Goal: Task Accomplishment & Management: Manage account settings

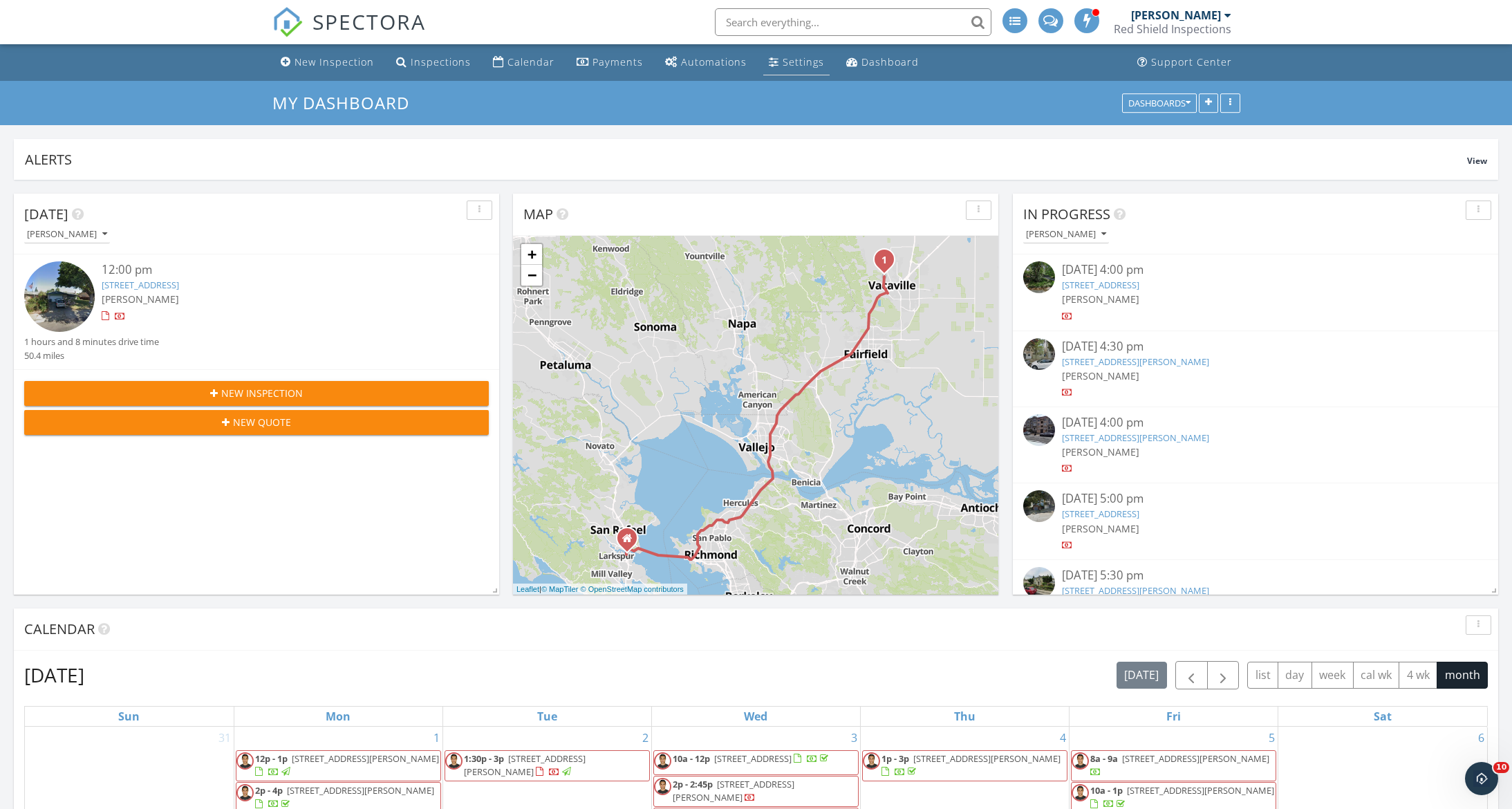
click at [790, 58] on div "Settings" at bounding box center [804, 62] width 42 height 13
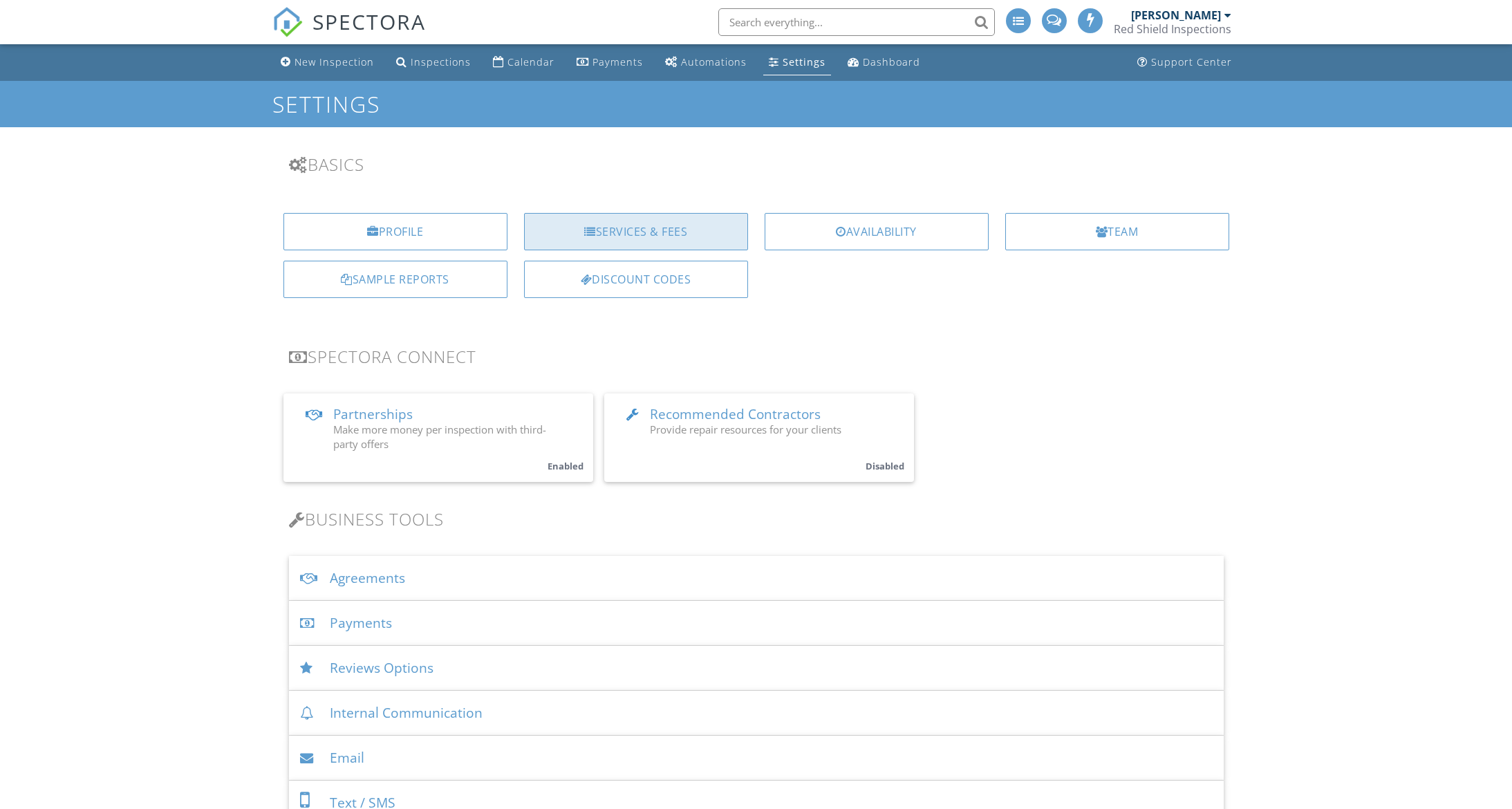
click at [621, 232] on div "Services & Fees" at bounding box center [635, 232] width 224 height 37
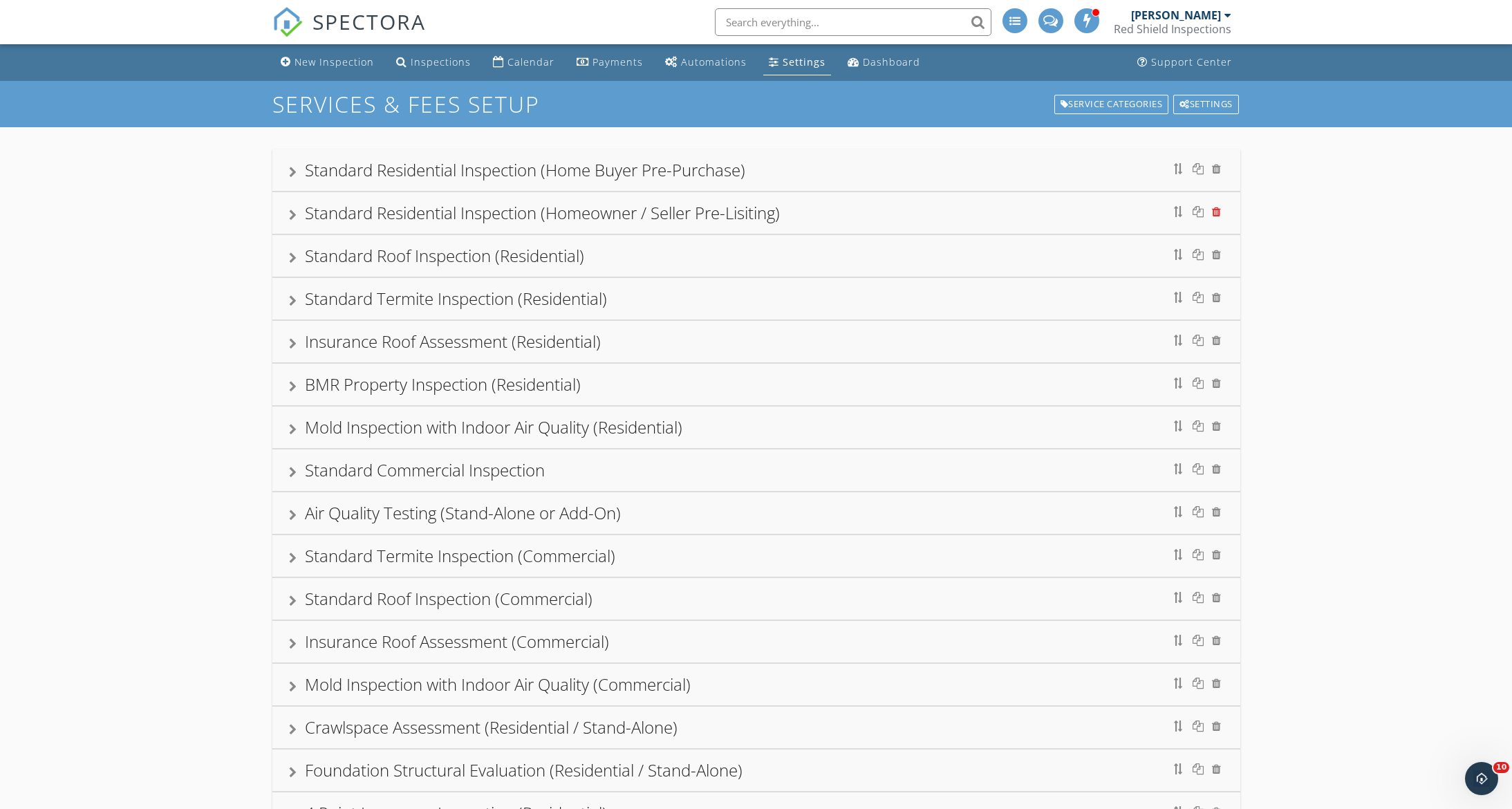
click at [1218, 214] on div at bounding box center [1216, 212] width 9 height 11
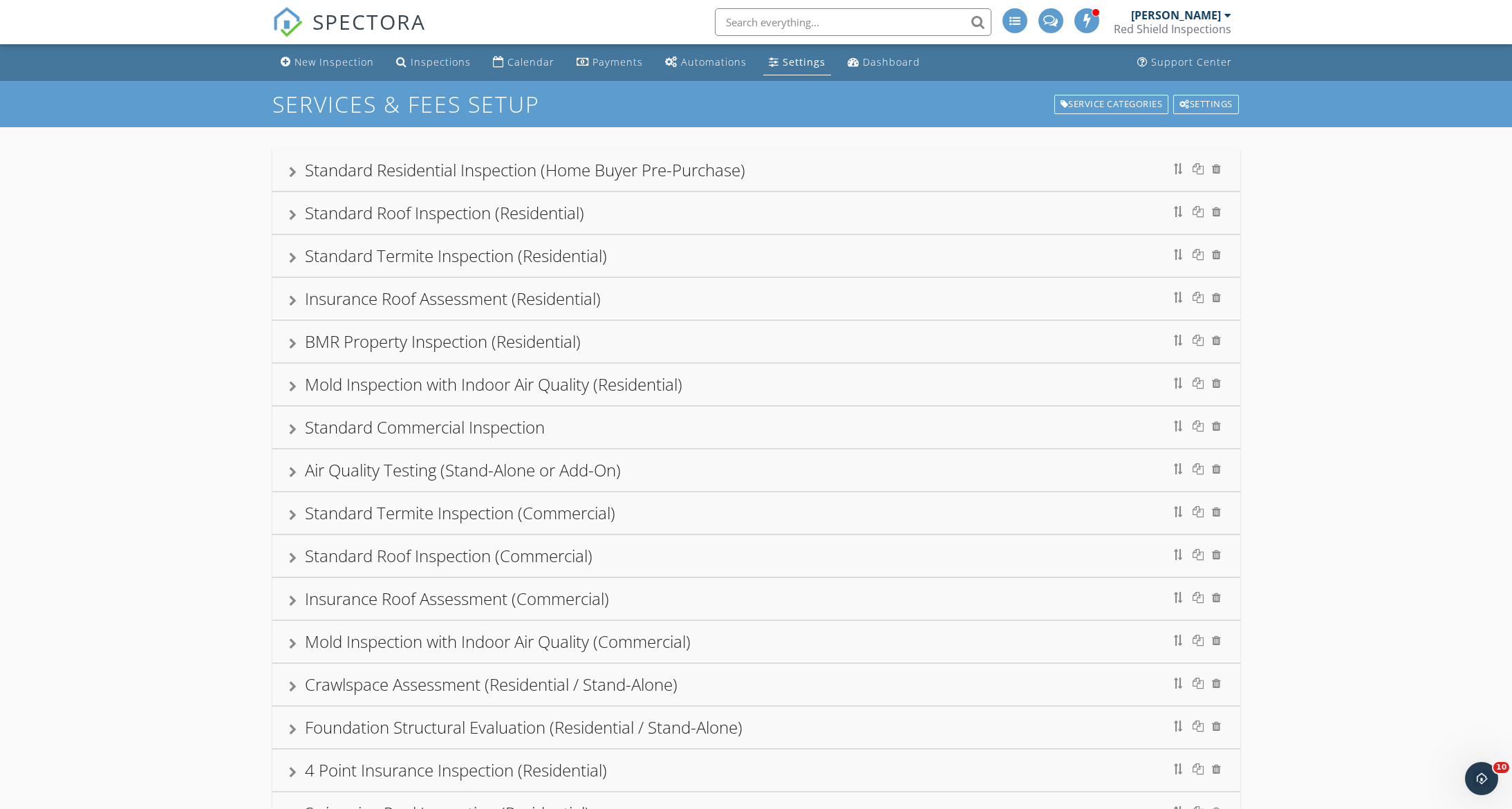
click at [1080, 166] on div "Standard Residential Inspection (Home Buyer Pre-Purchase)" at bounding box center [756, 170] width 935 height 25
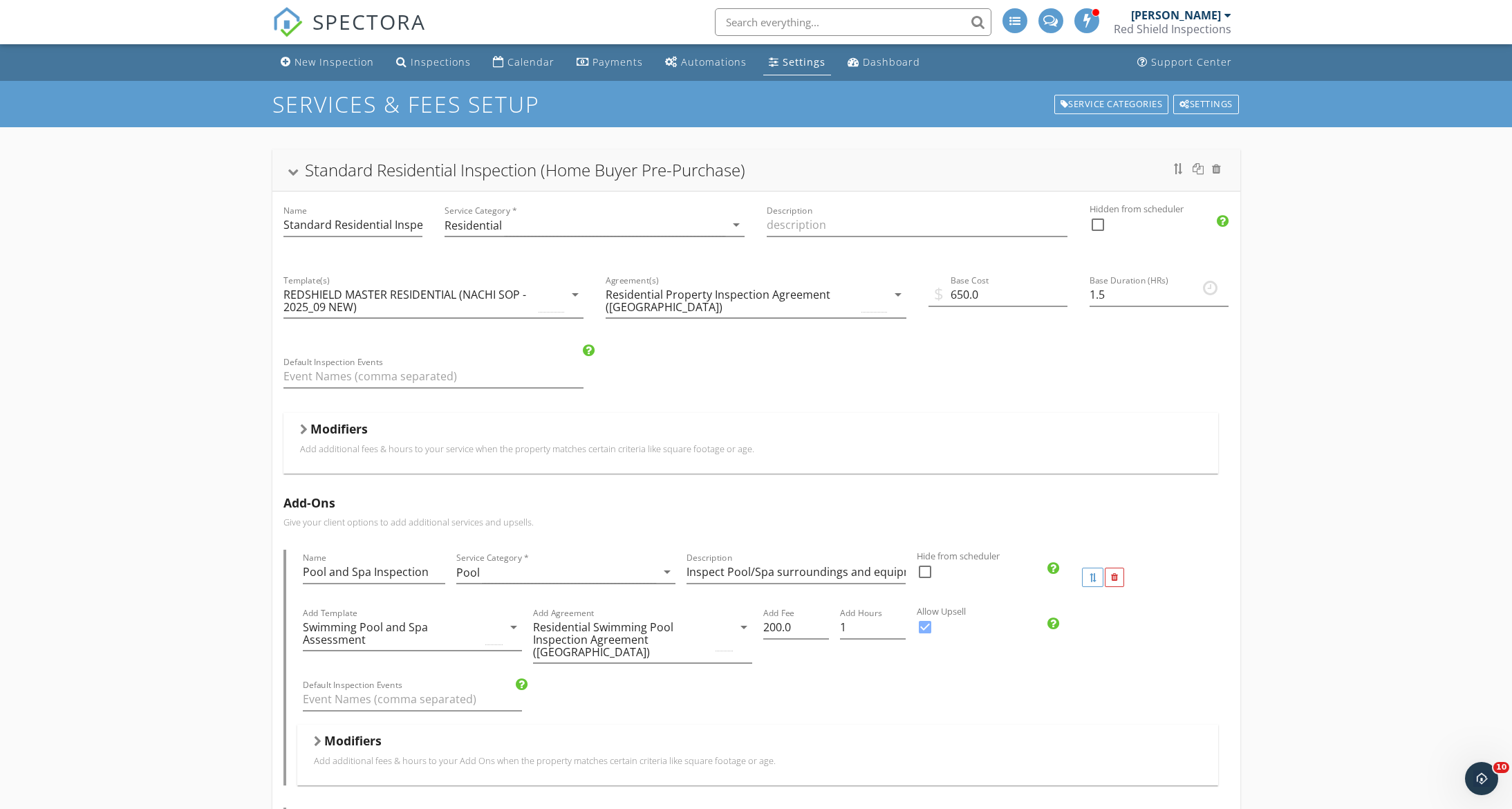
click at [851, 199] on div "Description" at bounding box center [917, 226] width 323 height 70
click at [746, 166] on div "Standard Residential Inspection (Home Buyer Pre-Purchase)" at bounding box center [525, 170] width 440 height 23
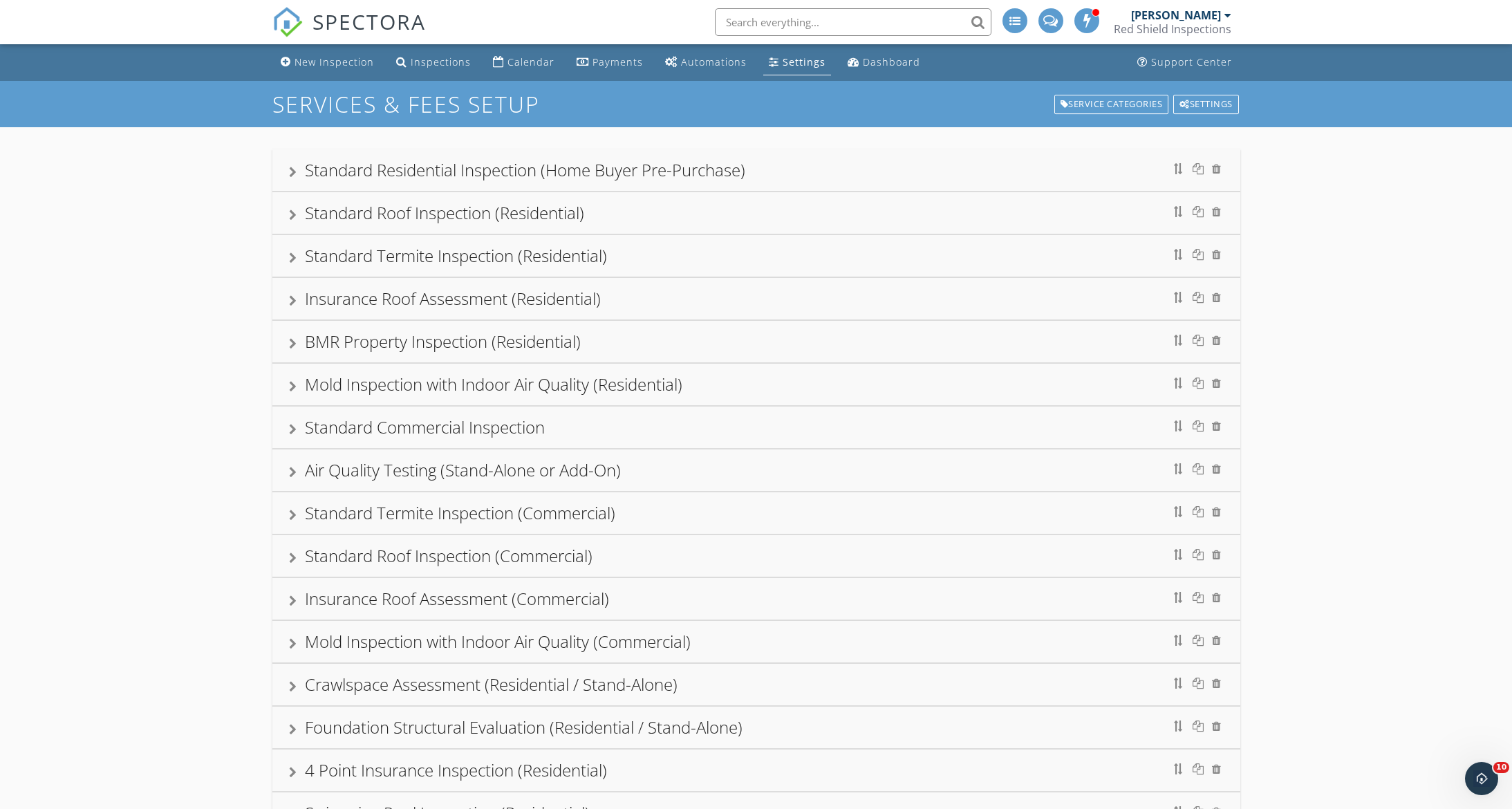
click at [729, 166] on div "Standard Residential Inspection (Home Buyer Pre-Purchase)" at bounding box center [525, 170] width 440 height 23
click at [626, 168] on div "Standard Residential Inspection (Home Buyer Pre-Purchase)" at bounding box center [525, 170] width 440 height 23
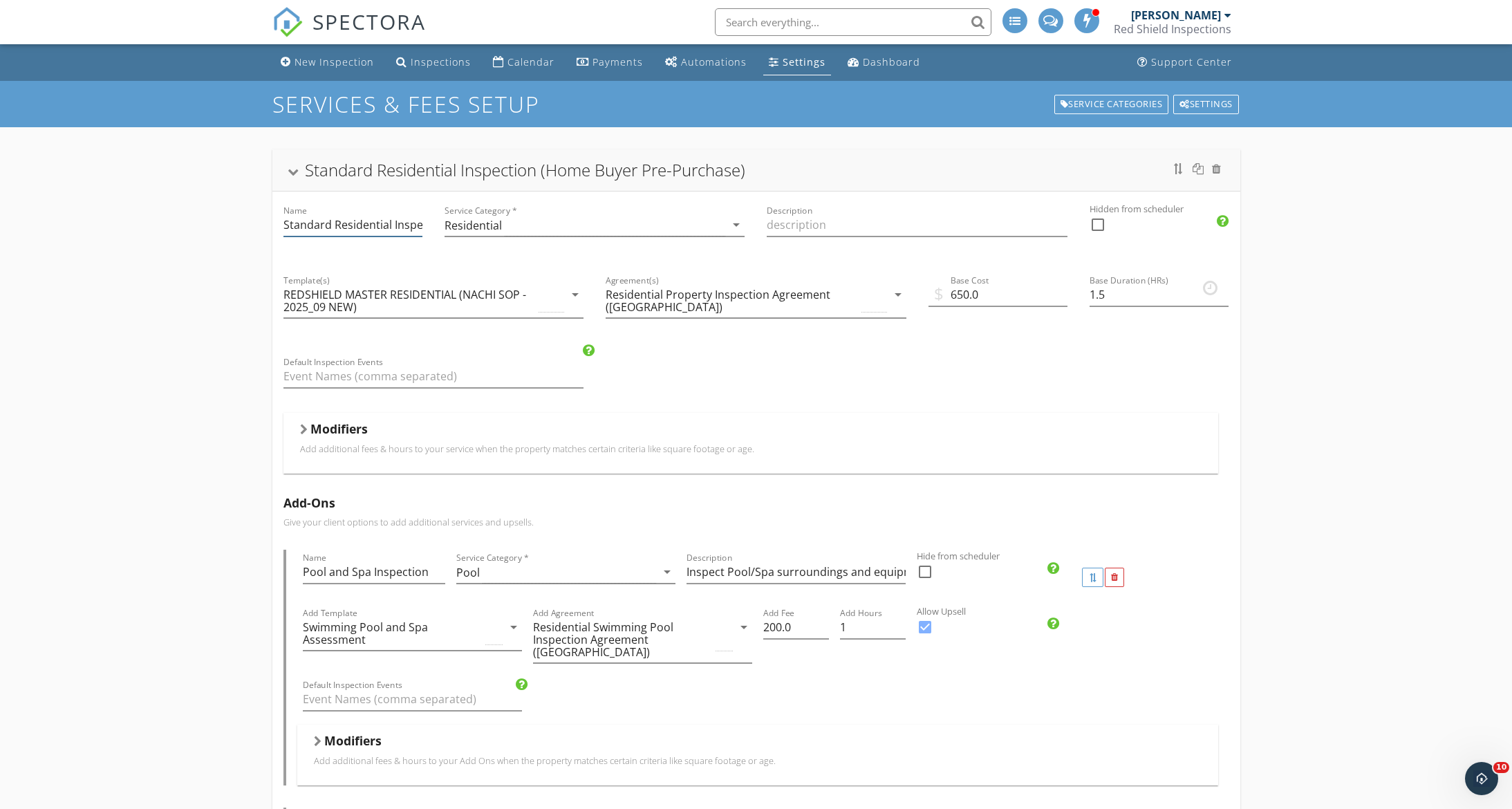
click at [406, 225] on input "Standard Residential Inspection (Home Buyer Pre-Purchase)" at bounding box center [353, 225] width 139 height 23
drag, startPoint x: 411, startPoint y: 228, endPoint x: 456, endPoint y: 227, distance: 45.0
click at [421, 224] on input "Standard Residential Inspection (Home Buyer Pre-Purchase)" at bounding box center [353, 225] width 139 height 23
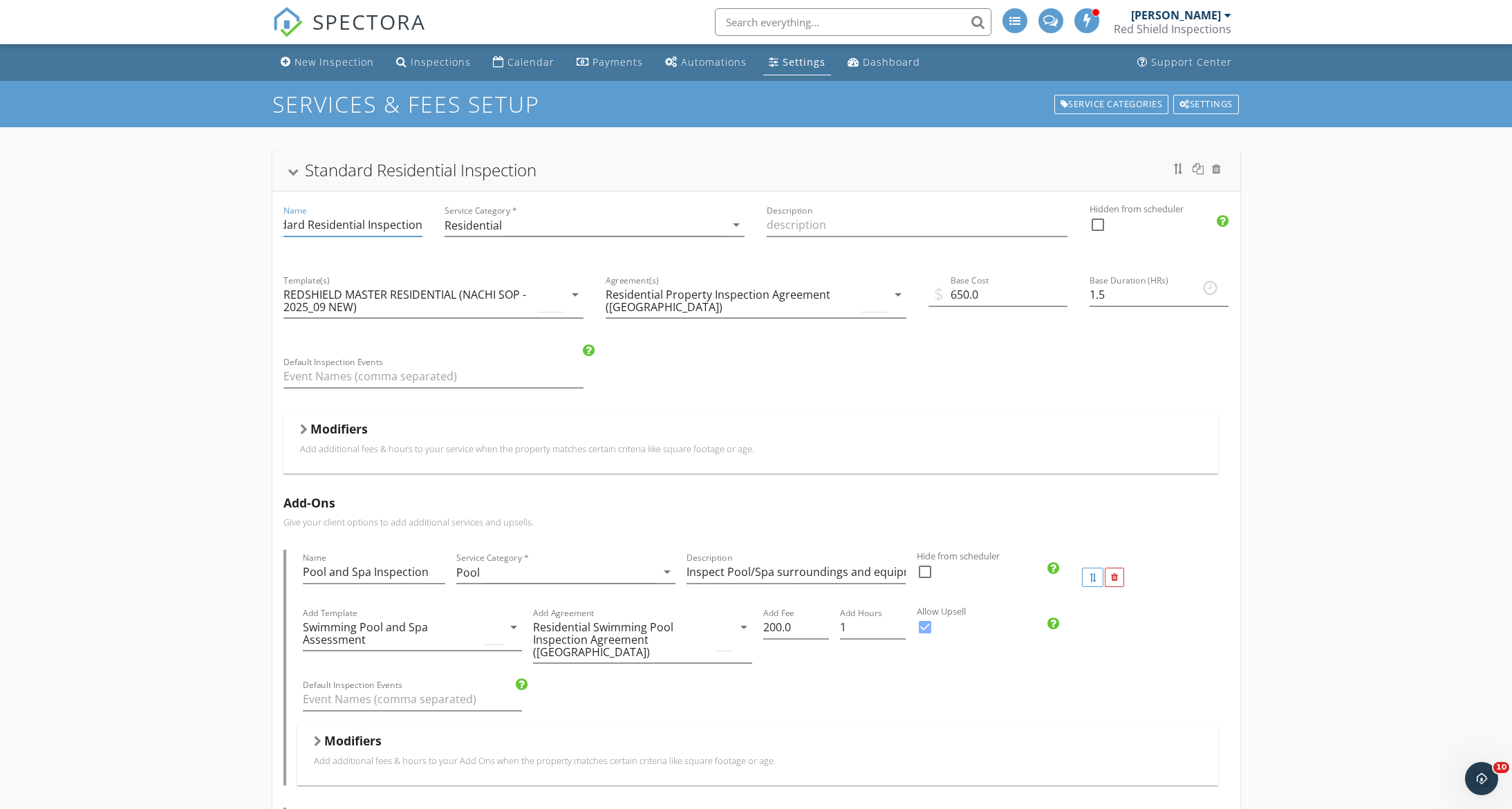
scroll to position [0, 24]
type input "Standard Residential Inspection"
click at [292, 173] on div at bounding box center [292, 173] width 11 height 8
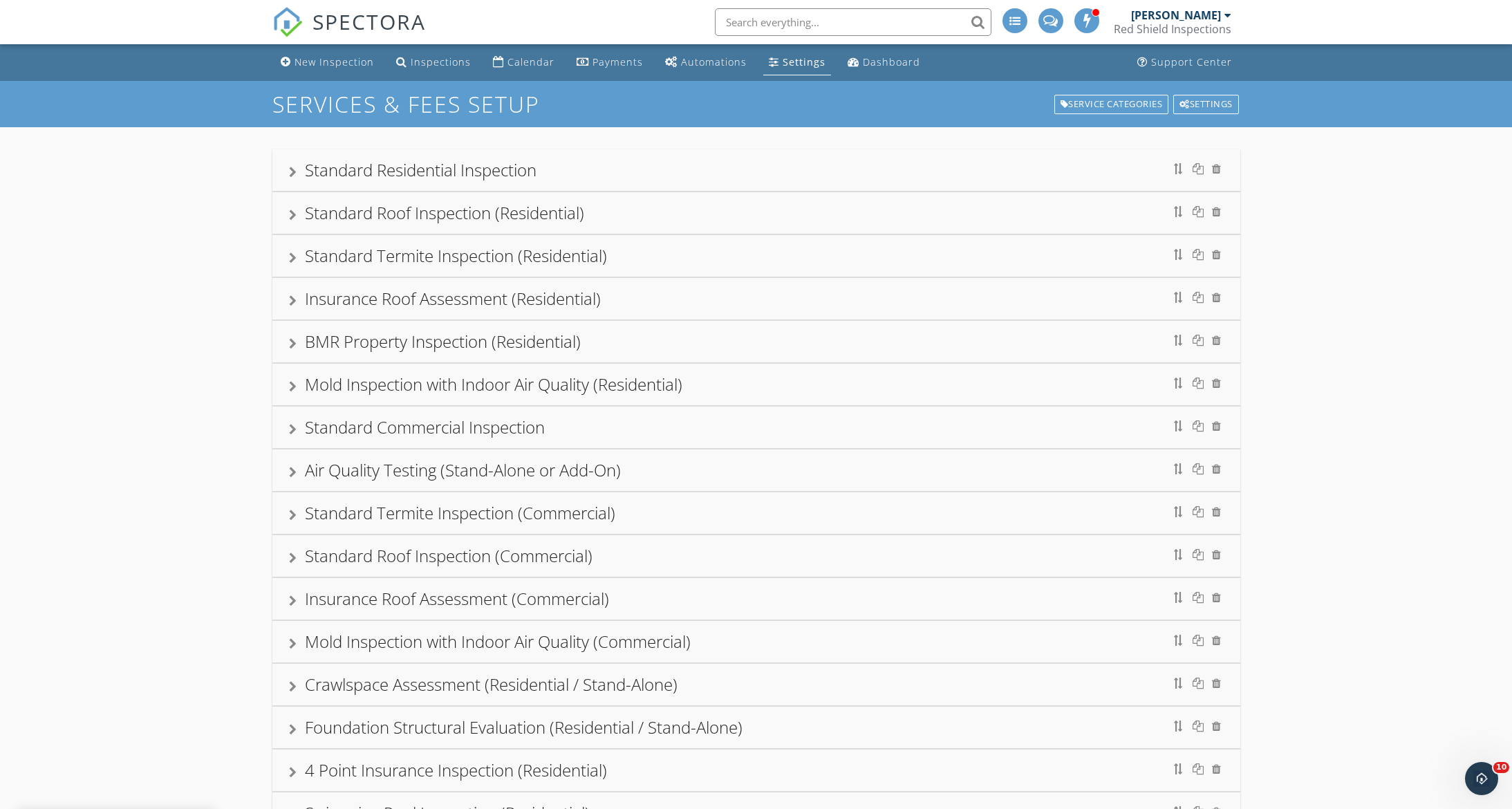
click at [675, 206] on div "Standard Roof Inspection (Residential)" at bounding box center [756, 212] width 935 height 25
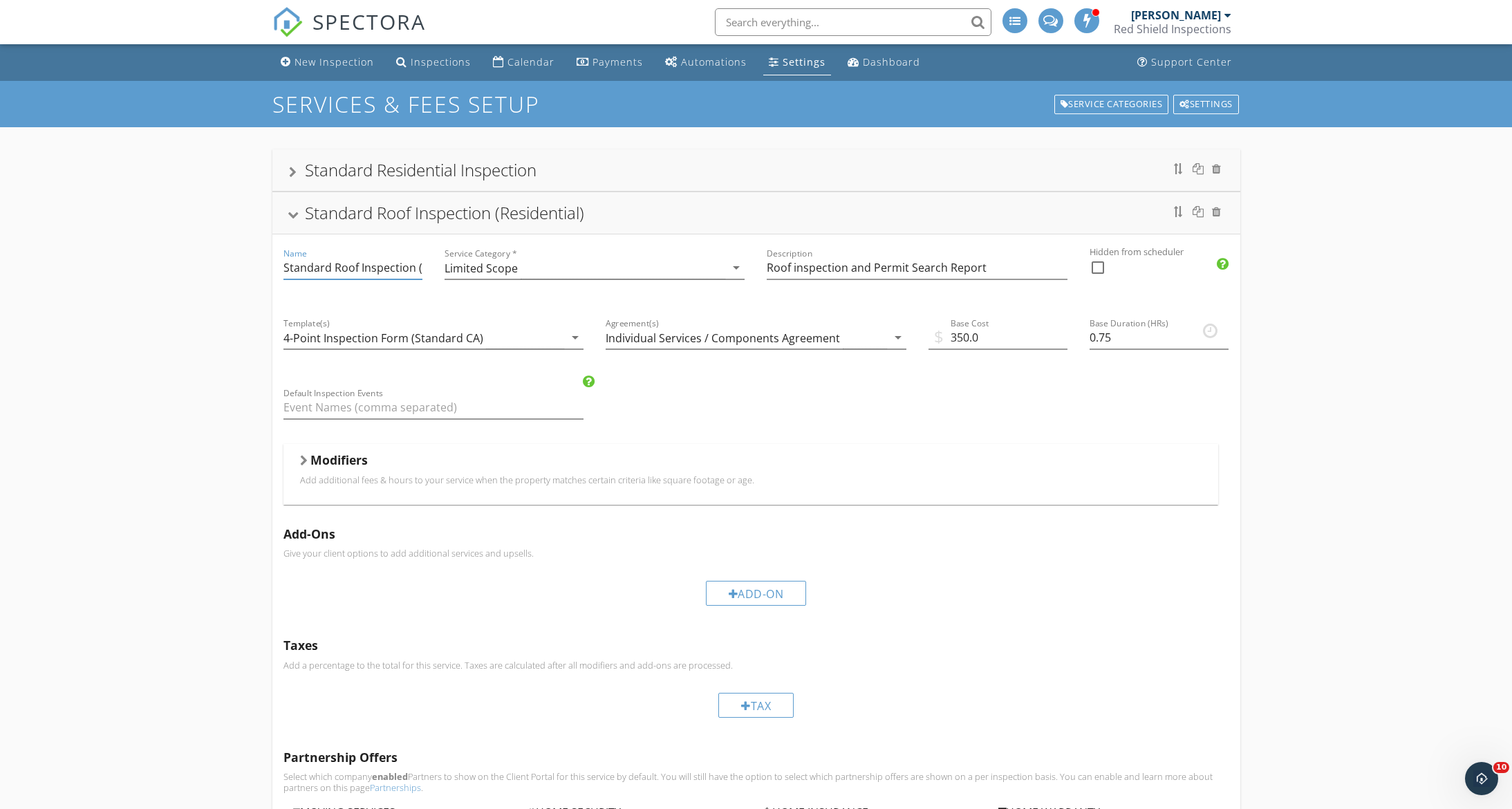
click at [411, 262] on input "Standard Roof Inspection (Residential)" at bounding box center [353, 268] width 139 height 23
drag, startPoint x: 414, startPoint y: 265, endPoint x: 456, endPoint y: 278, distance: 44.0
click at [457, 278] on div "Name Standard Roof Inspection (Residential) Service Category * Limited Scope ar…" at bounding box center [756, 556] width 968 height 644
drag, startPoint x: 418, startPoint y: 267, endPoint x: 468, endPoint y: 277, distance: 51.0
click at [468, 277] on div "Name Standard Roof Inspection (Residential) Service Category * Limited Scope ar…" at bounding box center [756, 556] width 968 height 644
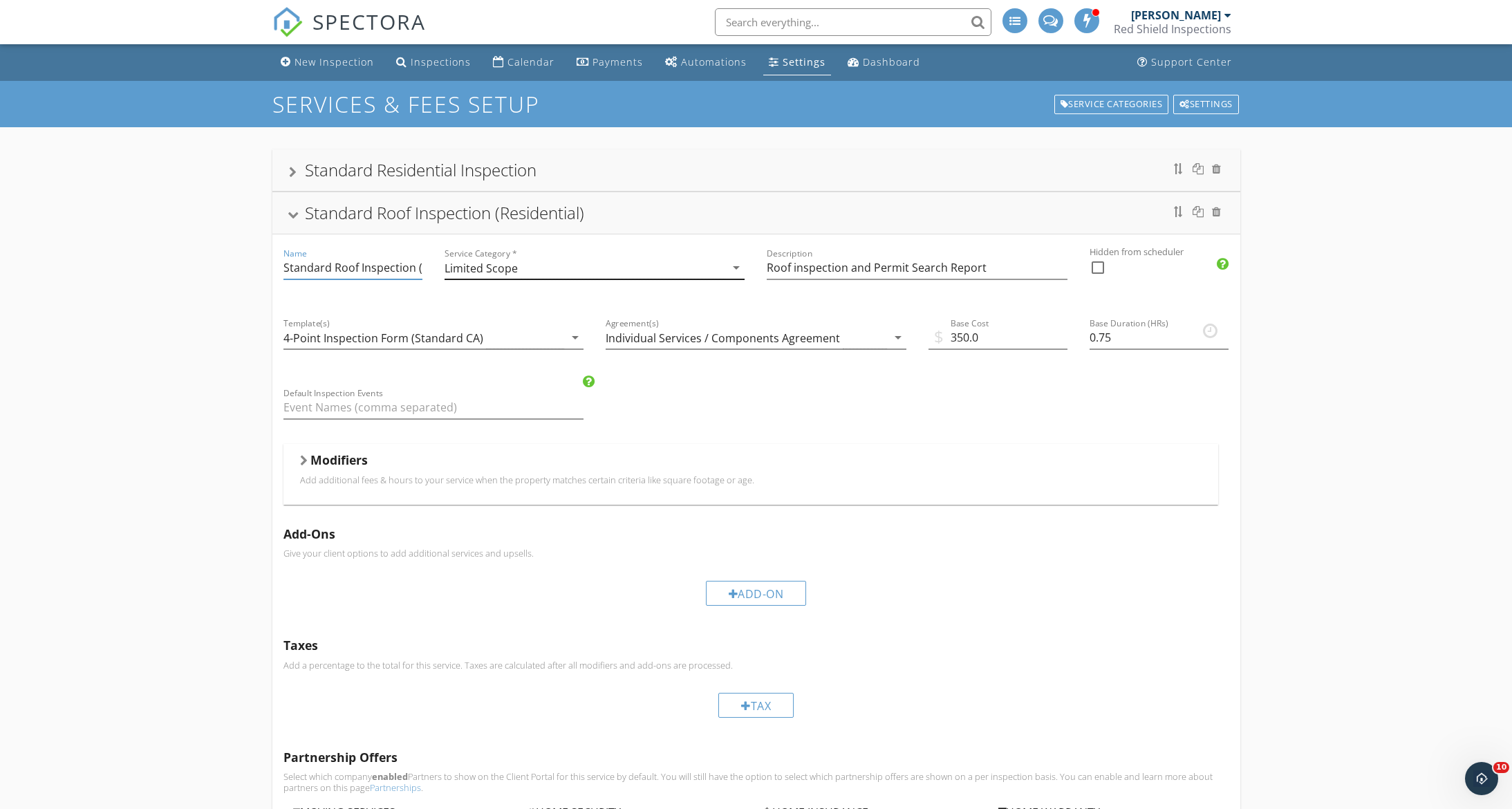
scroll to position [0, 57]
click at [578, 334] on icon "arrow_drop_down" at bounding box center [575, 337] width 16 height 16
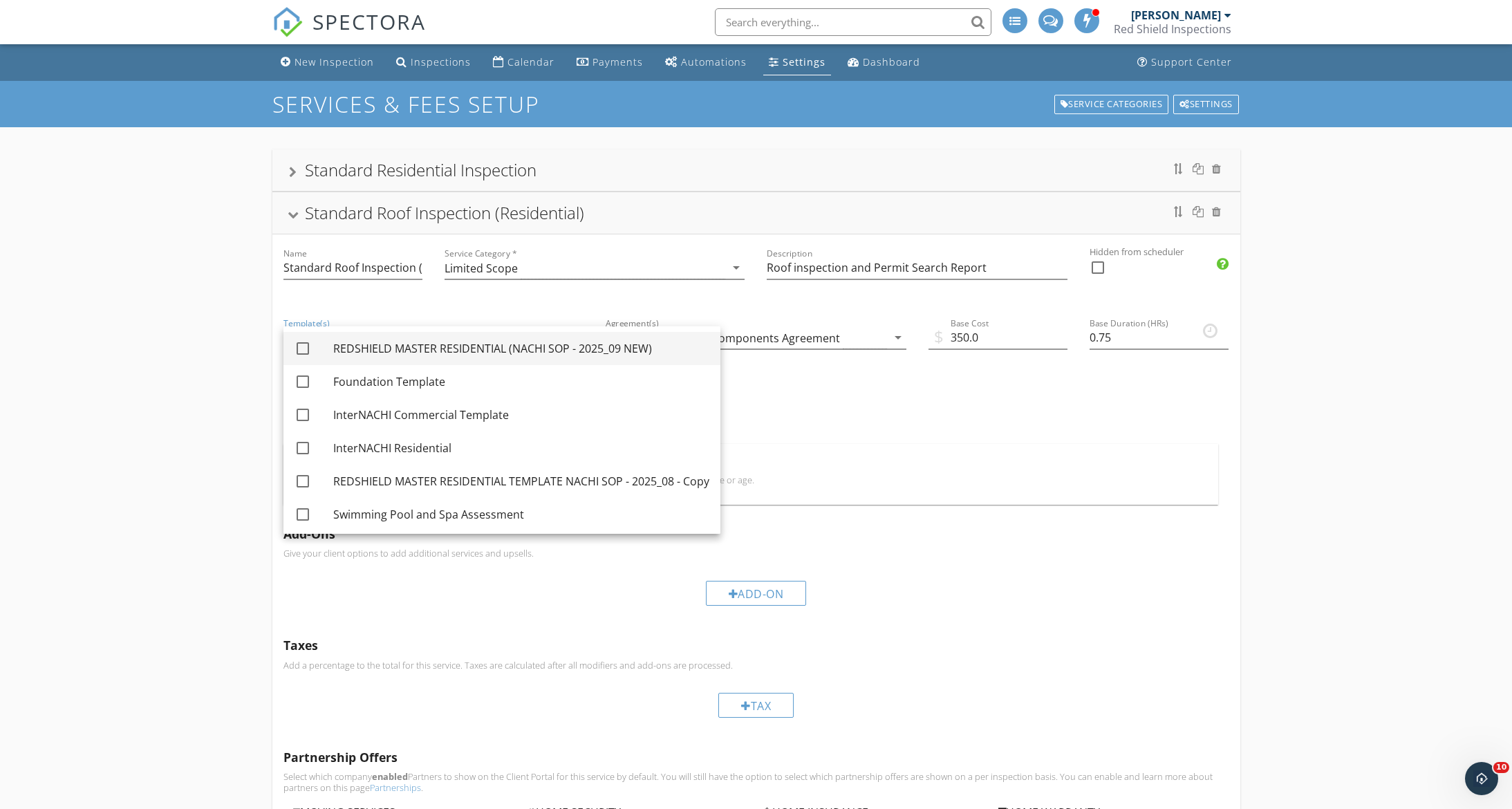
click at [538, 349] on div "REDSHIELD MASTER RESIDENTIAL (NACHI SOP - 2025_09 NEW)" at bounding box center [521, 348] width 376 height 16
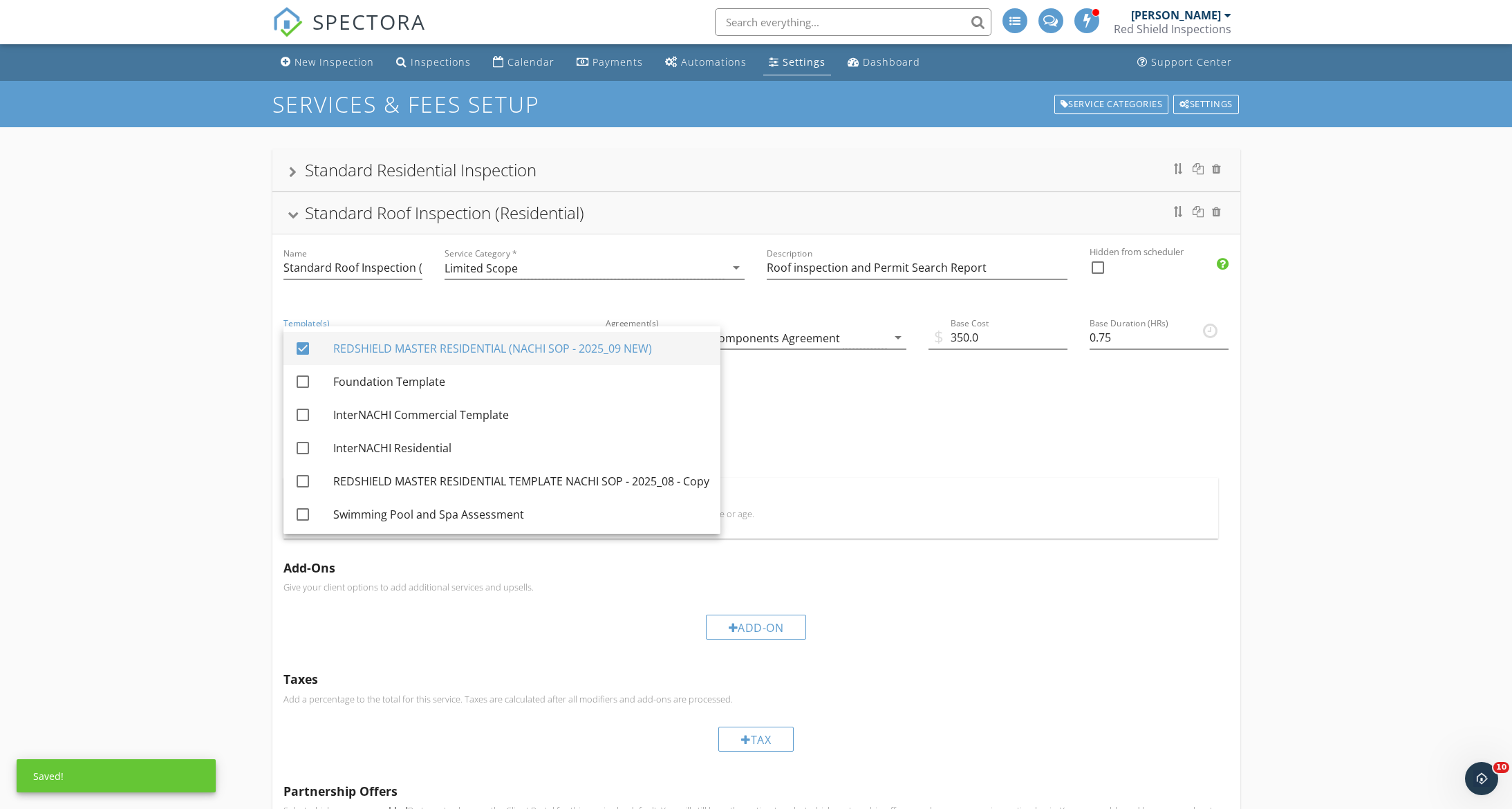
click at [299, 345] on div at bounding box center [303, 348] width 23 height 23
checkbox input "false"
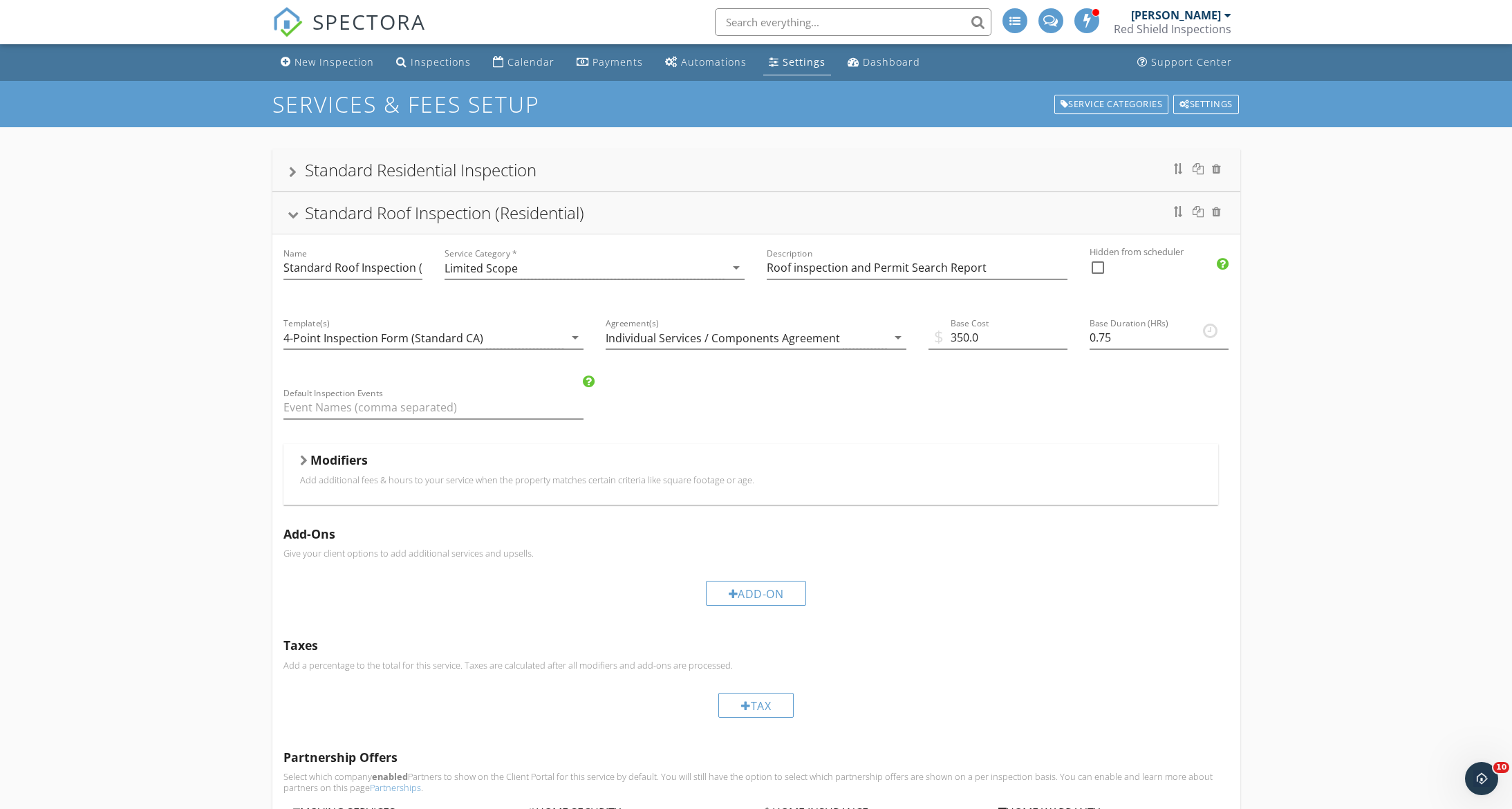
click at [287, 212] on div at bounding box center [292, 215] width 11 height 8
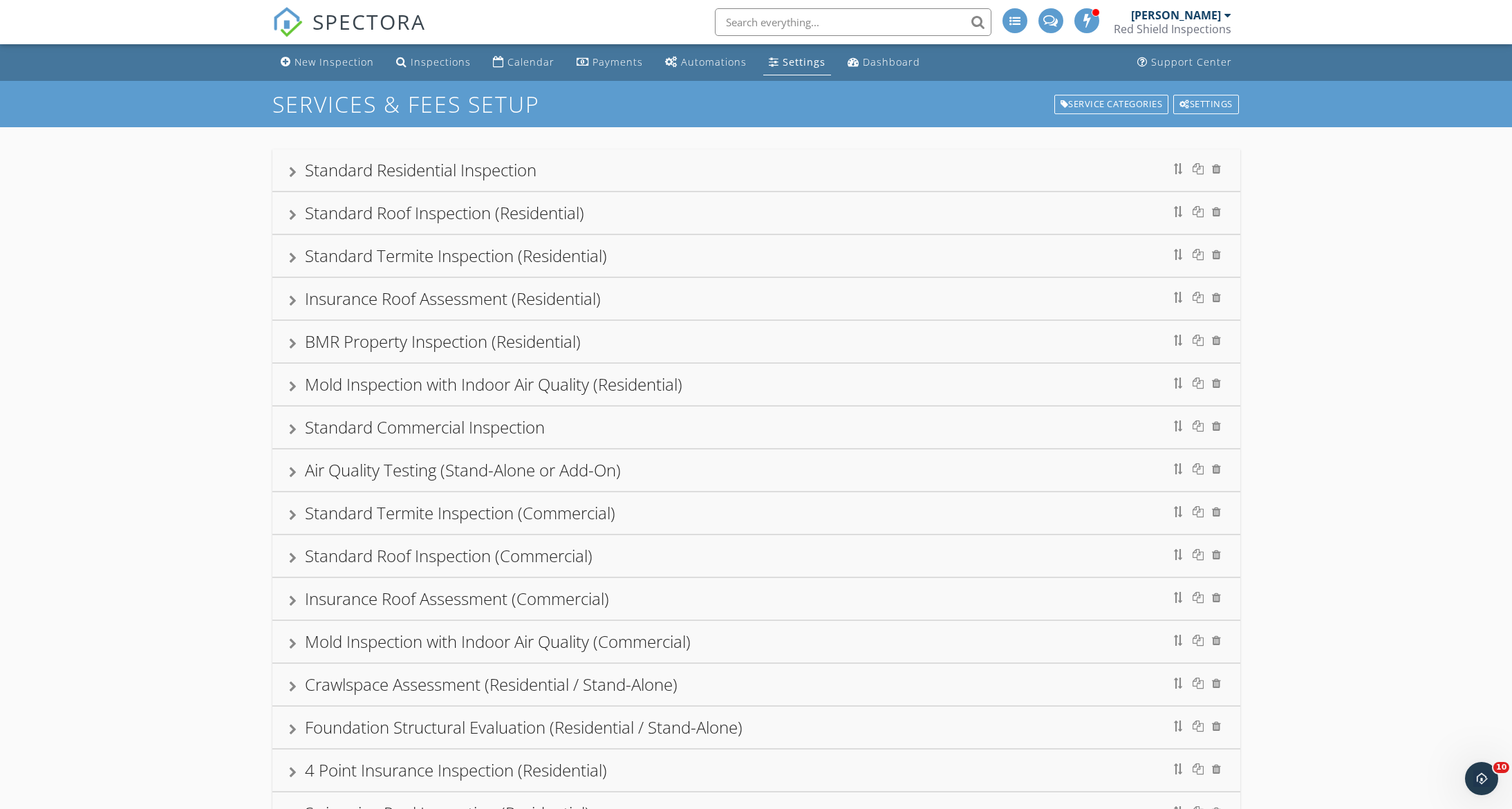
click at [290, 302] on div at bounding box center [292, 301] width 8 height 11
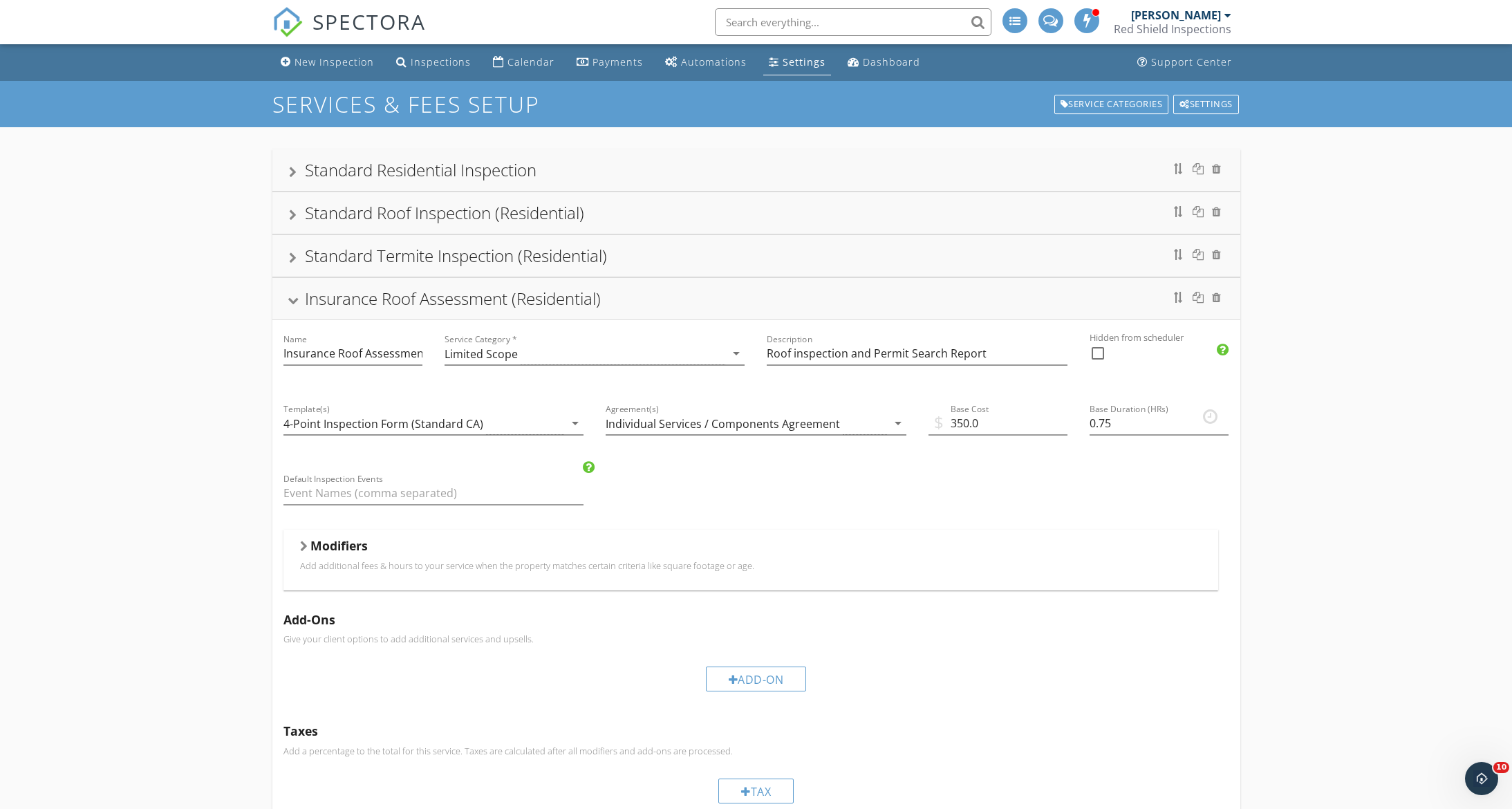
click at [290, 302] on div at bounding box center [292, 301] width 11 height 8
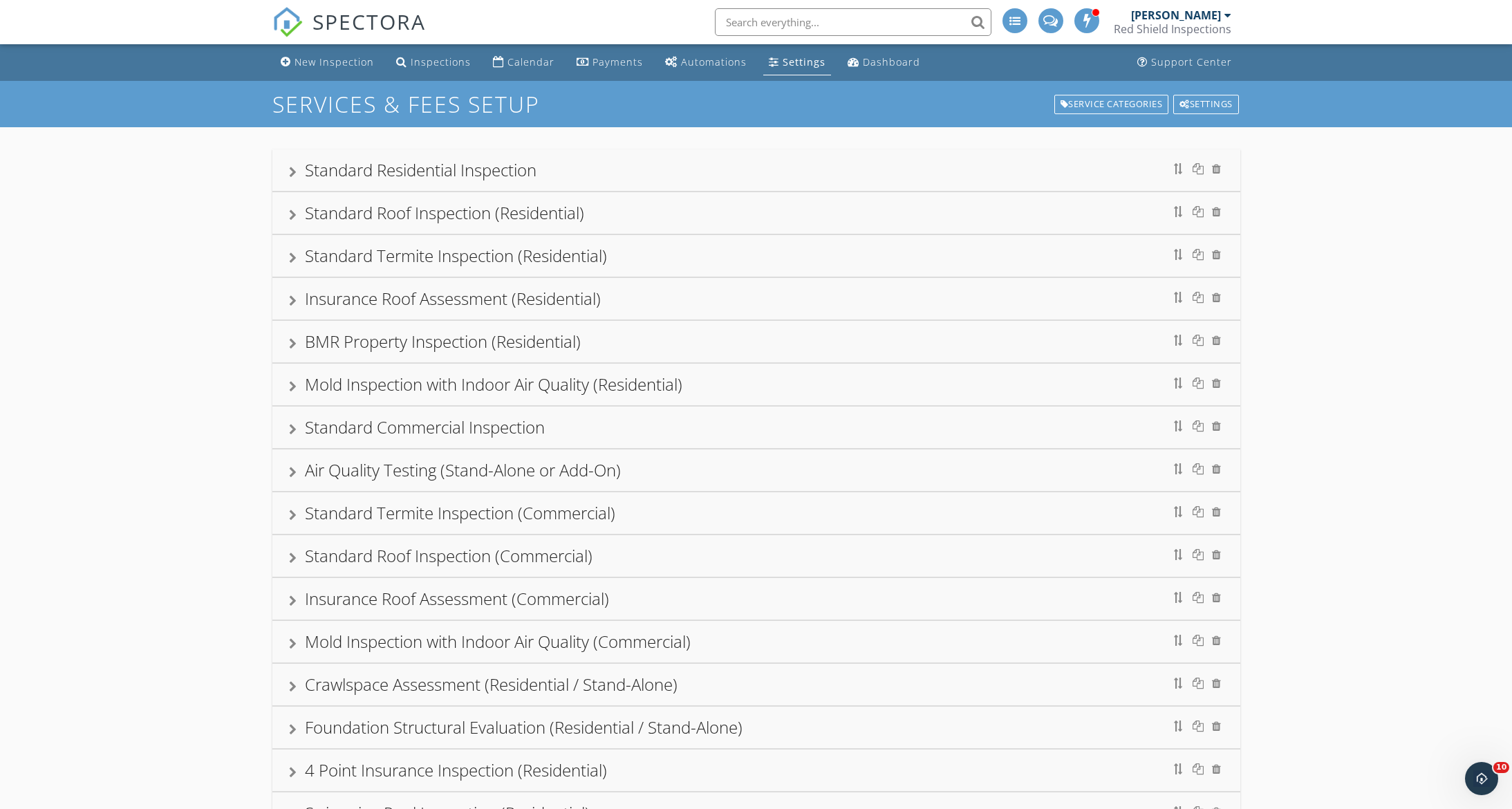
click at [626, 213] on div "Standard Roof Inspection (Residential)" at bounding box center [756, 212] width 935 height 25
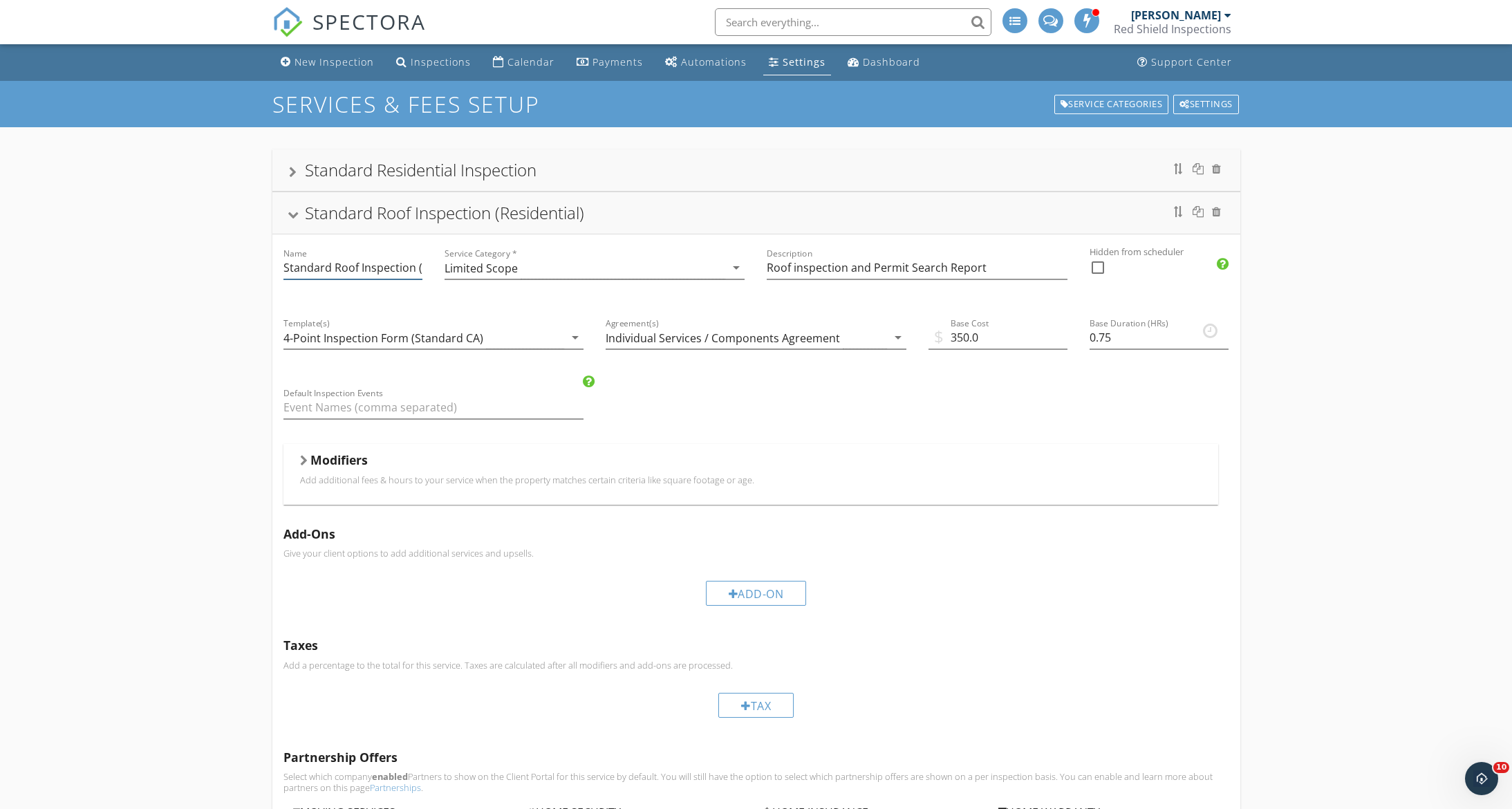
click at [401, 267] on input "Standard Roof Inspection (Residential)" at bounding box center [353, 268] width 139 height 23
click at [415, 271] on input "Standard Roof Inspection (Residential)" at bounding box center [353, 268] width 139 height 23
click at [573, 333] on icon "arrow_drop_down" at bounding box center [575, 337] width 16 height 16
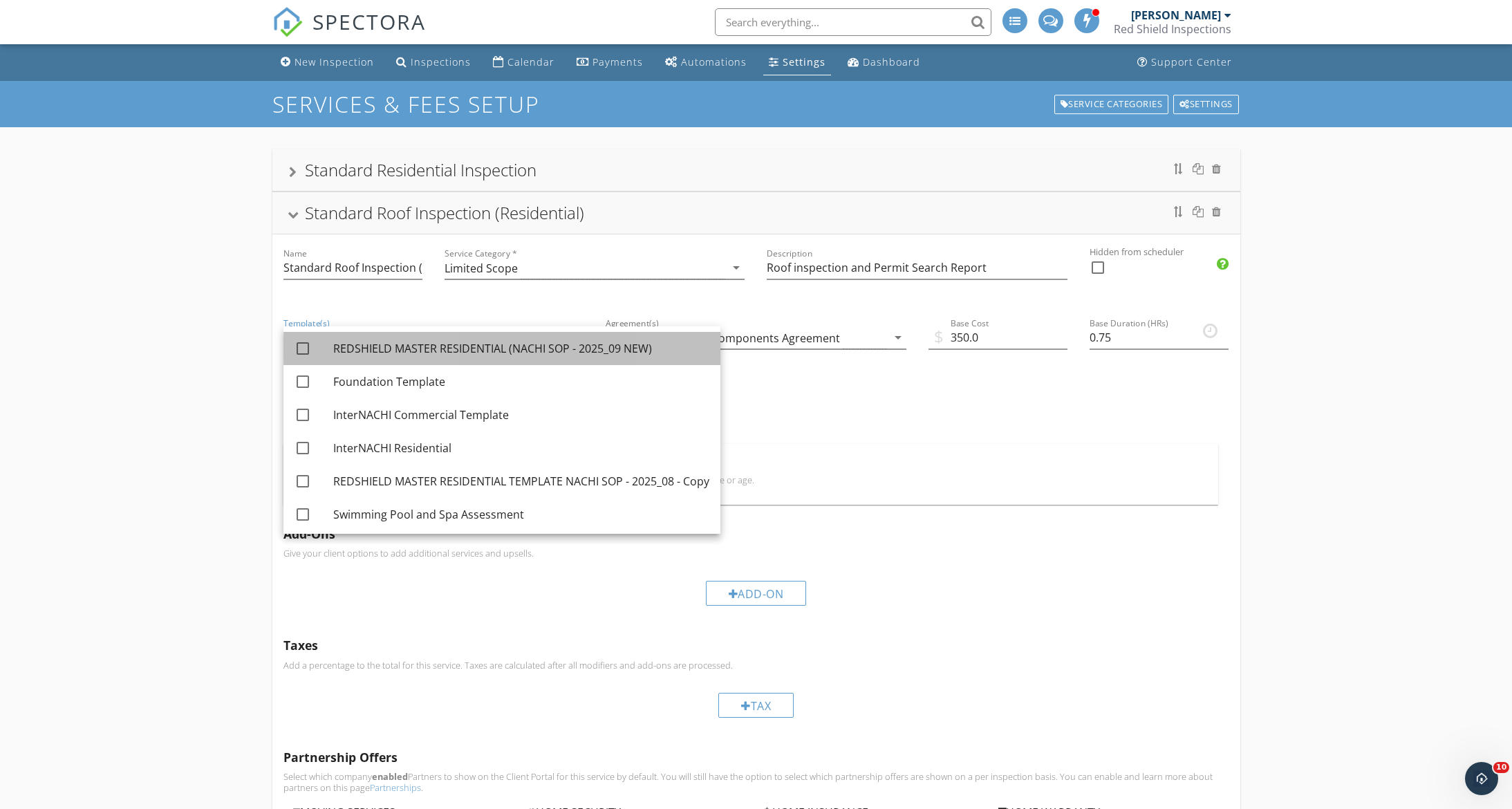
click at [518, 346] on div "REDSHIELD MASTER RESIDENTIAL (NACHI SOP - 2025_09 NEW)" at bounding box center [521, 348] width 376 height 16
checkbox input "true"
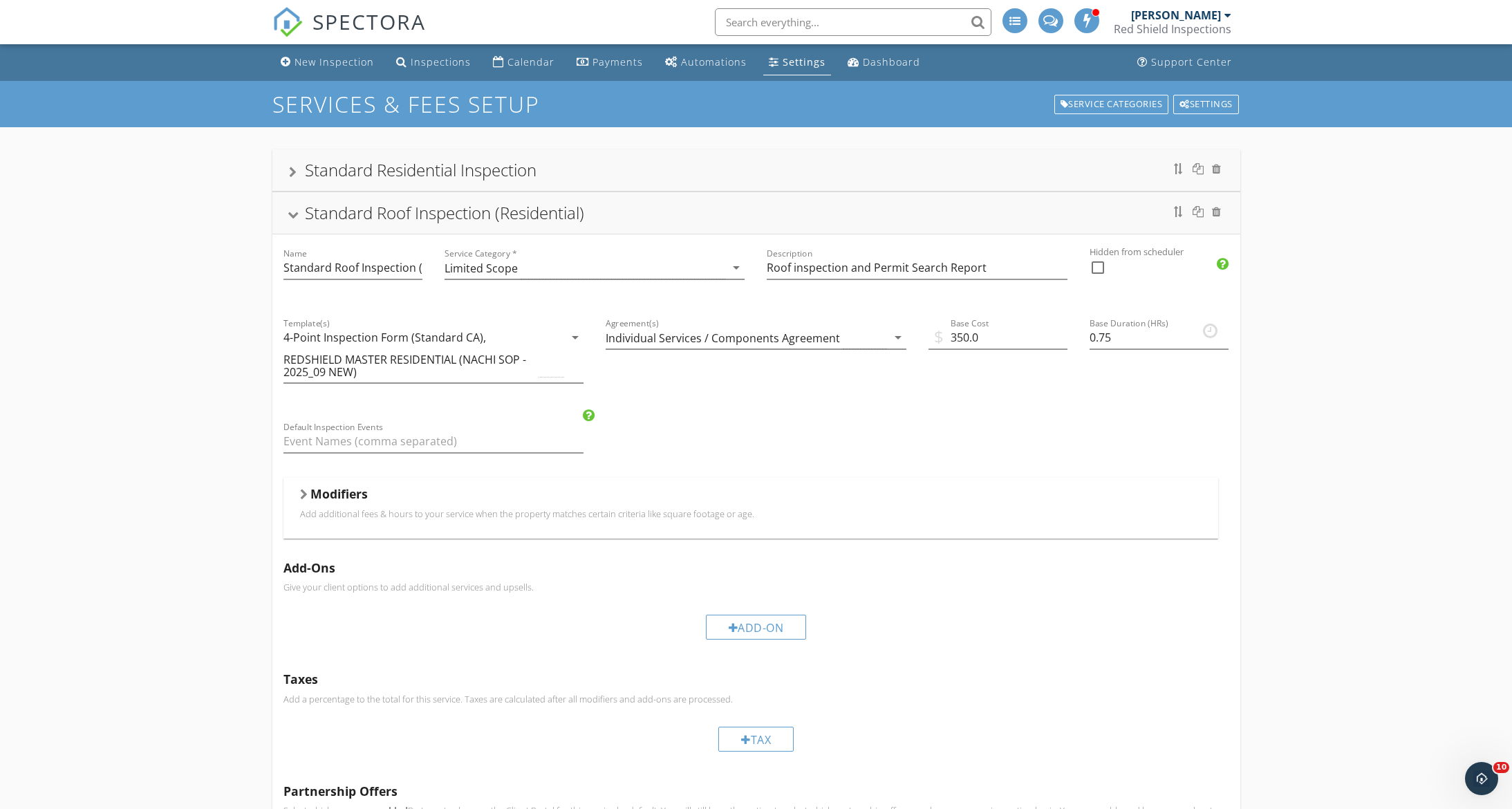
click at [286, 213] on div "Standard Roof Inspection (Residential)" at bounding box center [756, 213] width 968 height 42
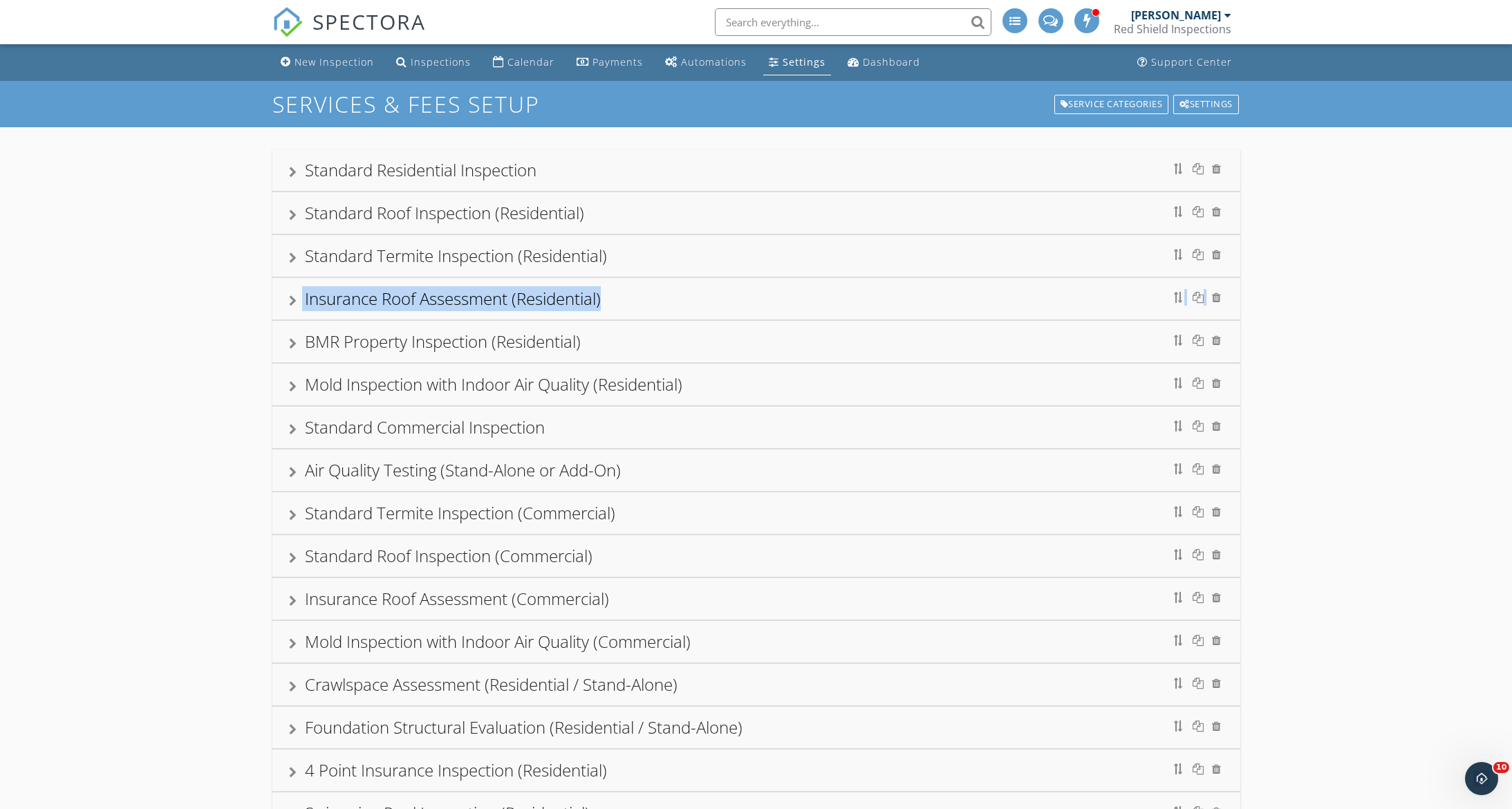
drag, startPoint x: 662, startPoint y: 303, endPoint x: 661, endPoint y: 245, distance: 58.0
click at [661, 245] on div "Standard Residential Inspection Name Standard Residential Inspection Service Ca…" at bounding box center [756, 598] width 968 height 899
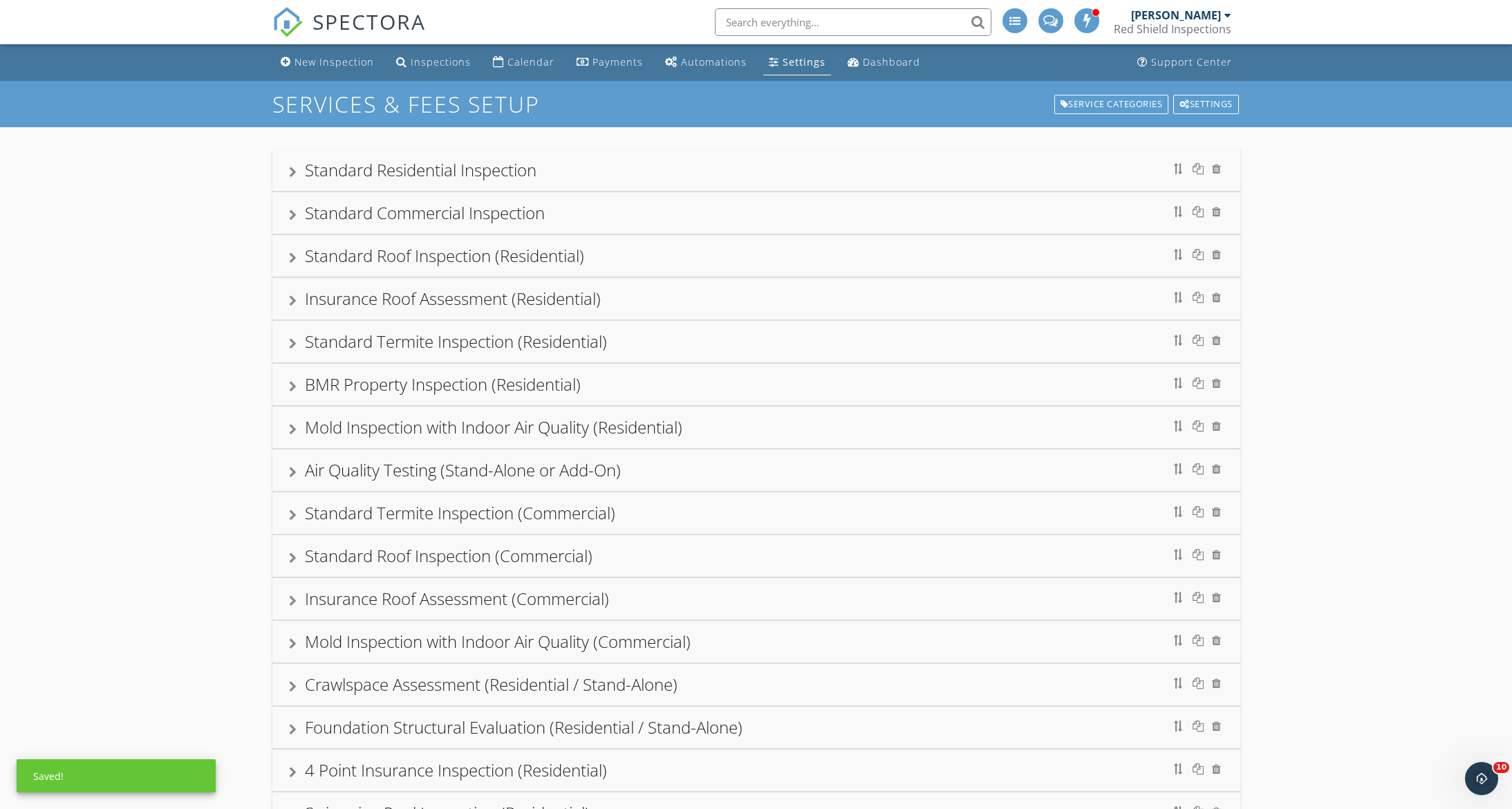
click at [303, 211] on div "Standard Commercial Inspection" at bounding box center [756, 212] width 935 height 25
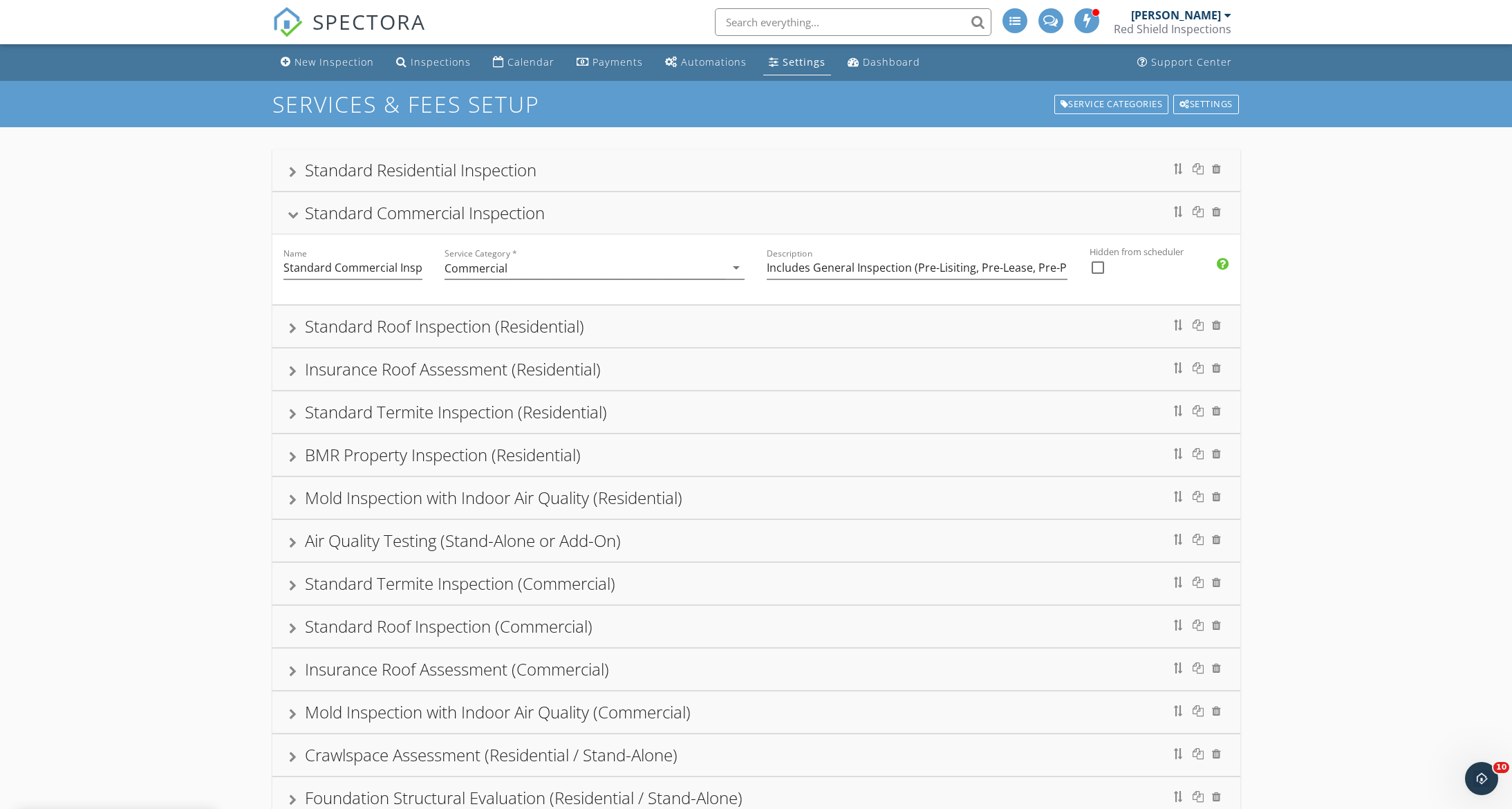
click at [286, 213] on div "Standard Commercial Inspection" at bounding box center [756, 213] width 968 height 42
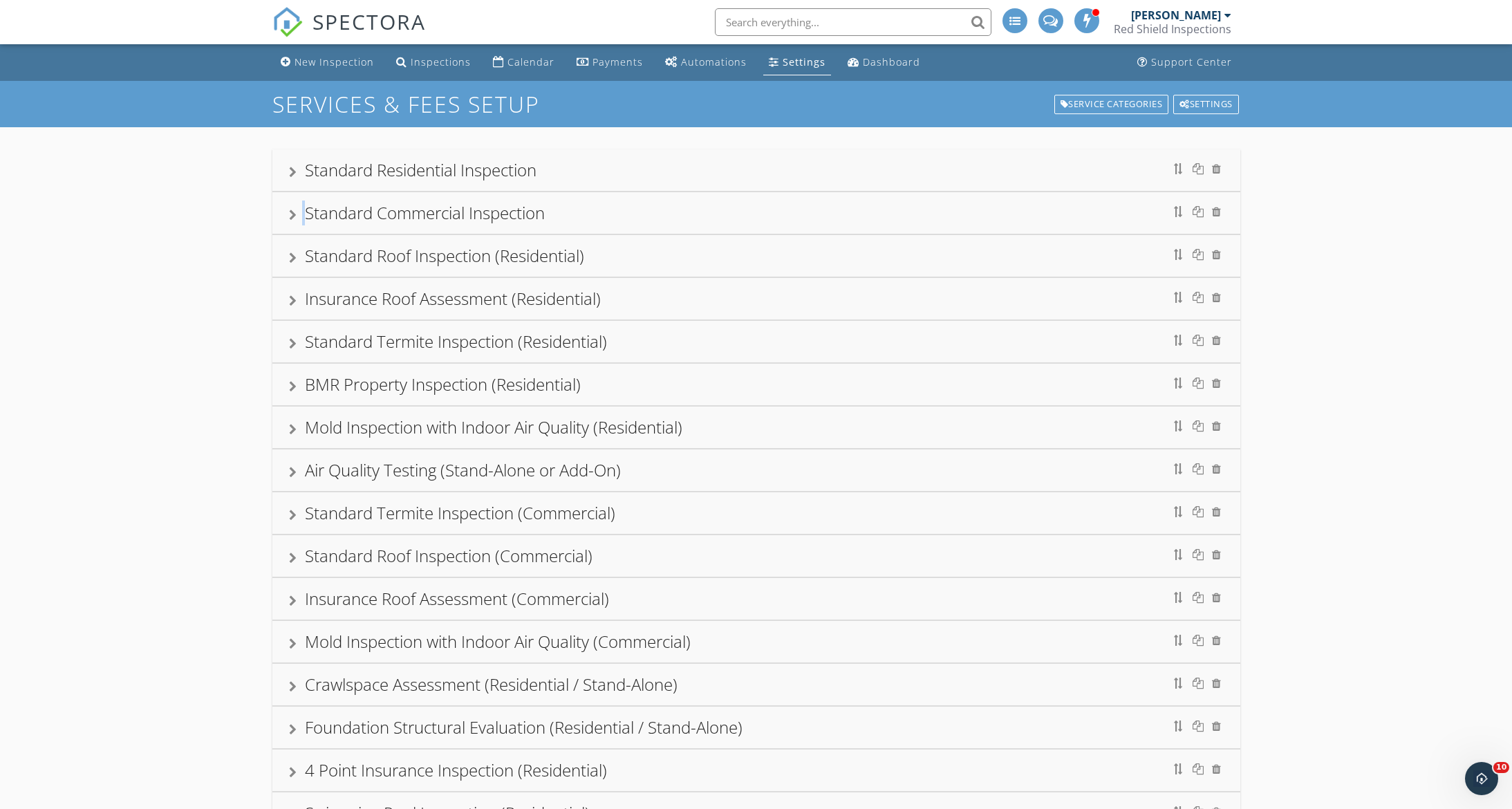
click at [286, 213] on div "Standard Commercial Inspection" at bounding box center [756, 213] width 968 height 42
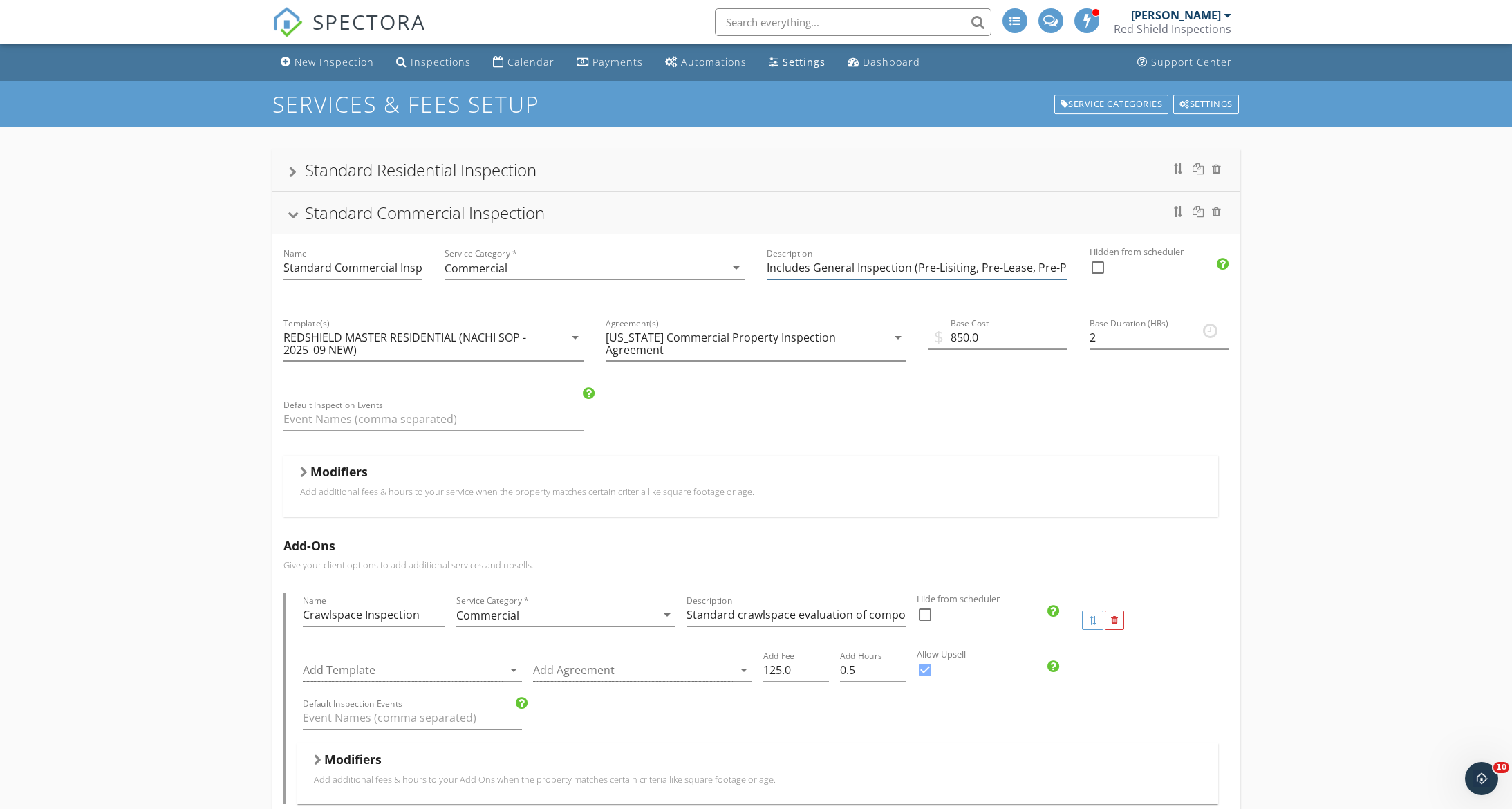
click at [895, 271] on input "Includes General Inspection (Pre-Lisiting, Pre-Lease, Pre-Purchase)" at bounding box center [916, 268] width 301 height 23
drag, startPoint x: 913, startPoint y: 270, endPoint x: 1091, endPoint y: 271, distance: 178.0
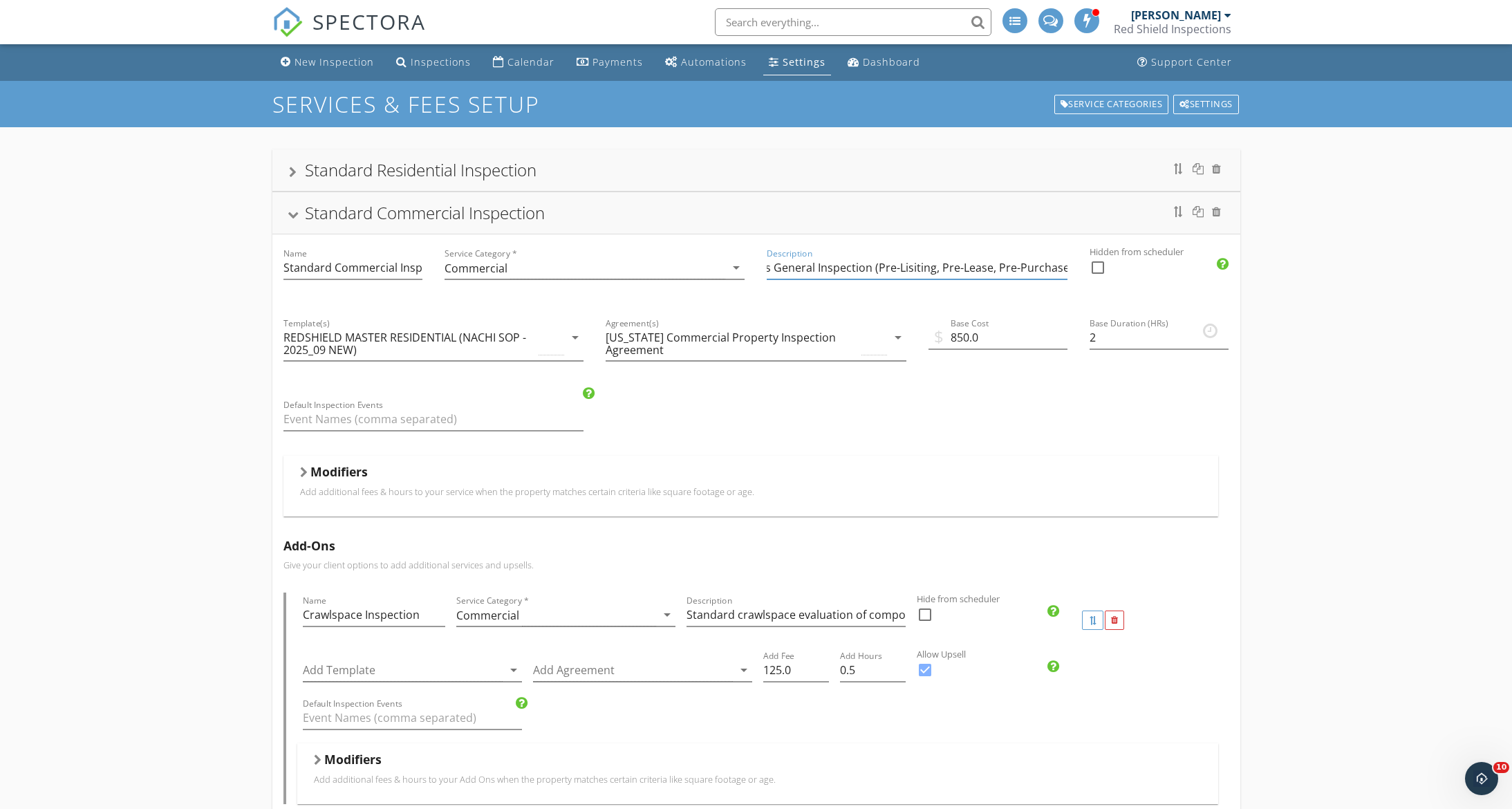
scroll to position [0, 0]
click at [291, 213] on div at bounding box center [292, 215] width 11 height 8
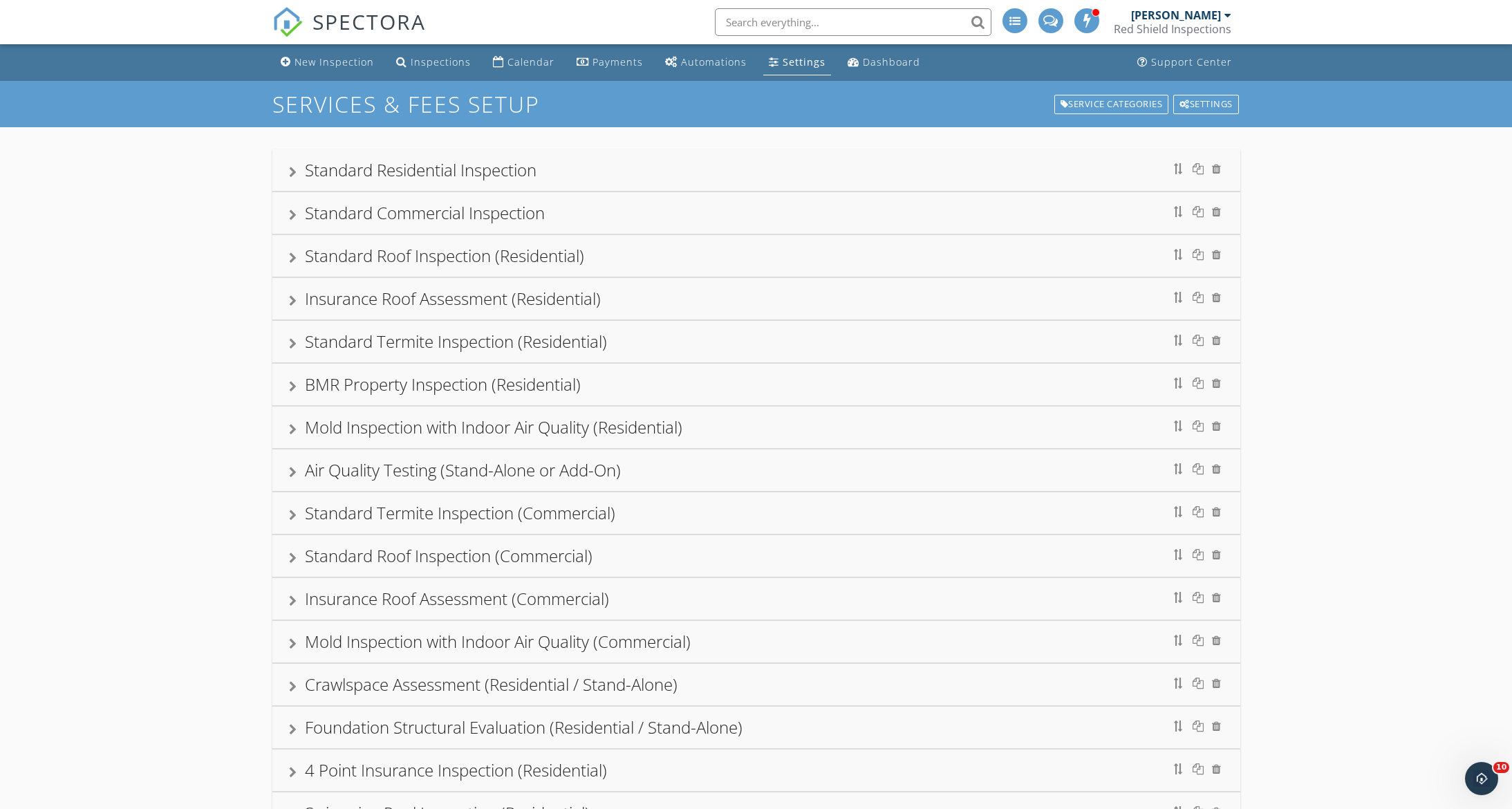
click at [291, 213] on div at bounding box center [292, 215] width 8 height 11
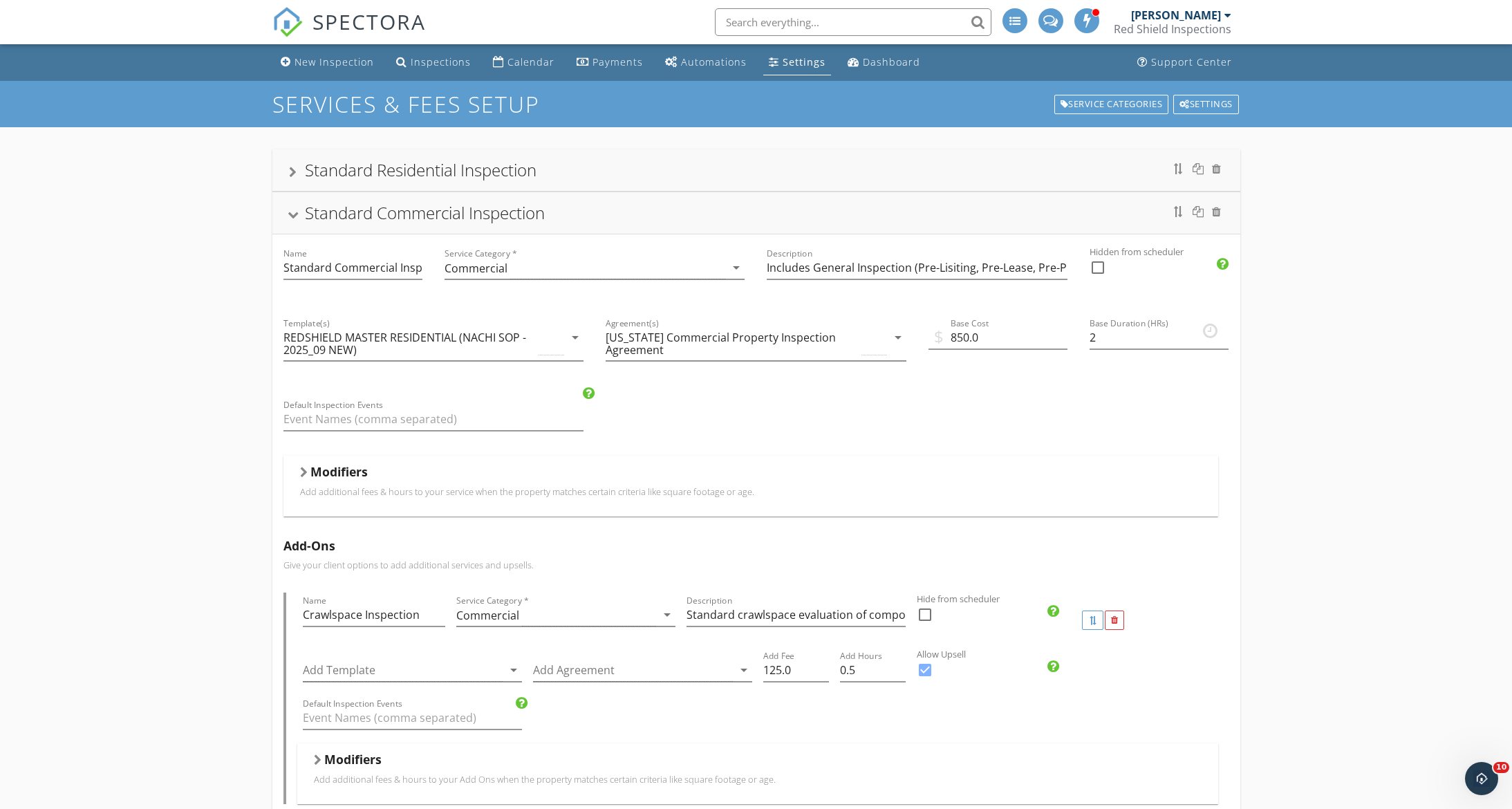
click at [291, 213] on div at bounding box center [292, 215] width 11 height 8
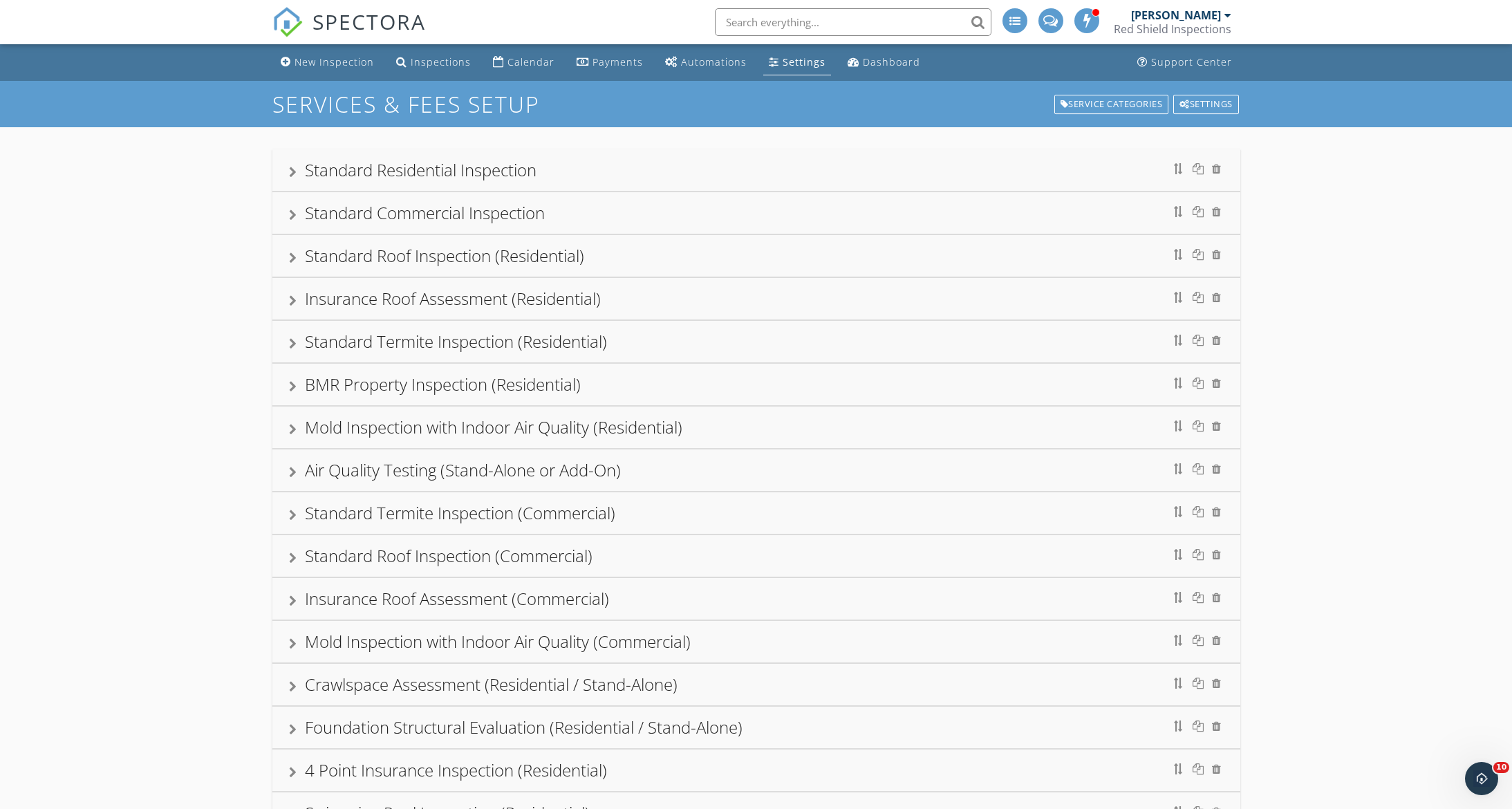
click at [291, 213] on div at bounding box center [292, 215] width 8 height 11
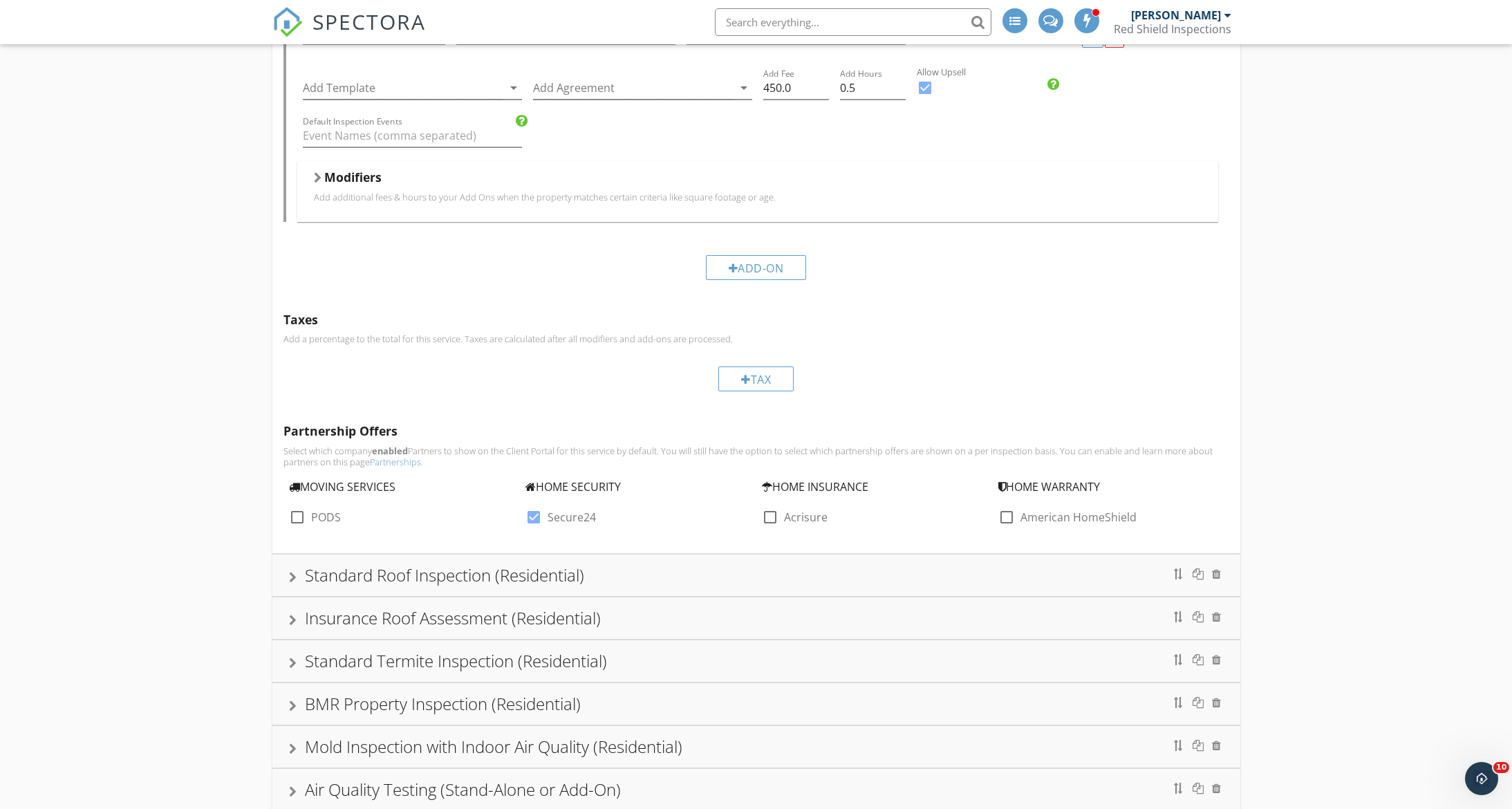
scroll to position [1058, 0]
click at [529, 523] on div at bounding box center [533, 519] width 23 height 23
checkbox input "false"
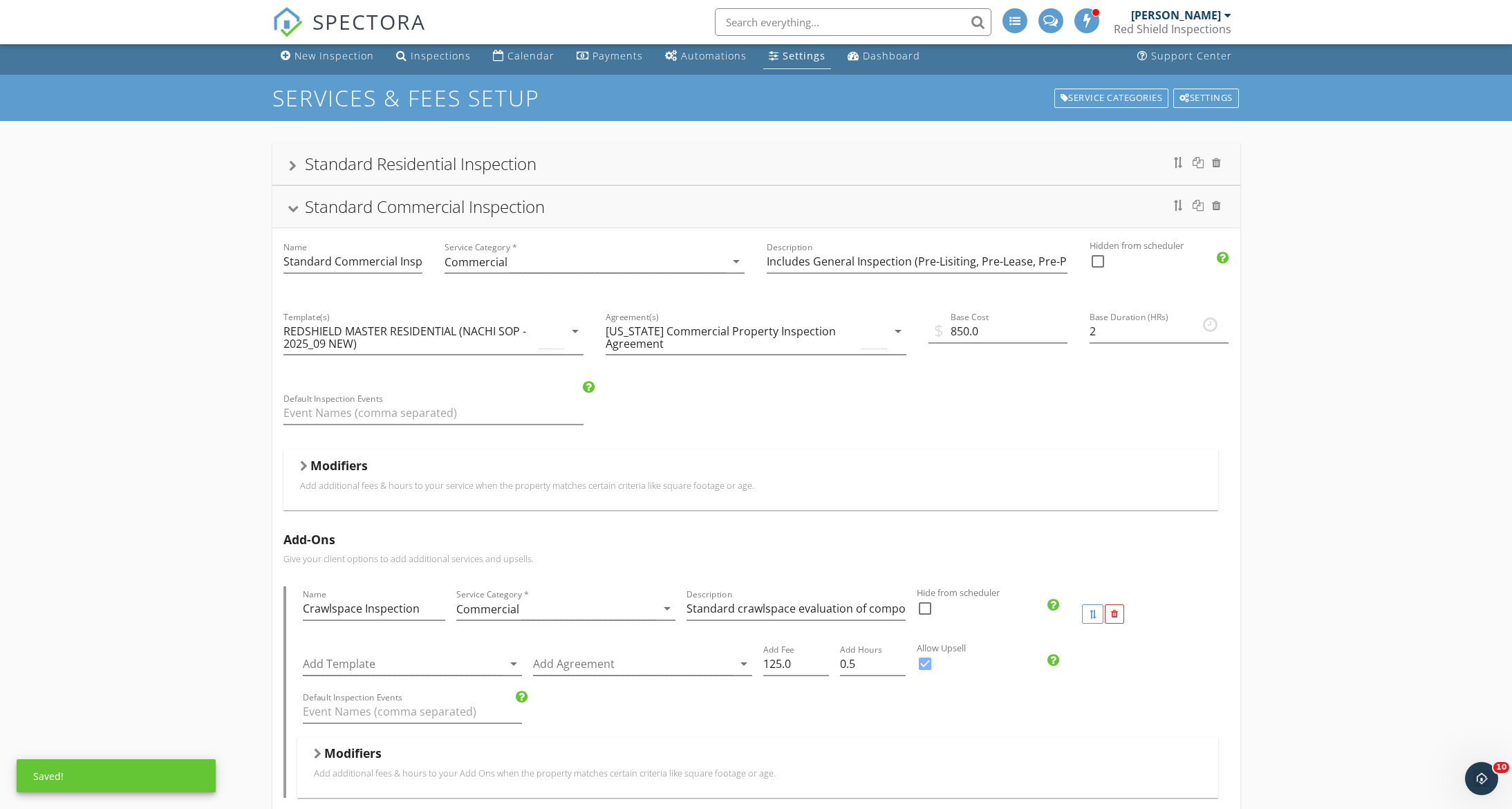
scroll to position [0, 0]
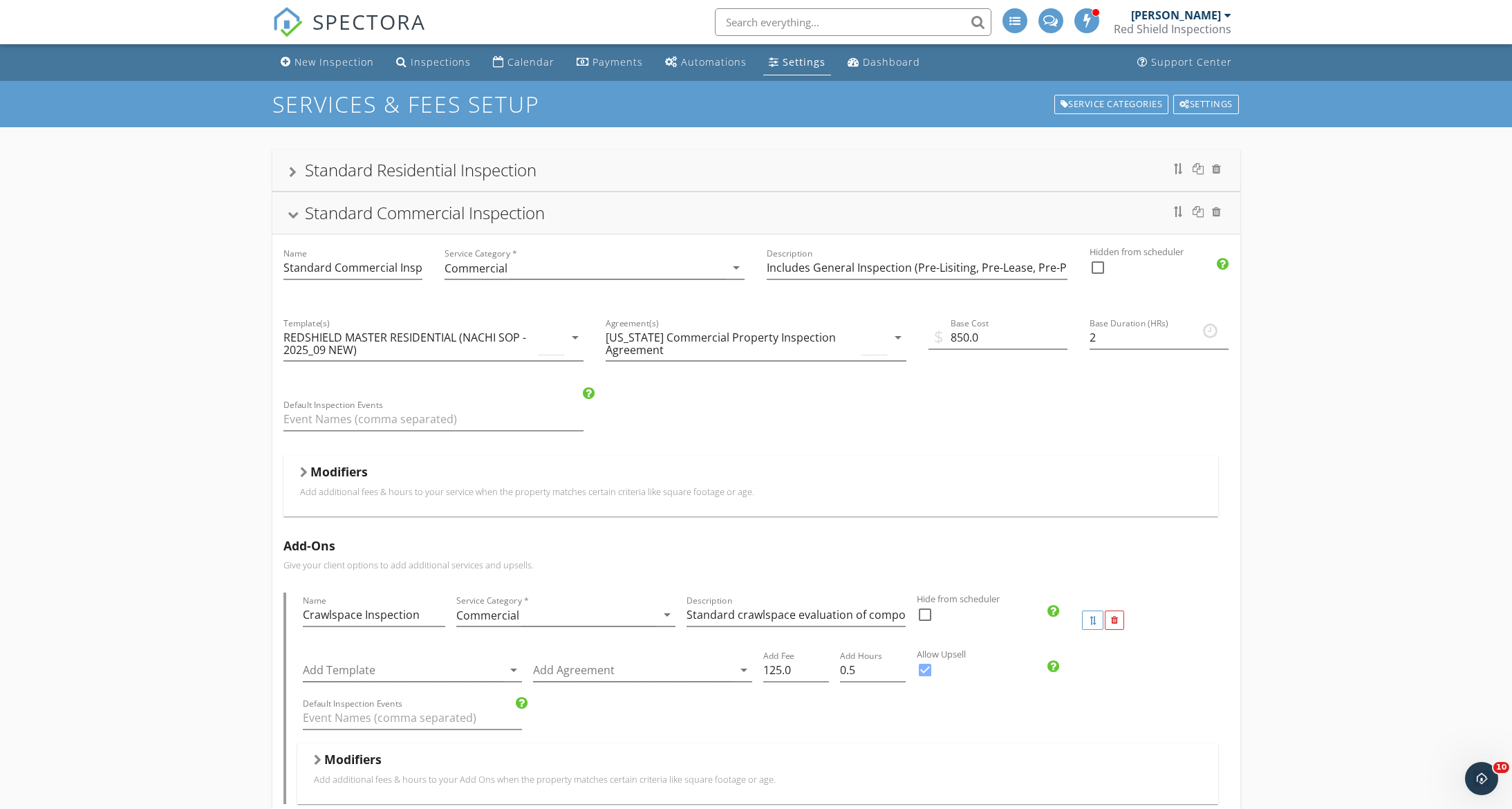
click at [302, 473] on div at bounding box center [303, 472] width 8 height 11
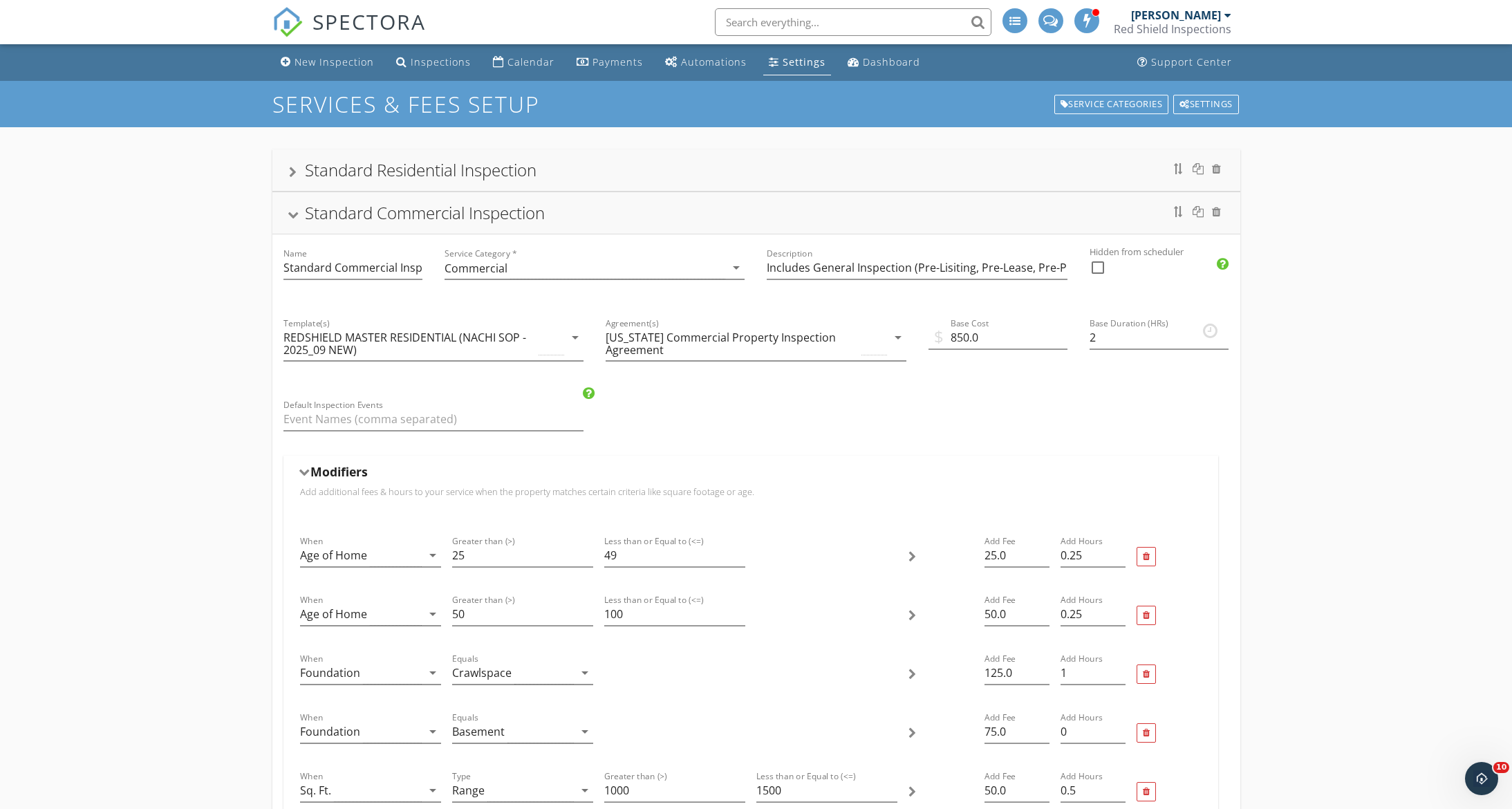
click at [287, 212] on div at bounding box center [292, 215] width 11 height 8
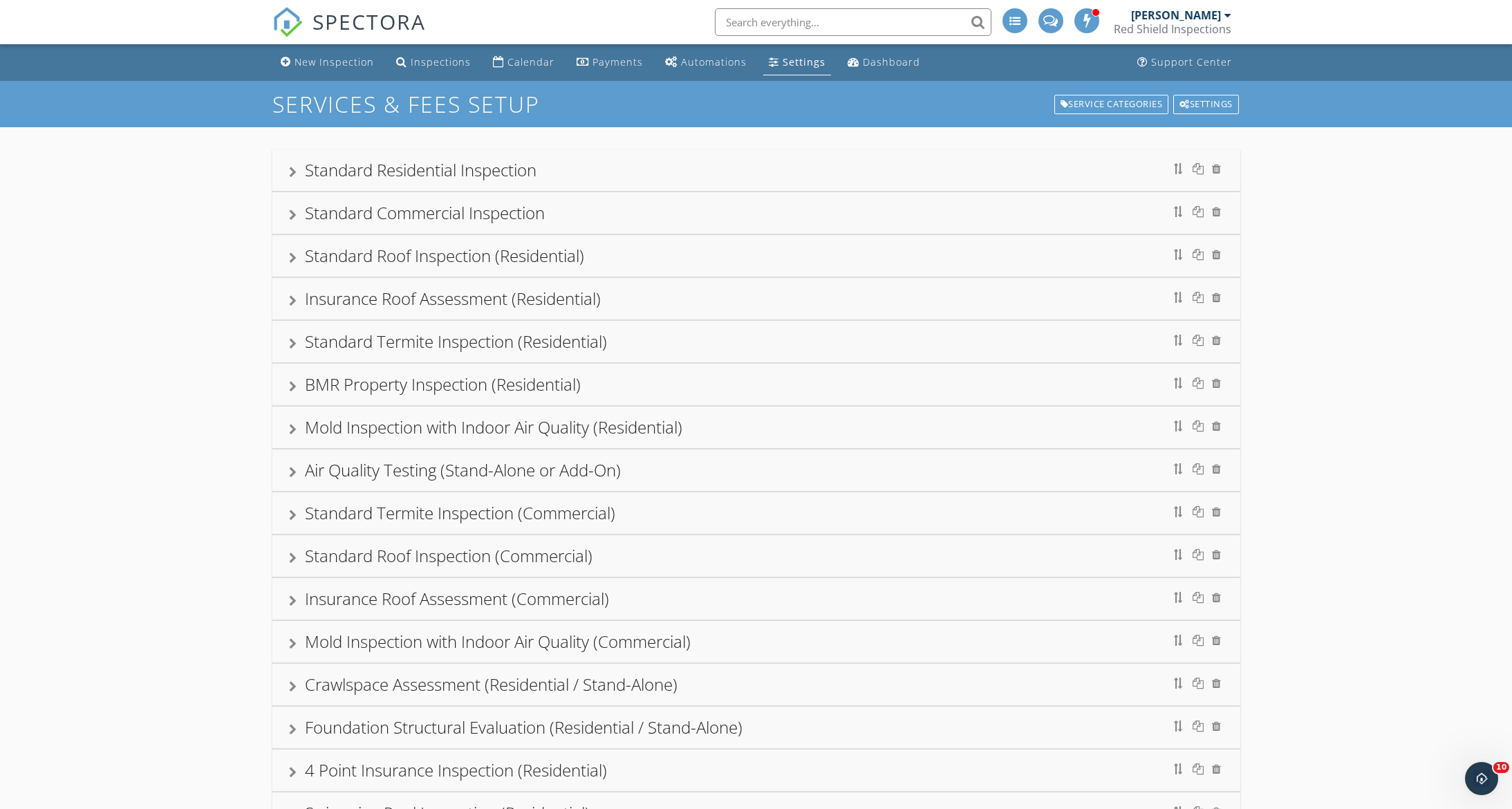
click at [1087, 425] on div "Mold Inspection with Indoor Air Quality (Residential)" at bounding box center [756, 427] width 935 height 25
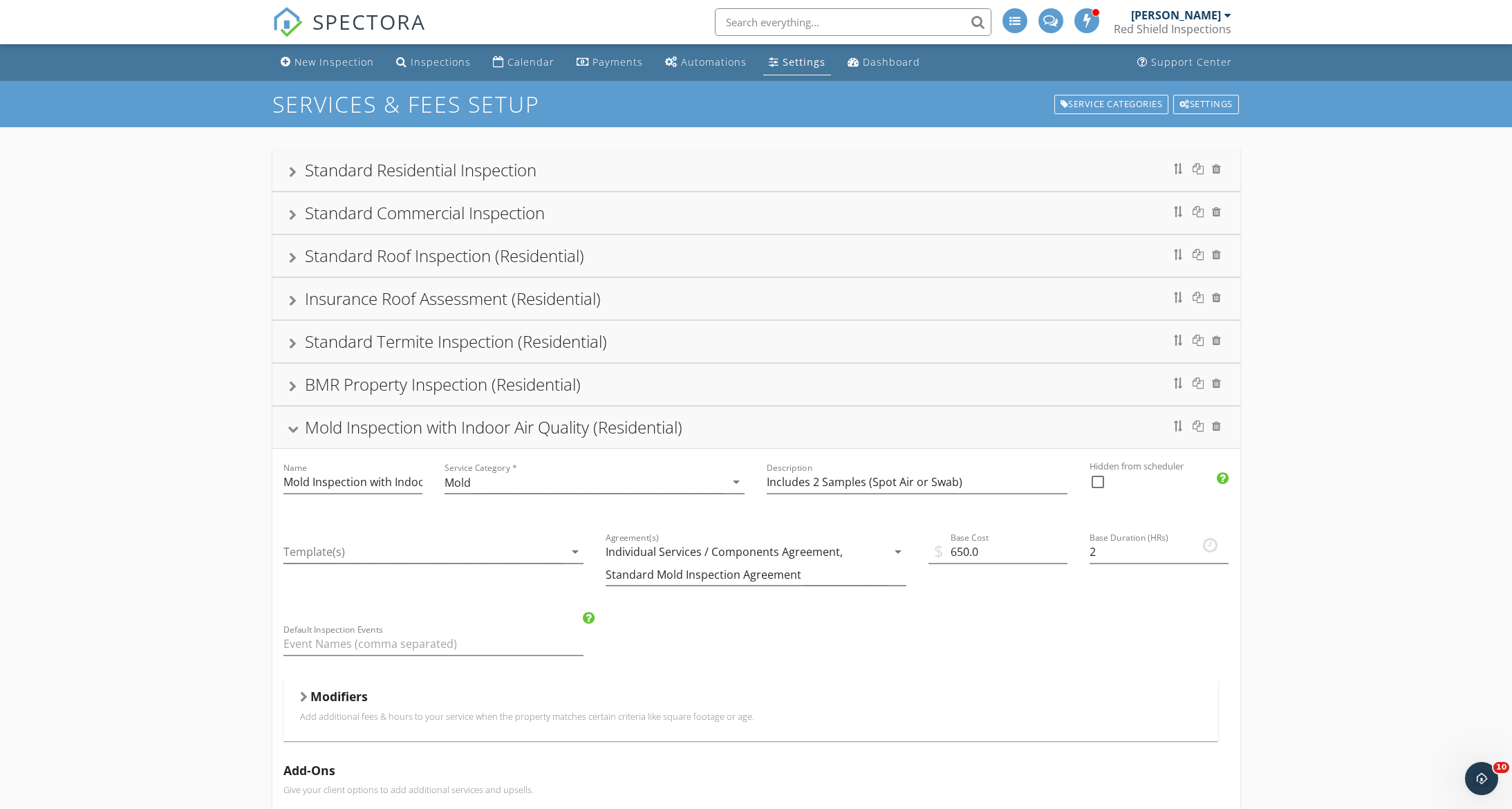
click at [872, 414] on div "Mold Inspection with Indoor Air Quality (Residential)" at bounding box center [756, 427] width 935 height 25
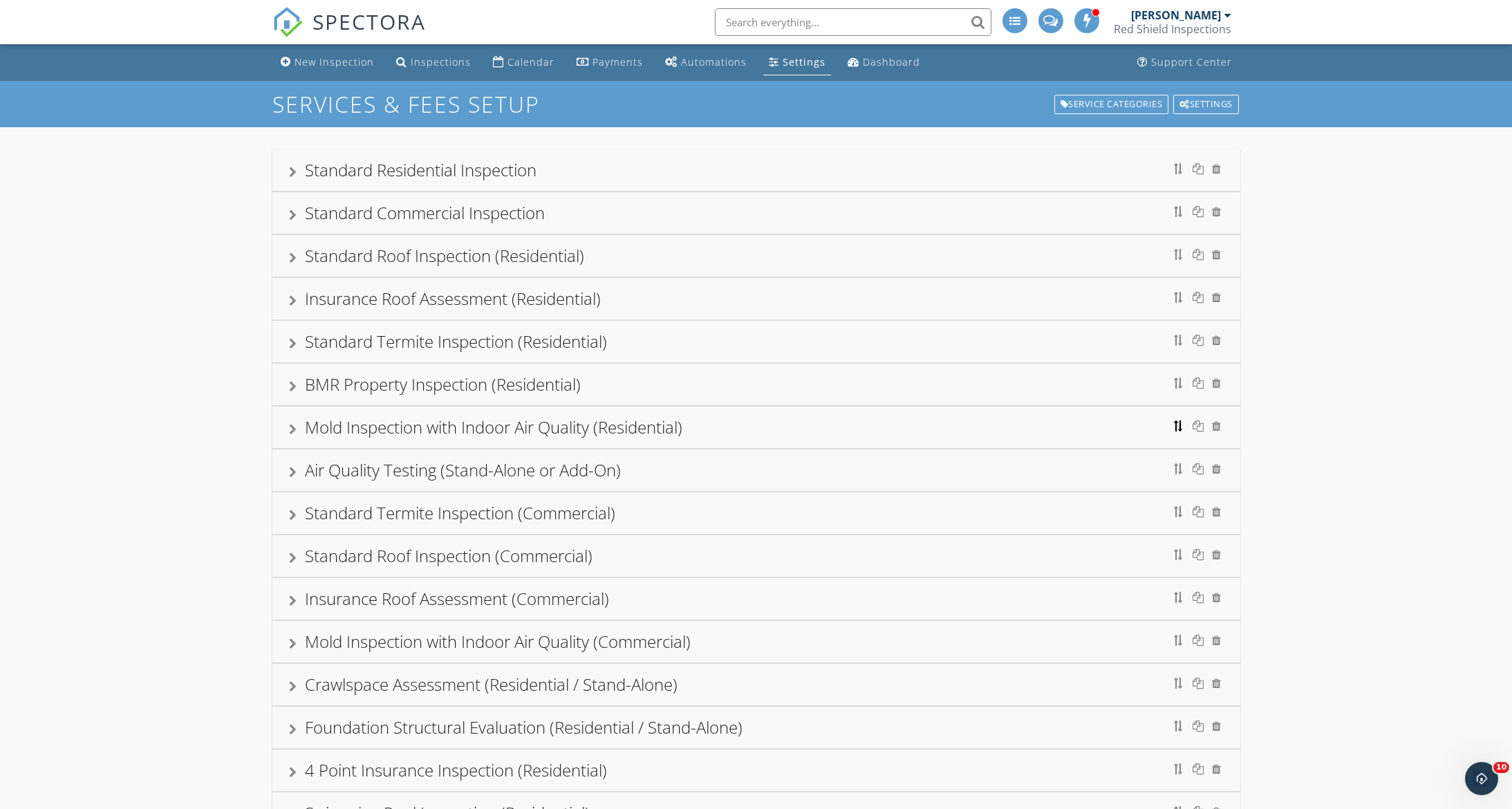
click at [1179, 425] on div at bounding box center [1178, 426] width 11 height 11
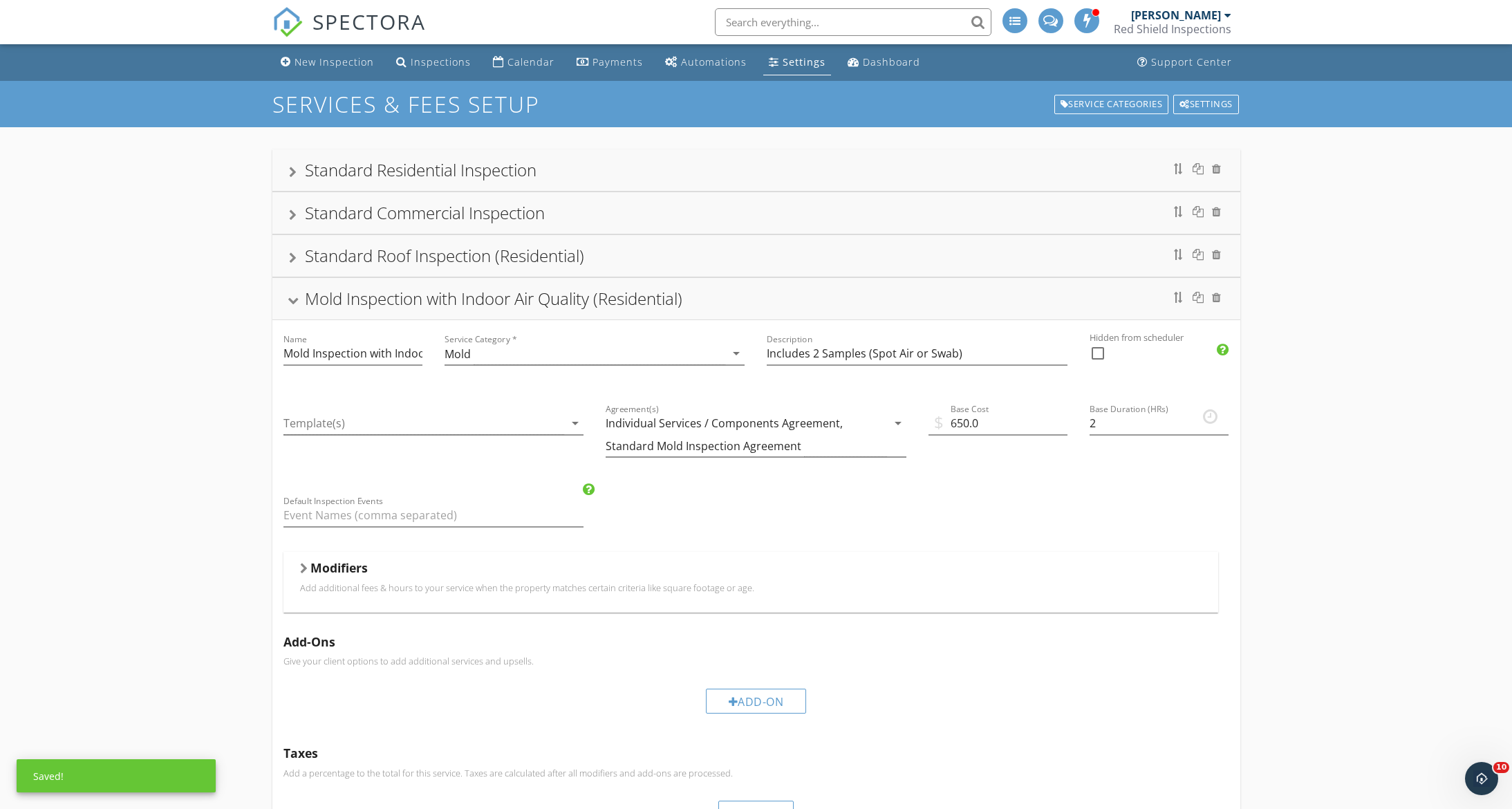
click at [291, 301] on div at bounding box center [292, 301] width 11 height 8
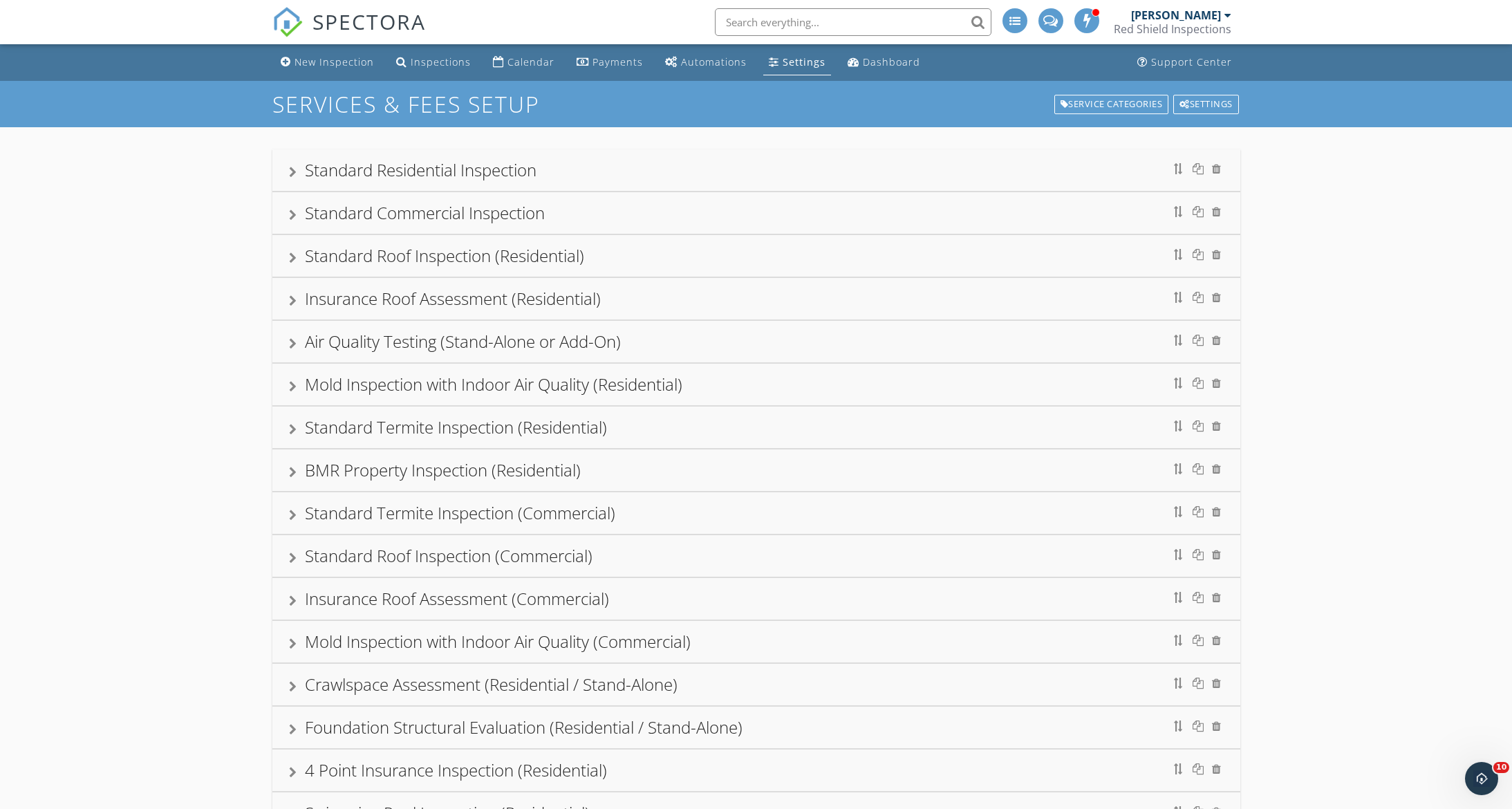
click at [681, 350] on div "Air Quality Testing (Stand-Alone or Add-On)" at bounding box center [756, 342] width 935 height 25
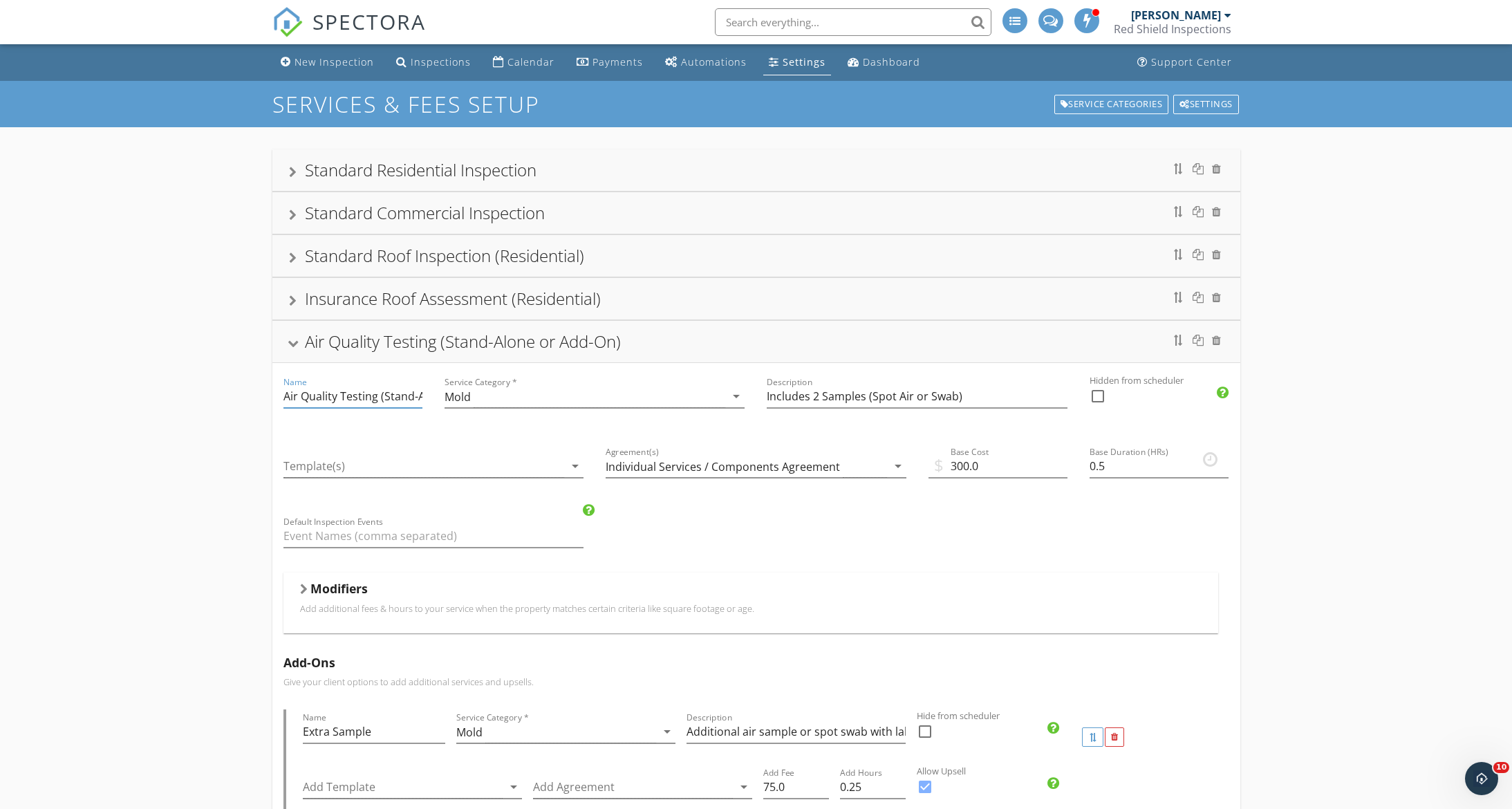
click at [363, 388] on input "Air Quality Testing (Stand-Alone or Add-On)" at bounding box center [353, 396] width 139 height 23
drag, startPoint x: 378, startPoint y: 398, endPoint x: 446, endPoint y: 397, distance: 68.0
click at [446, 397] on div "Name Air Quality Testing (Stand-Alone or Add-On) Service Category * Mold arrow_…" at bounding box center [756, 807] width 968 height 889
click at [409, 395] on input "Air Quality Testing (Stand-Alone or Add-On)" at bounding box center [353, 396] width 139 height 23
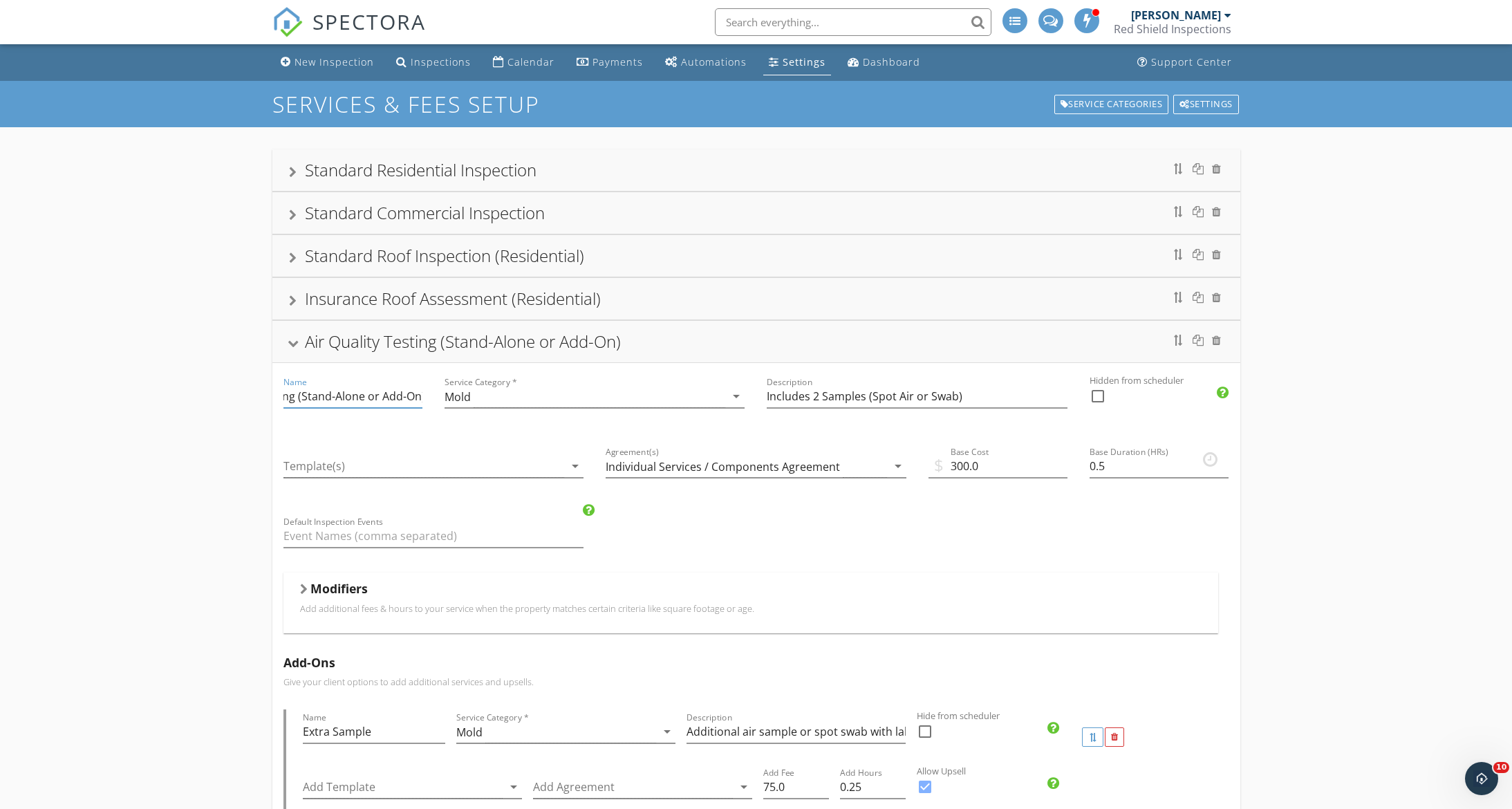
drag, startPoint x: 297, startPoint y: 398, endPoint x: 430, endPoint y: 407, distance: 133.3
click at [430, 407] on div "Name Air Quality Testing (Stand-Alone or Add-On)" at bounding box center [353, 398] width 161 height 70
click at [418, 401] on input "Air Quality Testing (Stand-Alone or Add-On)" at bounding box center [353, 396] width 139 height 23
click at [388, 395] on input "Air Quality Testing (Stater Kit)" at bounding box center [353, 396] width 139 height 23
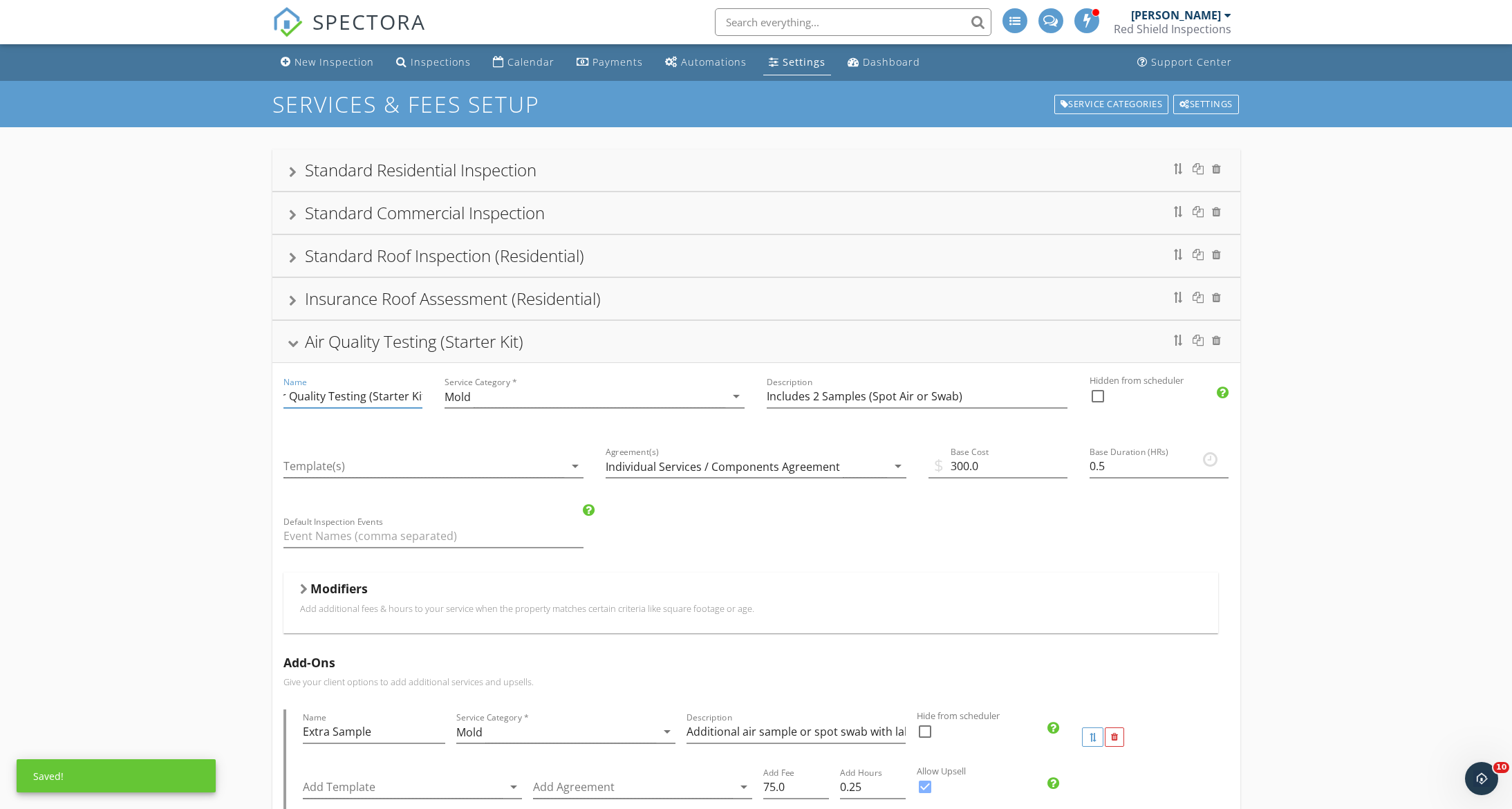
type input "Air Quality Testing (Starter Kit)"
click at [1222, 461] on input "0.75" at bounding box center [1159, 466] width 139 height 23
type input "0.5"
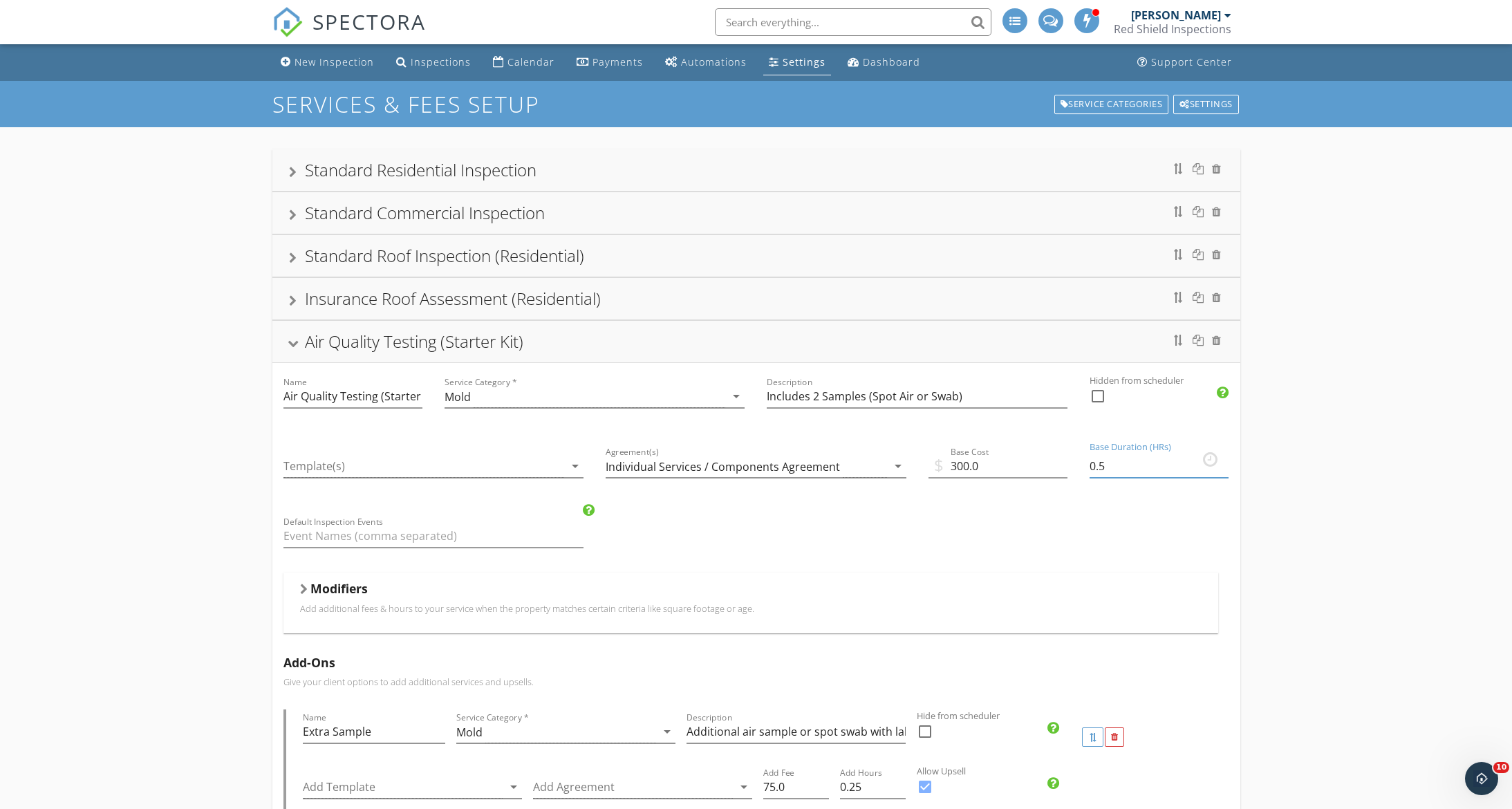
click at [1223, 473] on input "0.5" at bounding box center [1159, 466] width 139 height 23
click at [294, 336] on div "Air Quality Testing (Starter Kit)" at bounding box center [756, 342] width 935 height 25
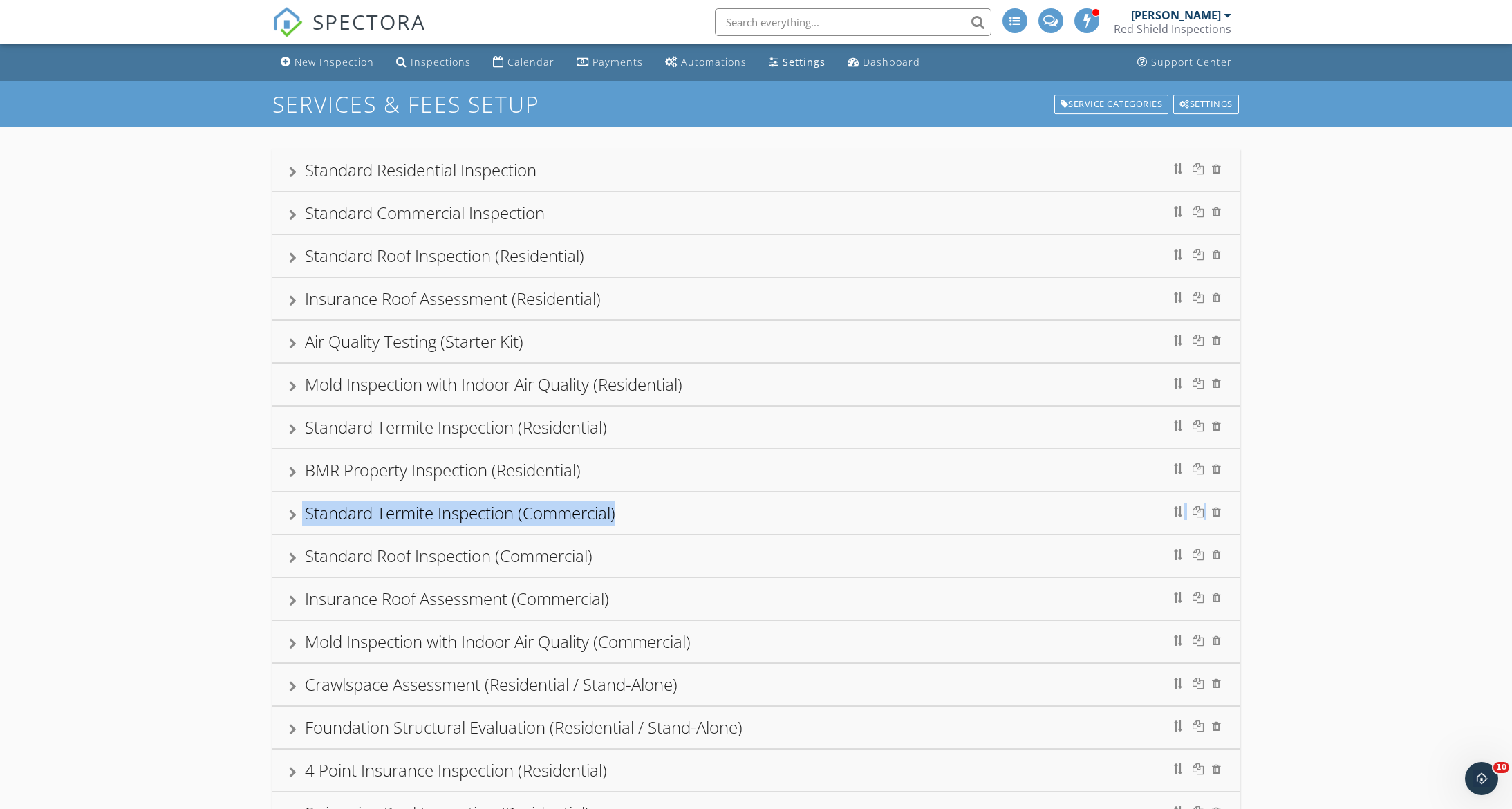
drag, startPoint x: 654, startPoint y: 512, endPoint x: 654, endPoint y: 463, distance: 49.0
click at [654, 463] on div "Standard Residential Inspection Name Standard Residential Inspection Service Ca…" at bounding box center [756, 598] width 968 height 899
click at [1176, 512] on div at bounding box center [1178, 512] width 11 height 11
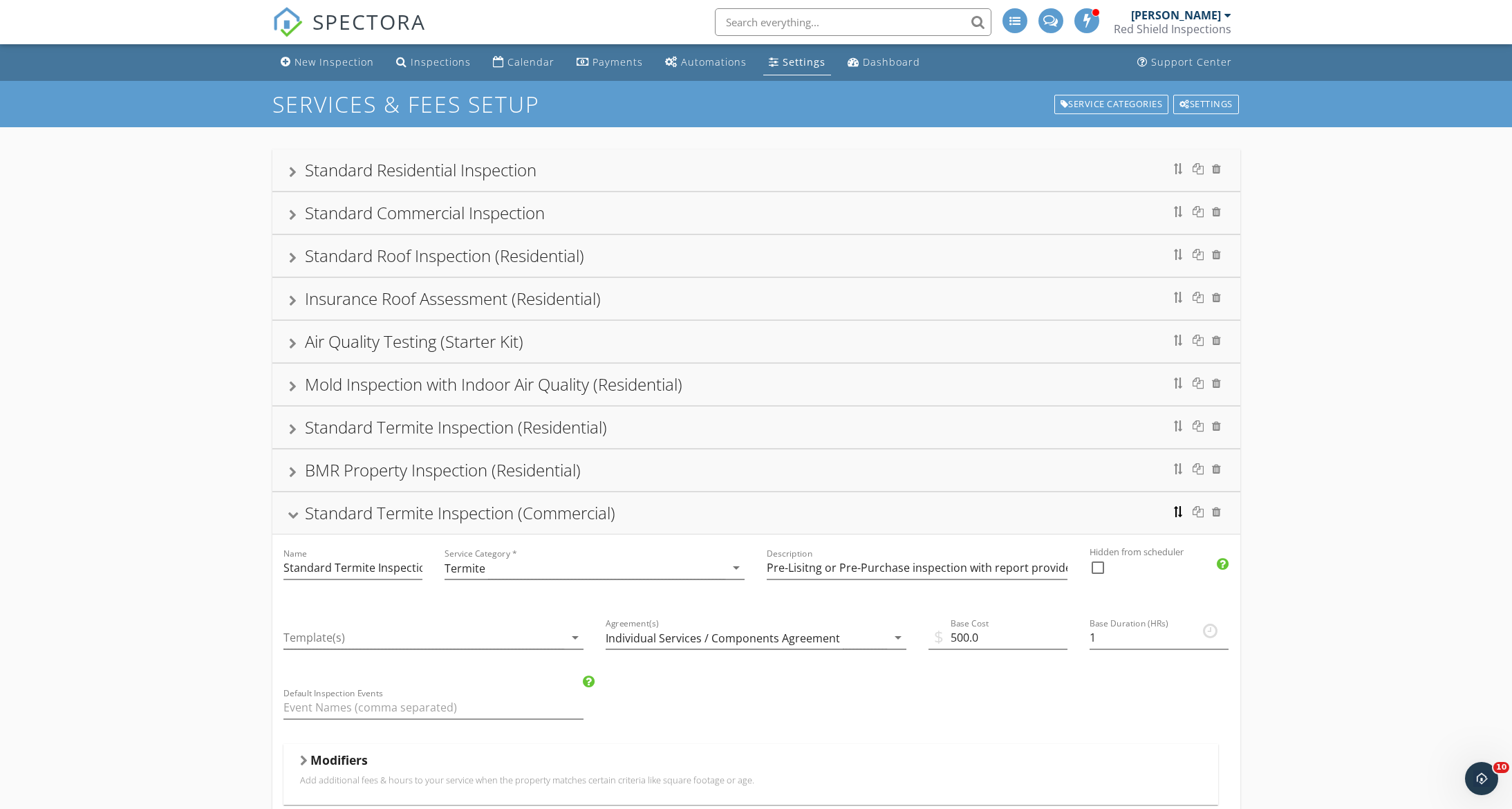
click at [1175, 513] on div at bounding box center [1178, 512] width 11 height 11
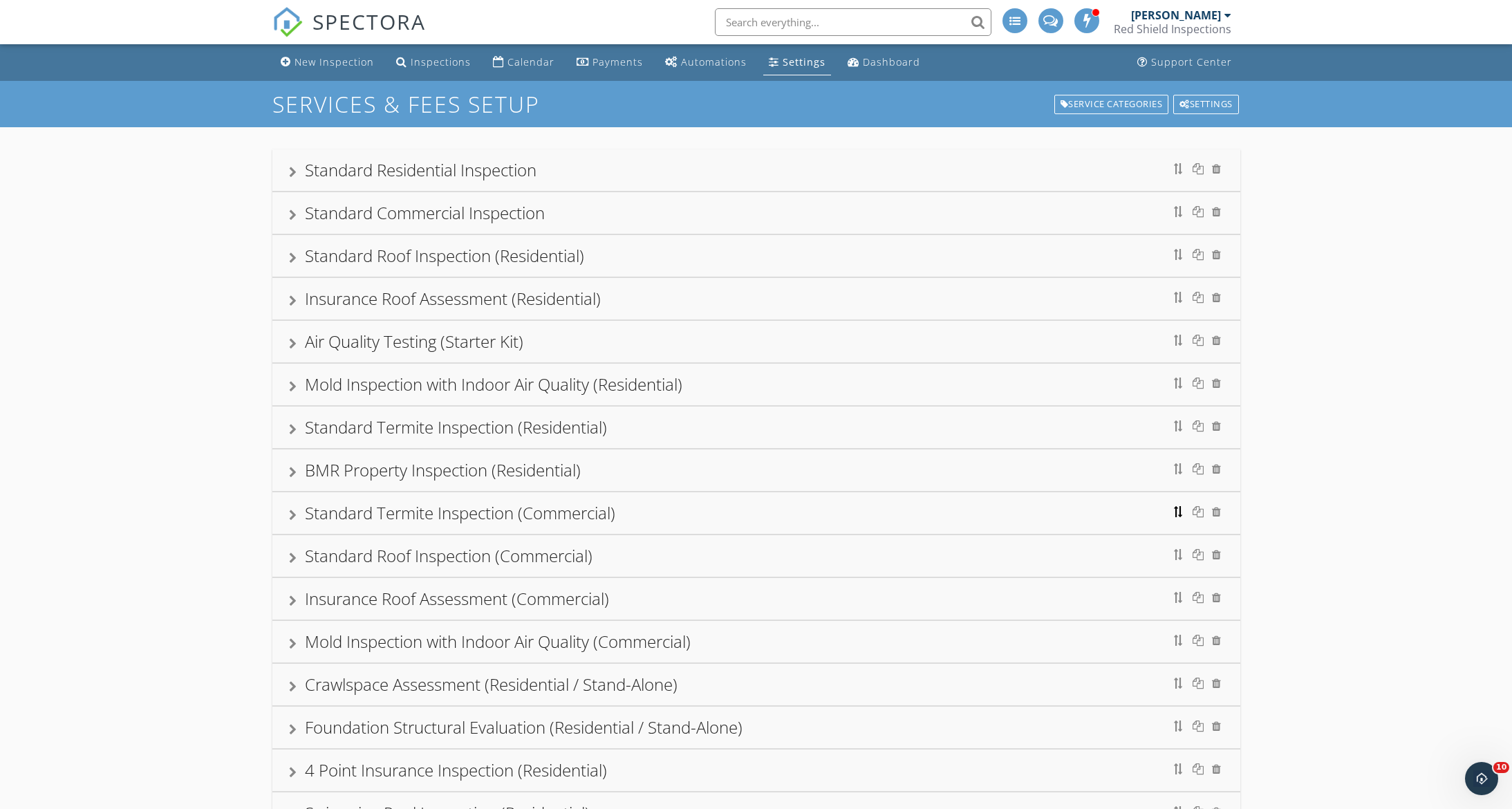
click at [1176, 512] on div at bounding box center [1178, 512] width 11 height 11
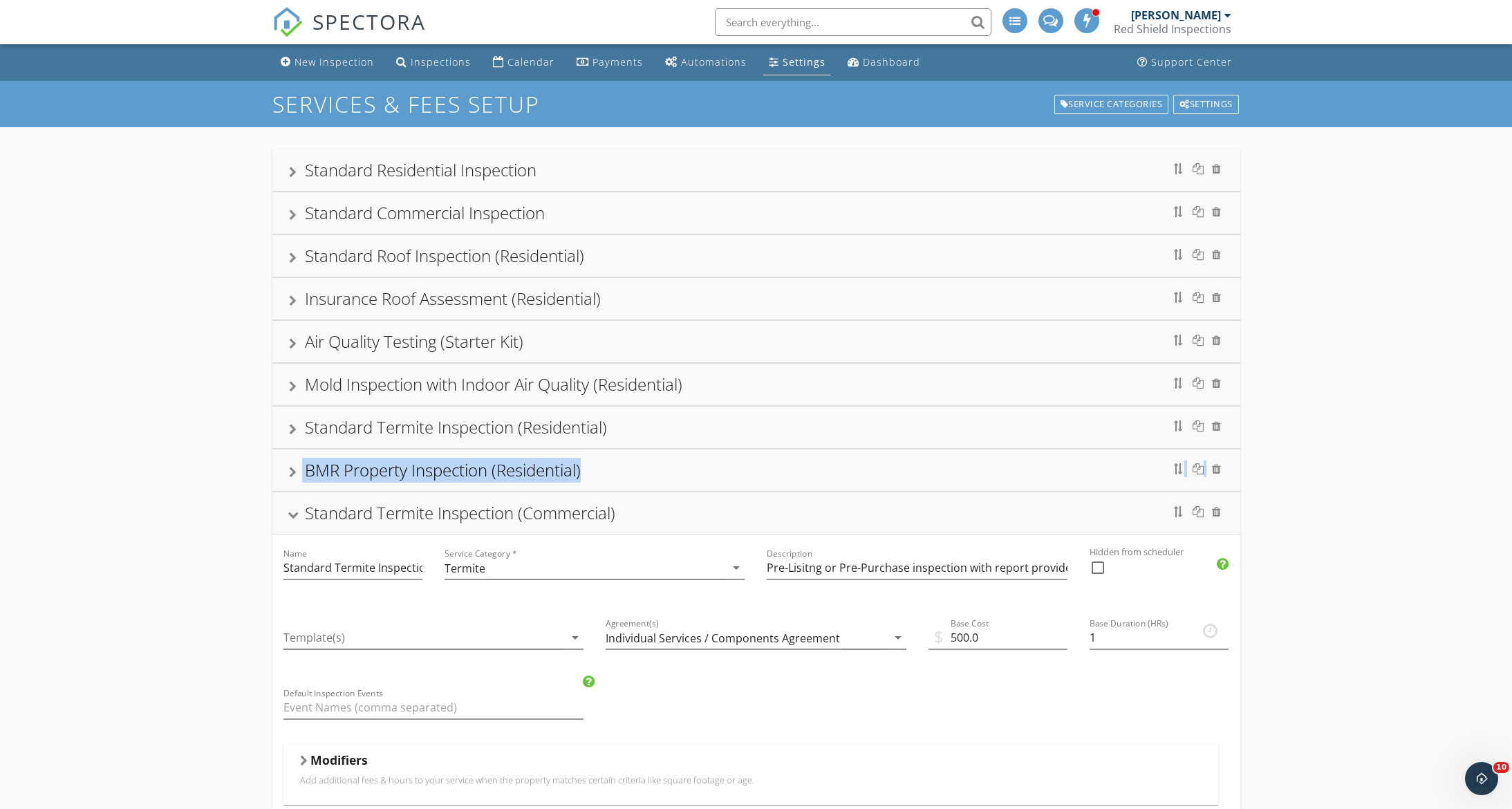
drag, startPoint x: 1171, startPoint y: 513, endPoint x: 1174, endPoint y: 458, distance: 55.1
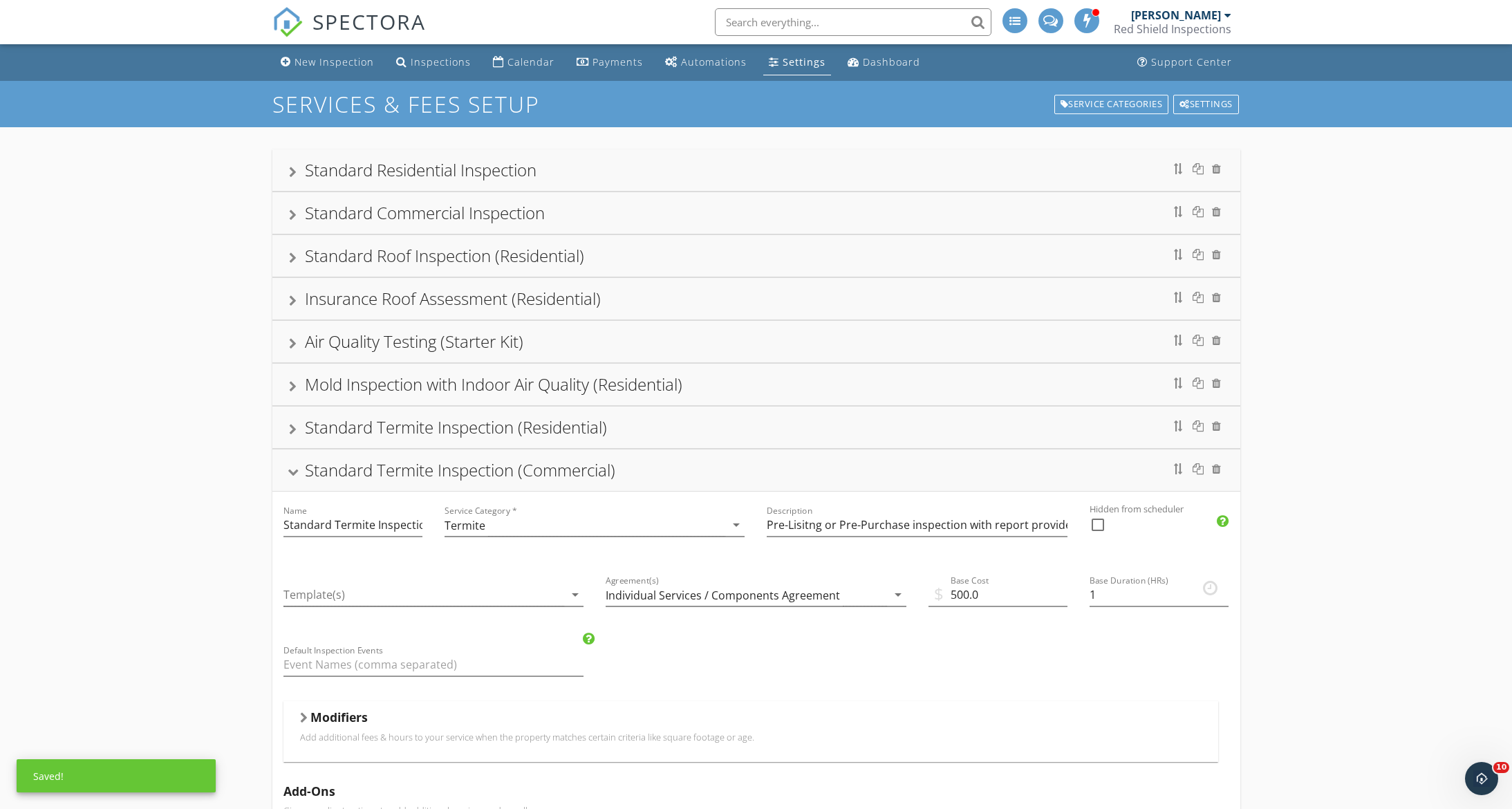
click at [289, 471] on div at bounding box center [292, 473] width 11 height 8
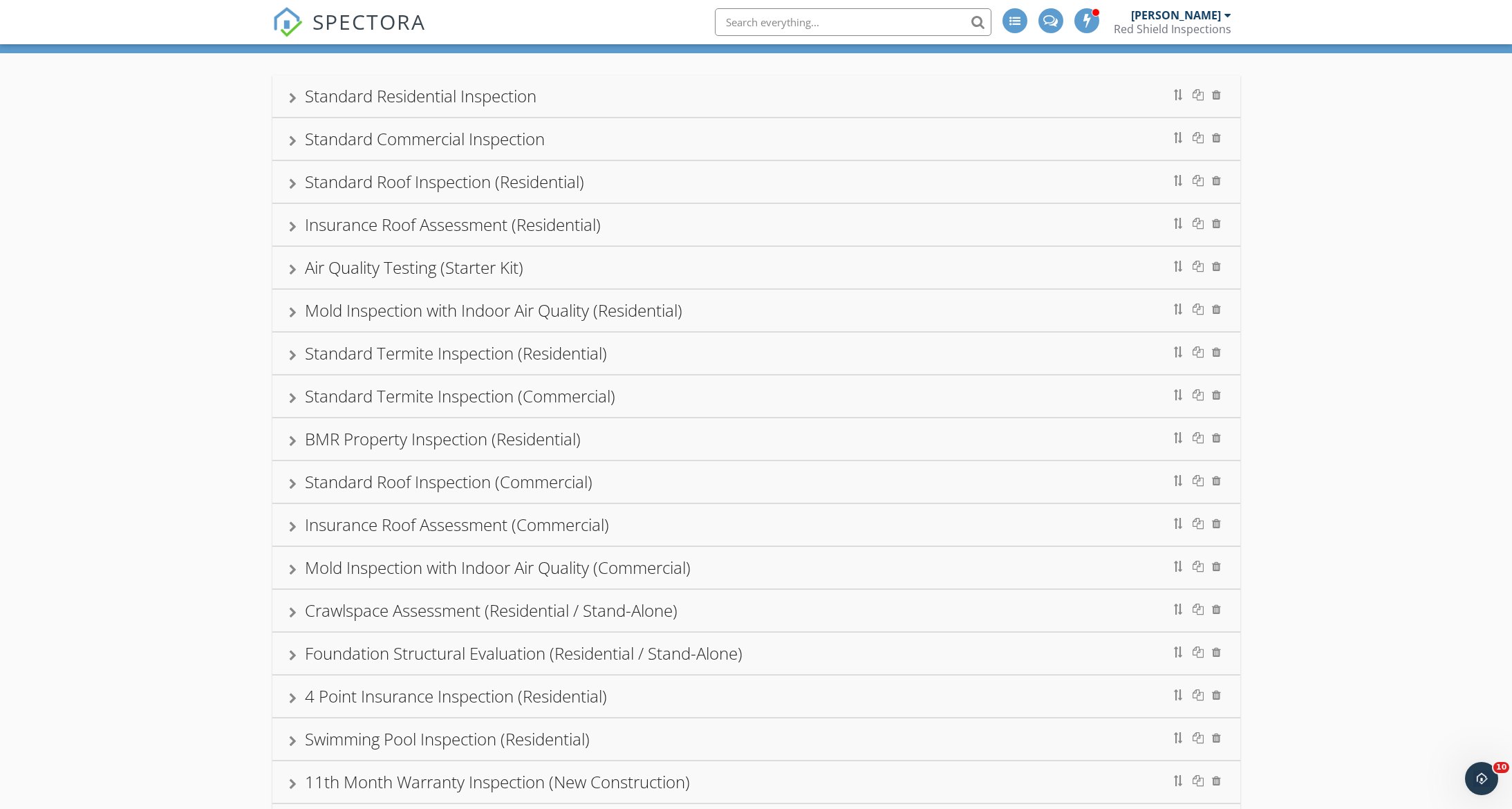
scroll to position [85, 0]
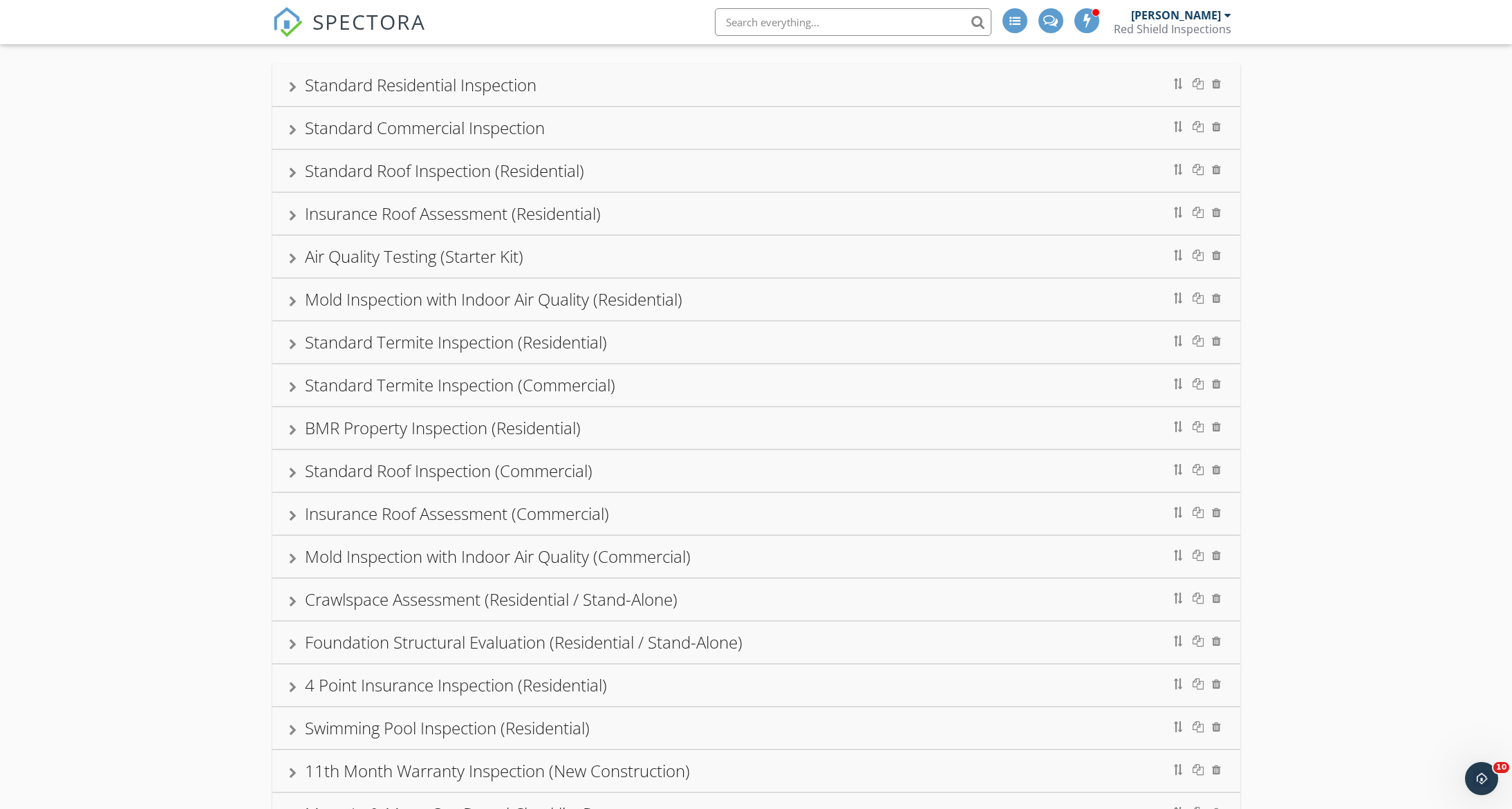
click at [289, 425] on div at bounding box center [292, 430] width 8 height 11
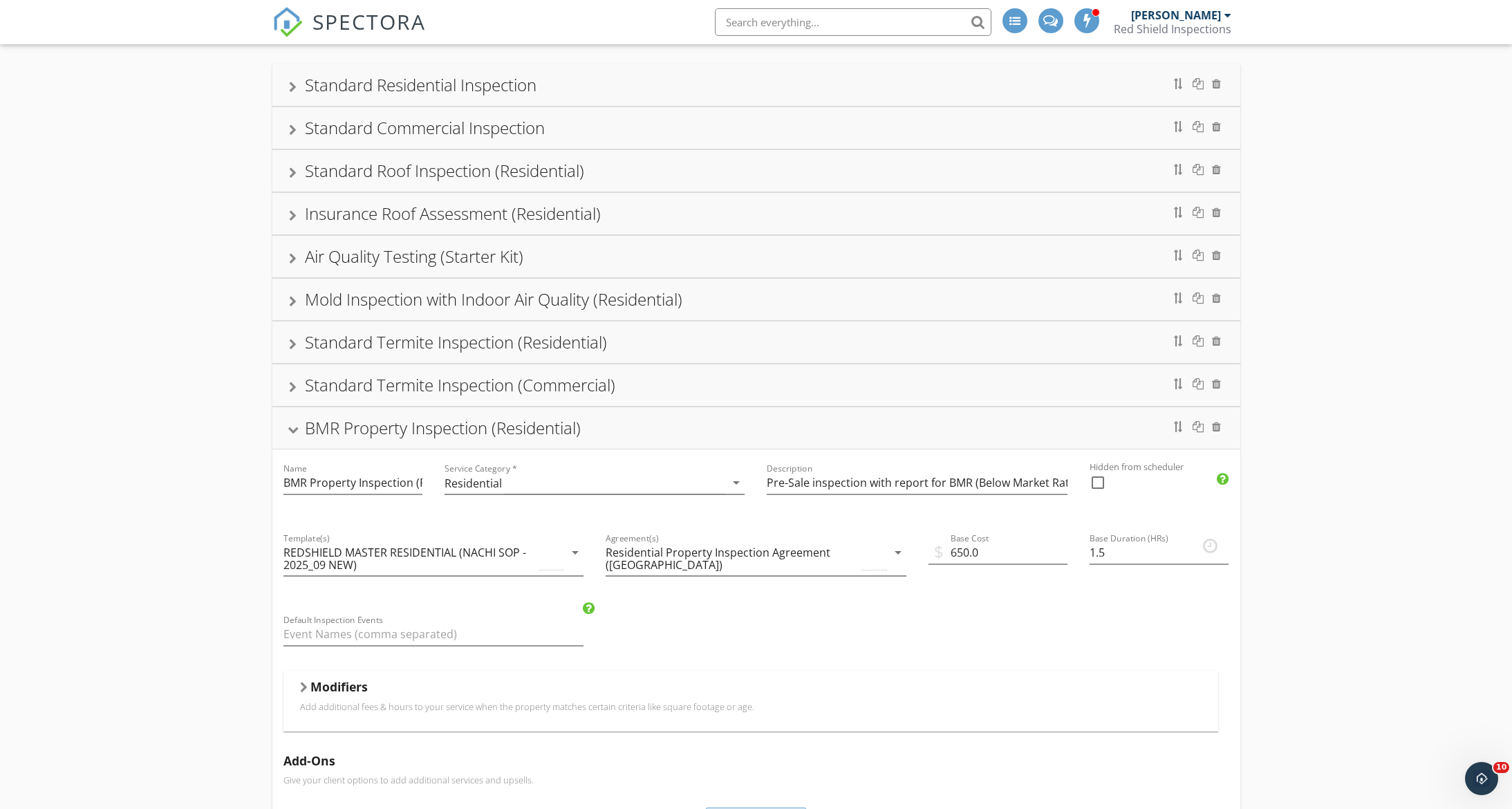
click at [289, 427] on div at bounding box center [292, 430] width 11 height 8
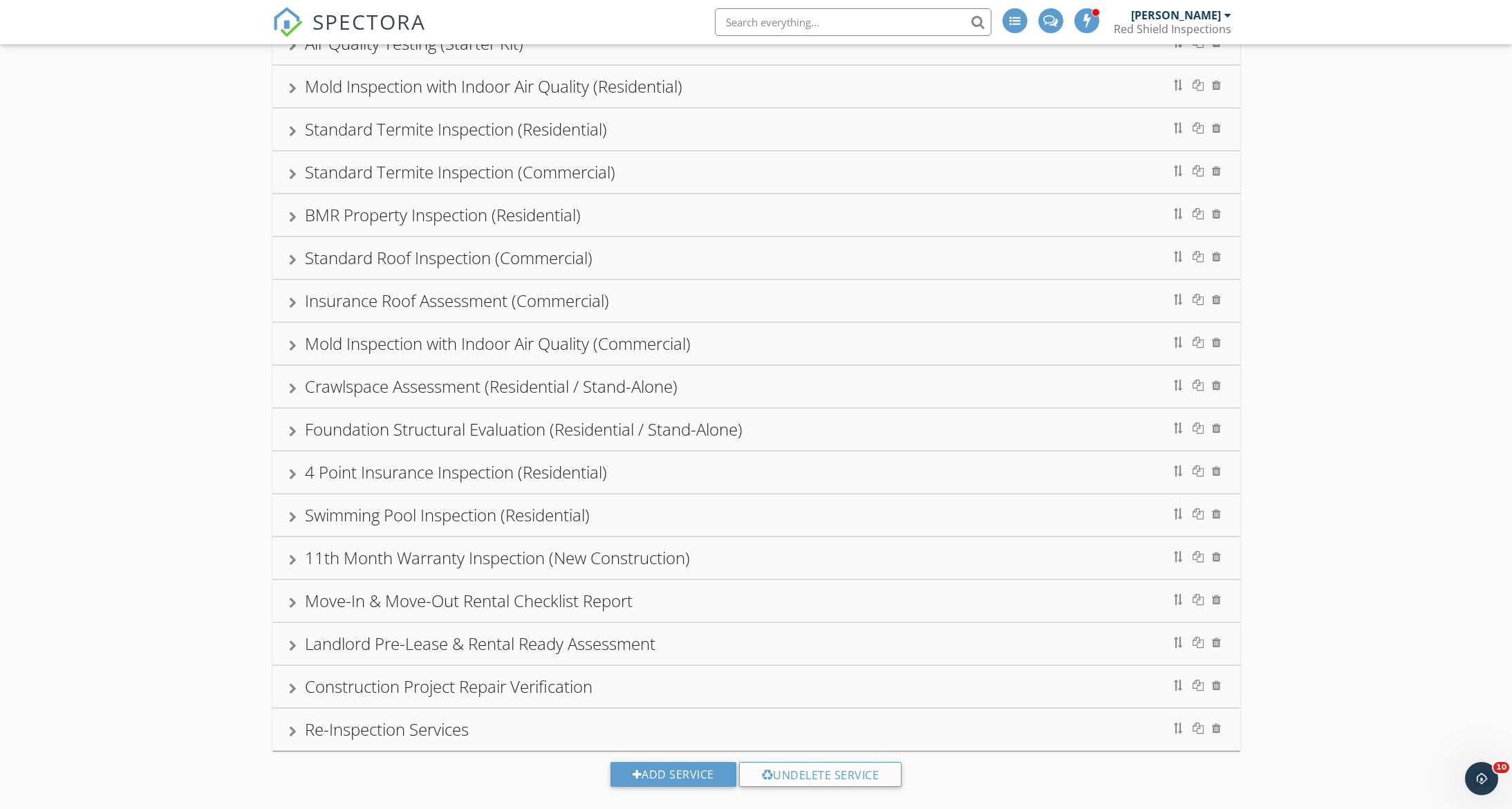
scroll to position [299, 0]
click at [772, 375] on div "Crawlspace Assessment (Residential / Stand-Alone)" at bounding box center [756, 385] width 935 height 25
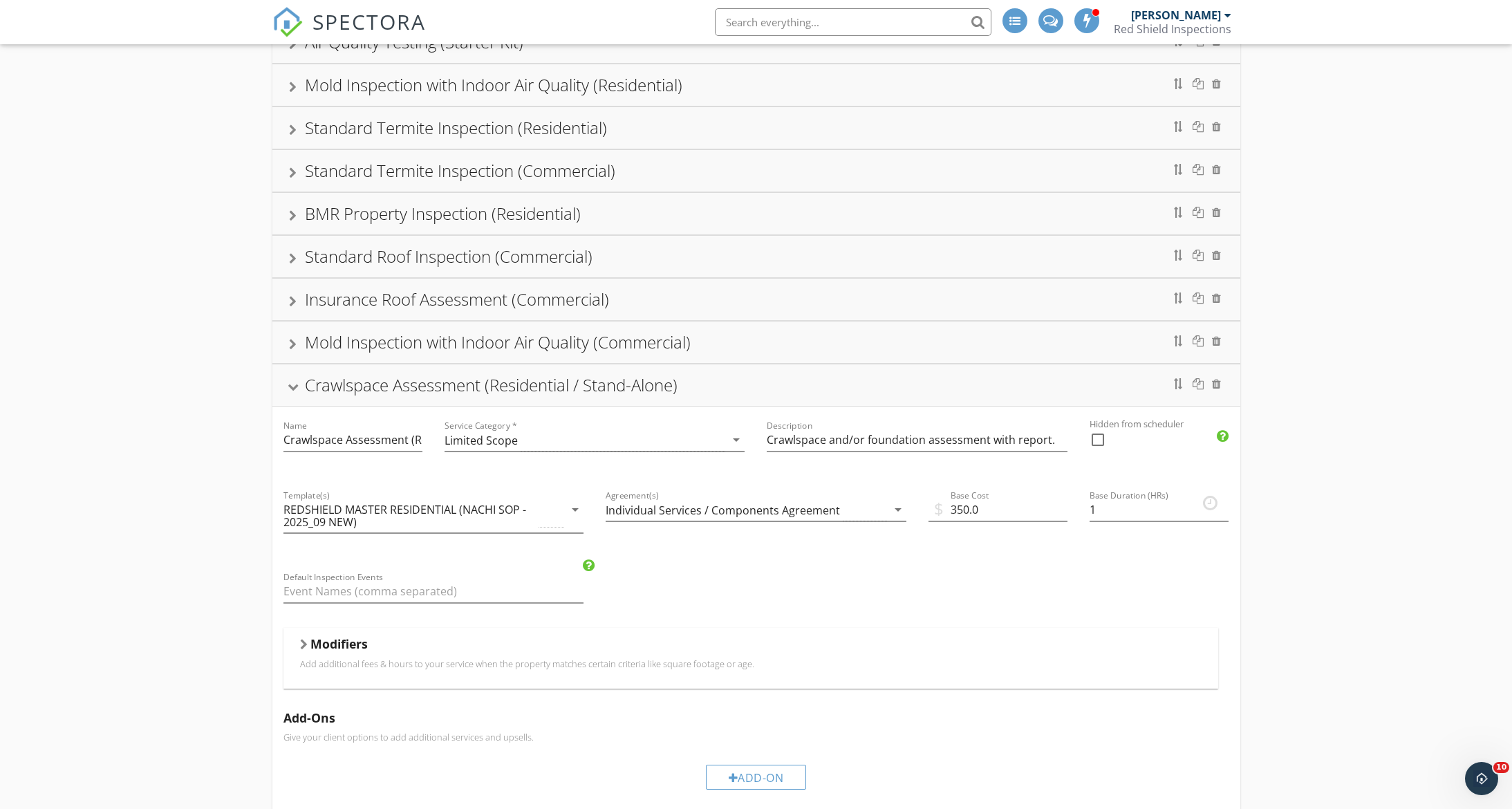
click at [772, 381] on div "Crawlspace Assessment (Residential / Stand-Alone)" at bounding box center [756, 385] width 935 height 25
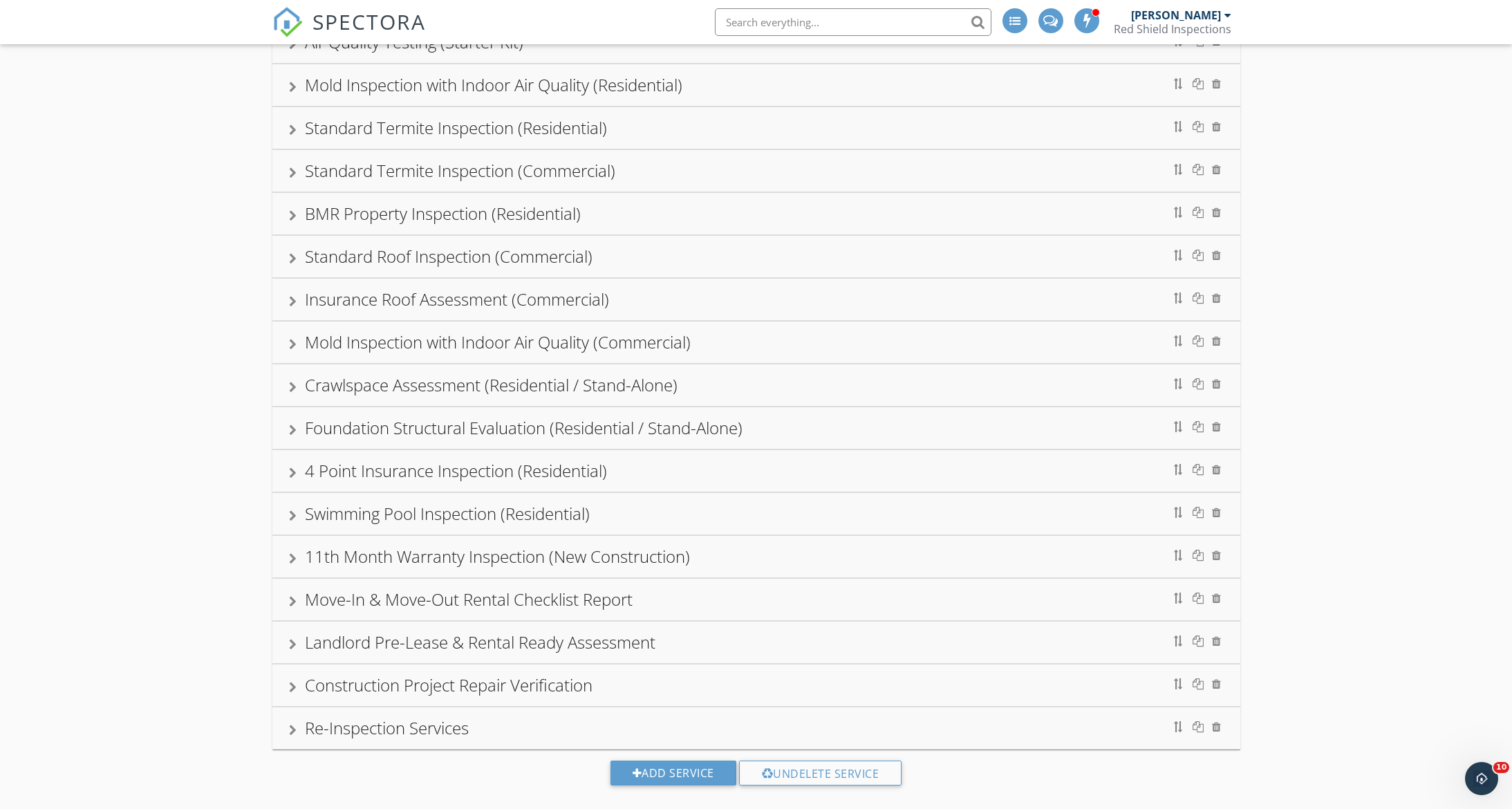
click at [768, 427] on div "Foundation Structural Evaluation (Residential / Stand-Alone)" at bounding box center [756, 427] width 935 height 25
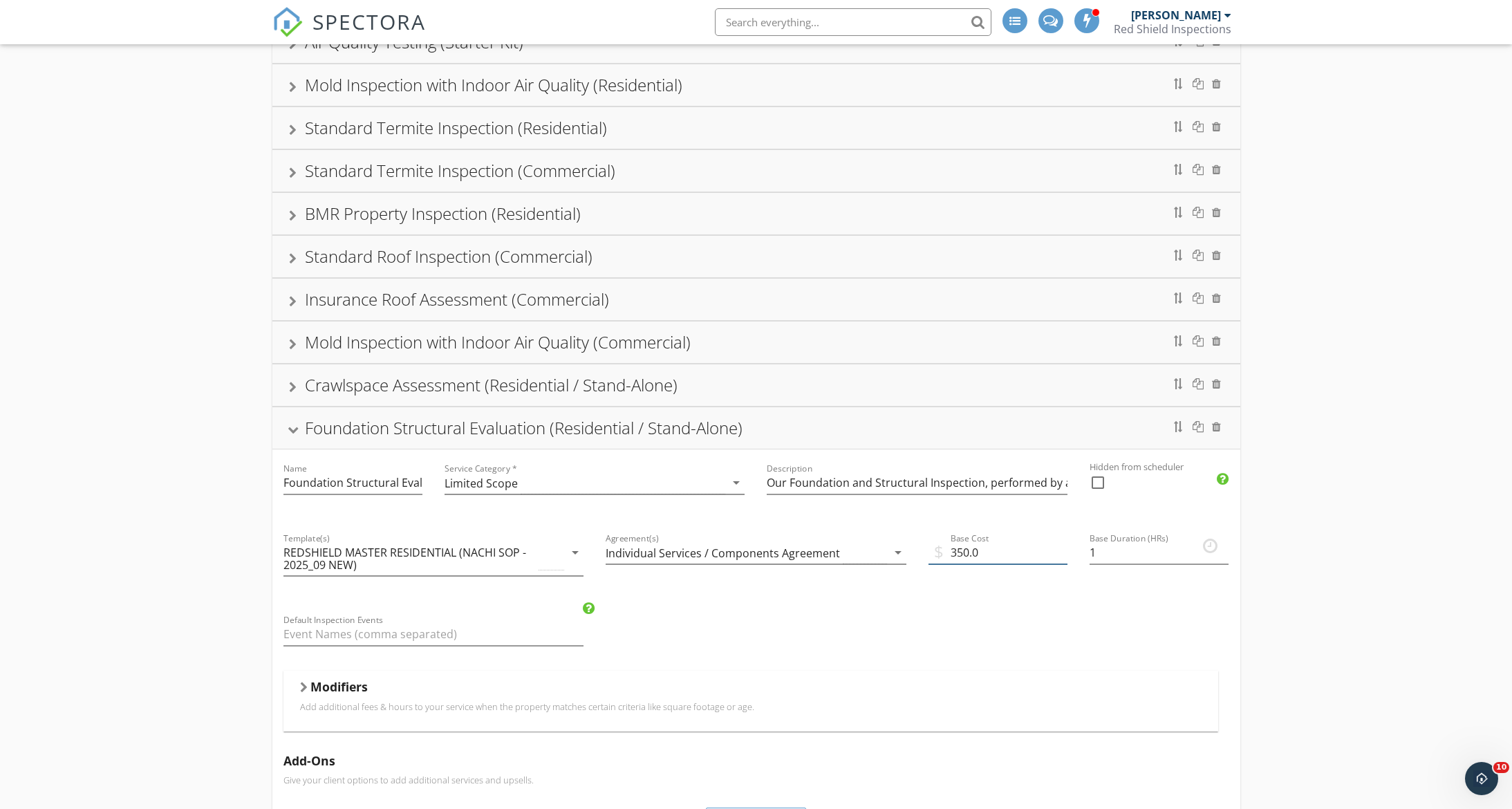
click at [957, 548] on input "350.0" at bounding box center [998, 552] width 139 height 23
type input "450.0"
click at [289, 434] on div at bounding box center [292, 430] width 11 height 8
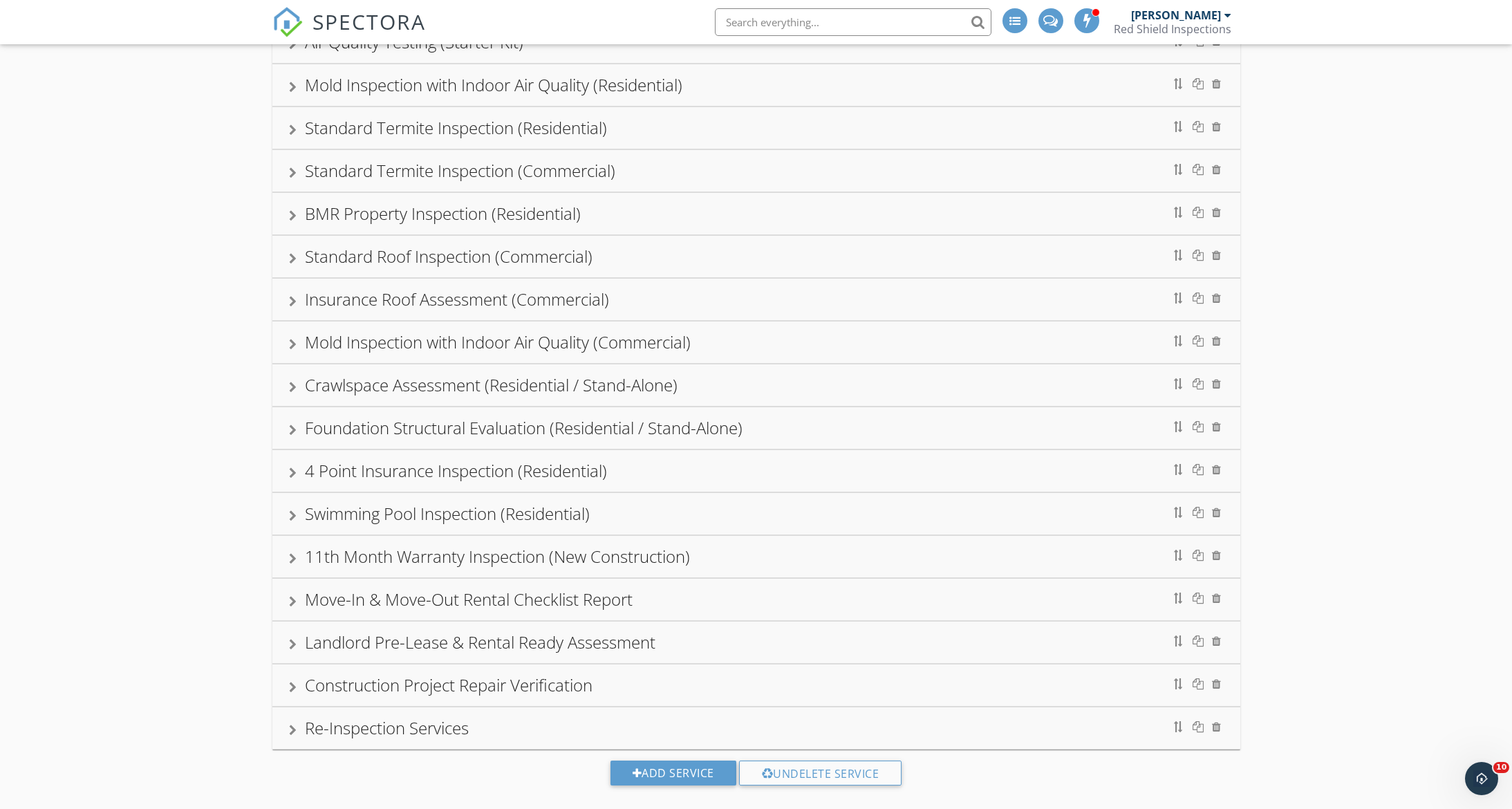
click at [288, 389] on div "Crawlspace Assessment (Residential / Stand-Alone)" at bounding box center [756, 385] width 968 height 42
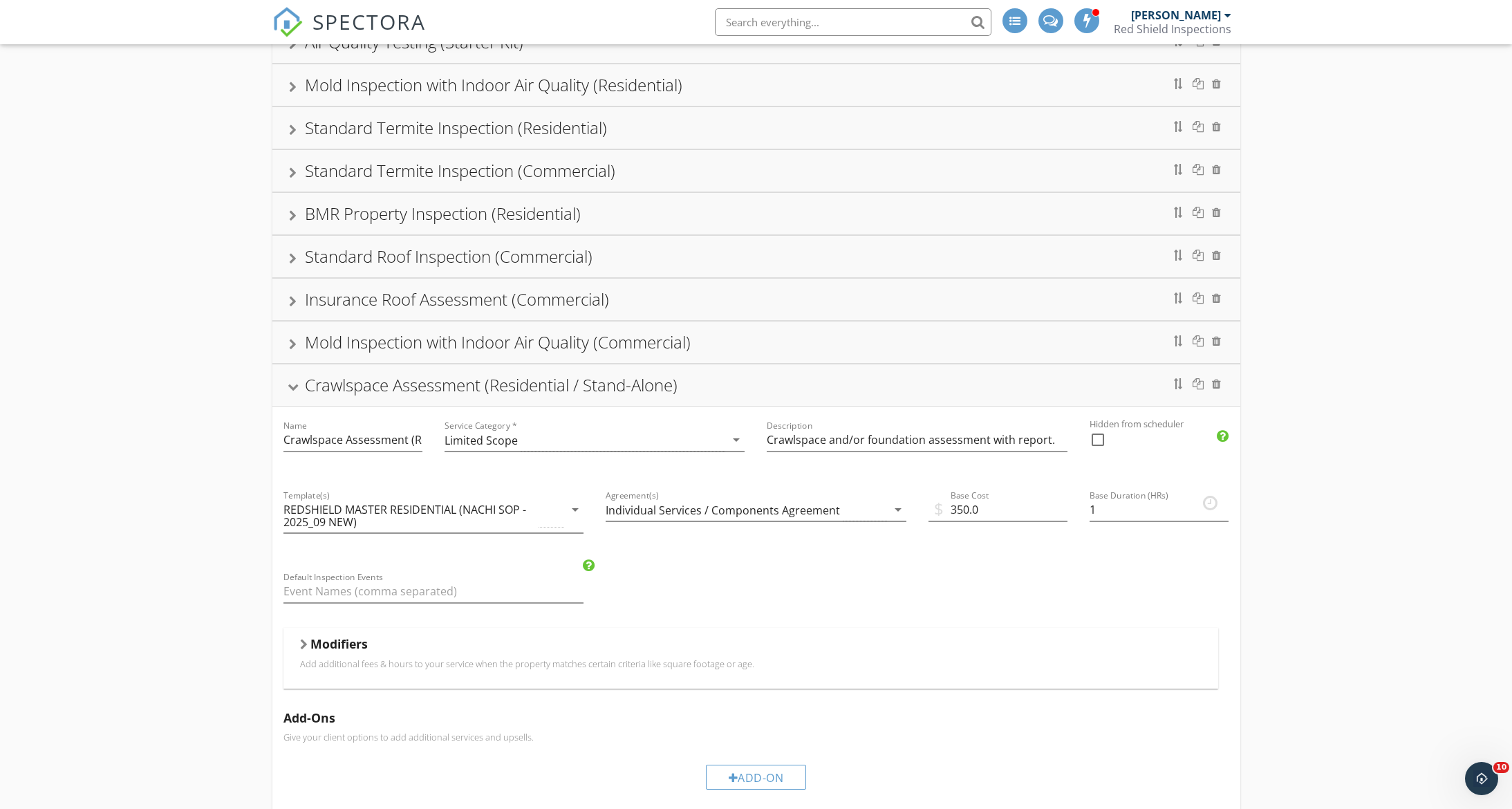
click at [289, 387] on div at bounding box center [292, 388] width 11 height 8
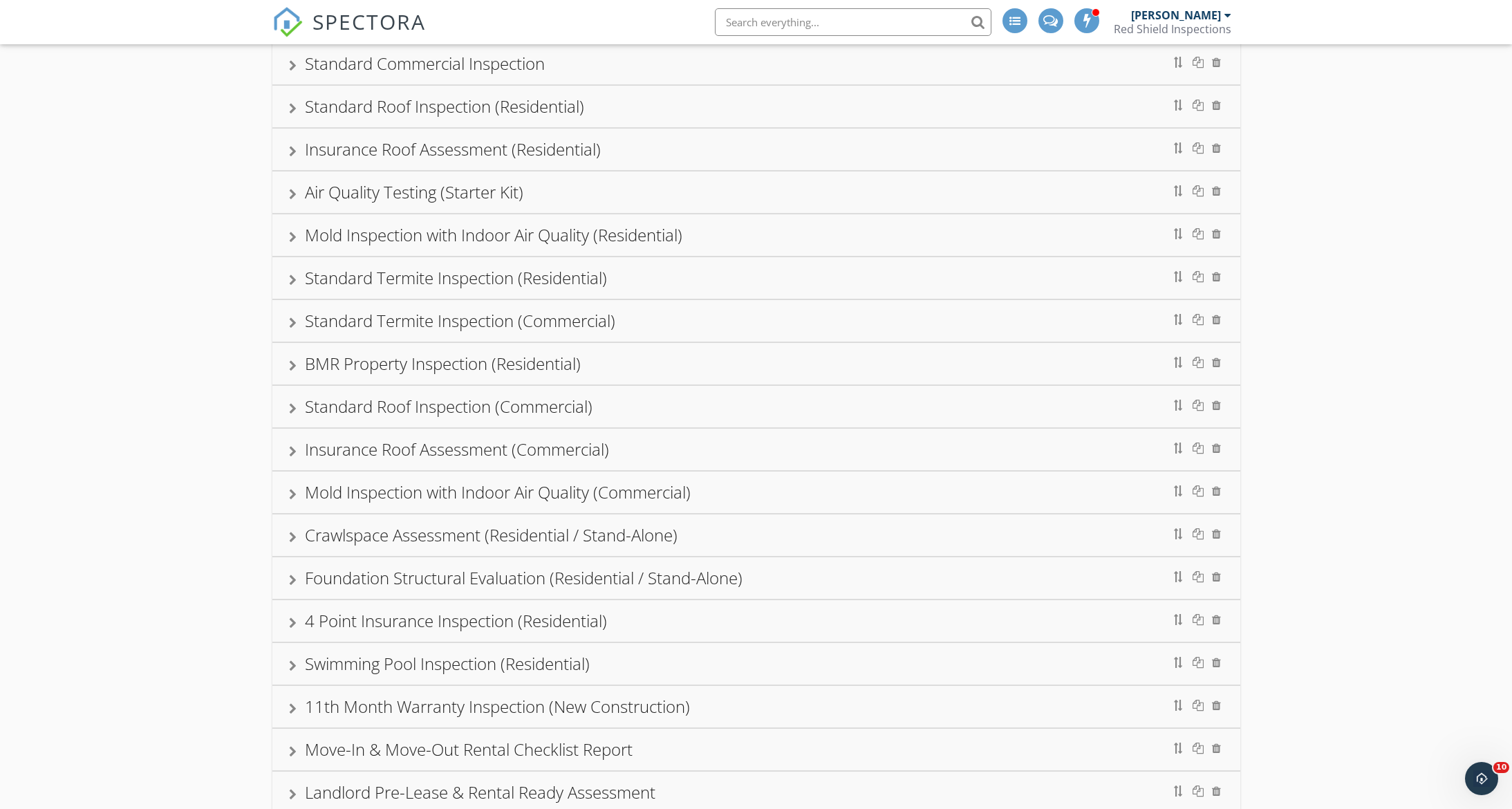
scroll to position [145, 0]
click at [1179, 581] on div at bounding box center [1178, 580] width 11 height 11
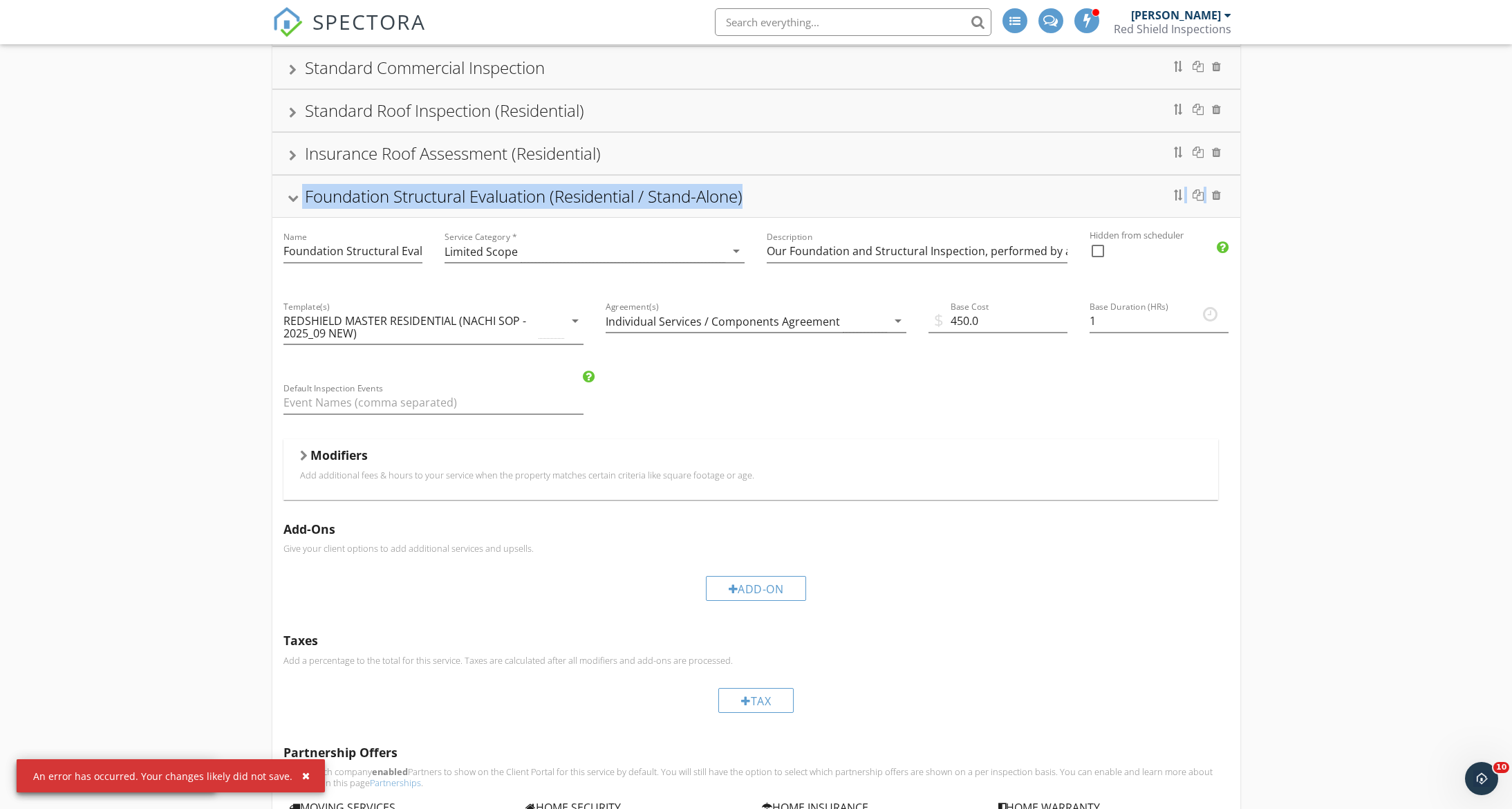
drag, startPoint x: 1128, startPoint y: 196, endPoint x: 1128, endPoint y: 160, distance: 36.0
click at [1128, 160] on div "Standard Residential Inspection Name Standard Residential Inspection Service Ca…" at bounding box center [756, 782] width 968 height 1556
click at [292, 199] on div at bounding box center [292, 199] width 11 height 8
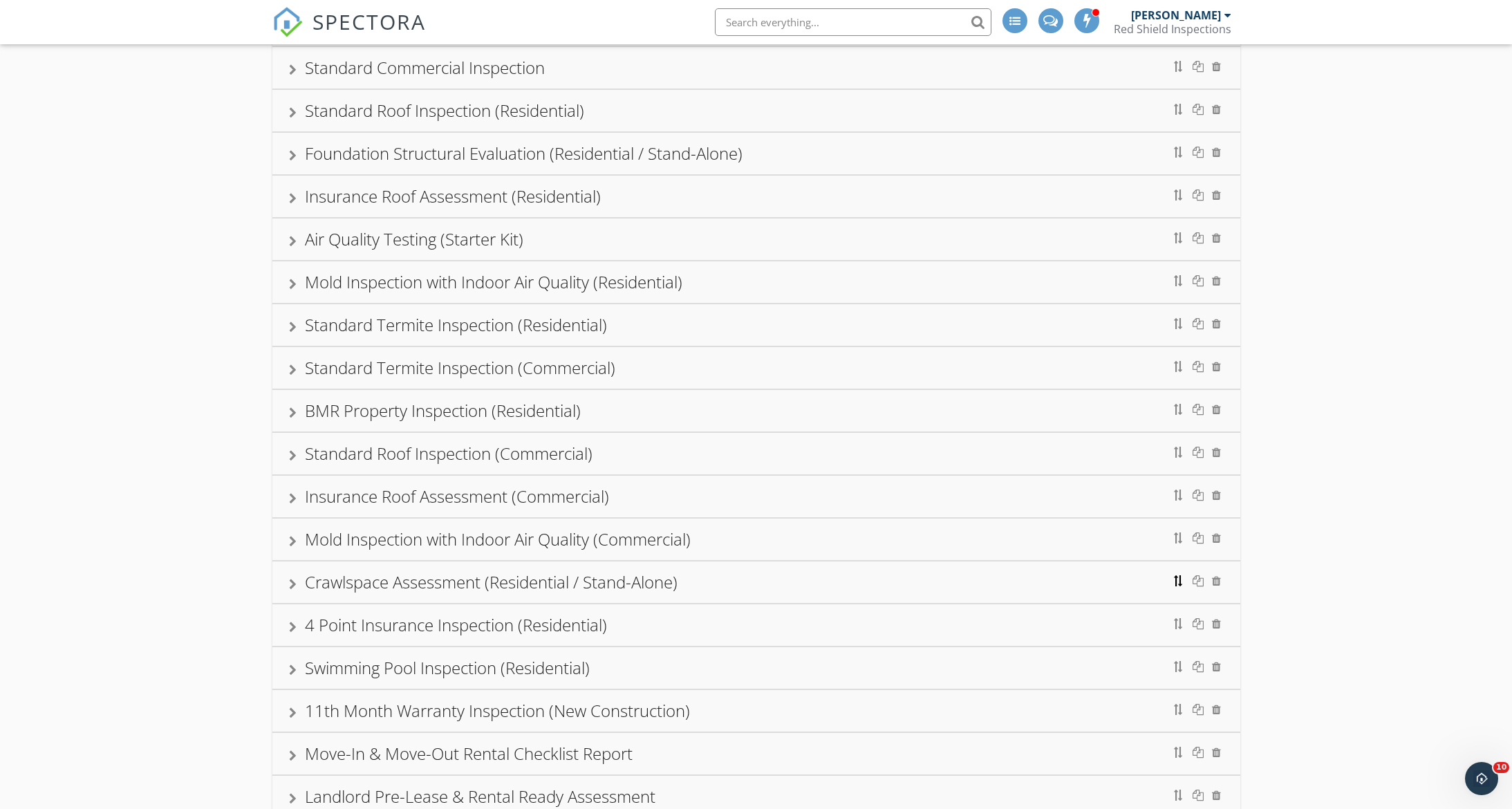
click at [1178, 582] on div at bounding box center [1178, 580] width 11 height 11
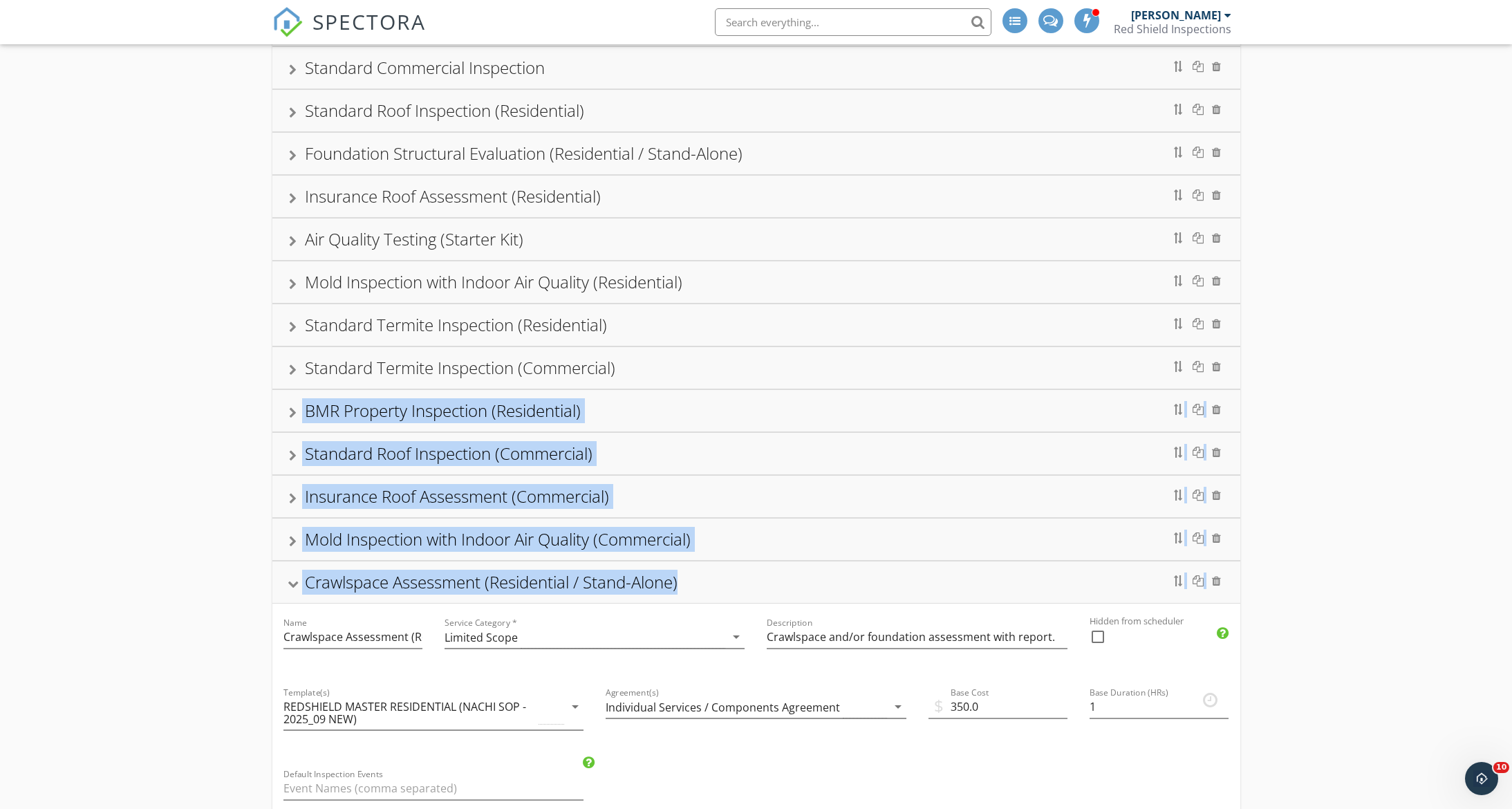
drag, startPoint x: 1146, startPoint y: 582, endPoint x: 1159, endPoint y: 370, distance: 212.4
click at [1159, 370] on div "Standard Residential Inspection Name Standard Residential Inspection Service Ca…" at bounding box center [756, 782] width 968 height 1556
click at [1107, 582] on div "Crawlspace Assessment (Residential / Stand-Alone)" at bounding box center [756, 582] width 935 height 25
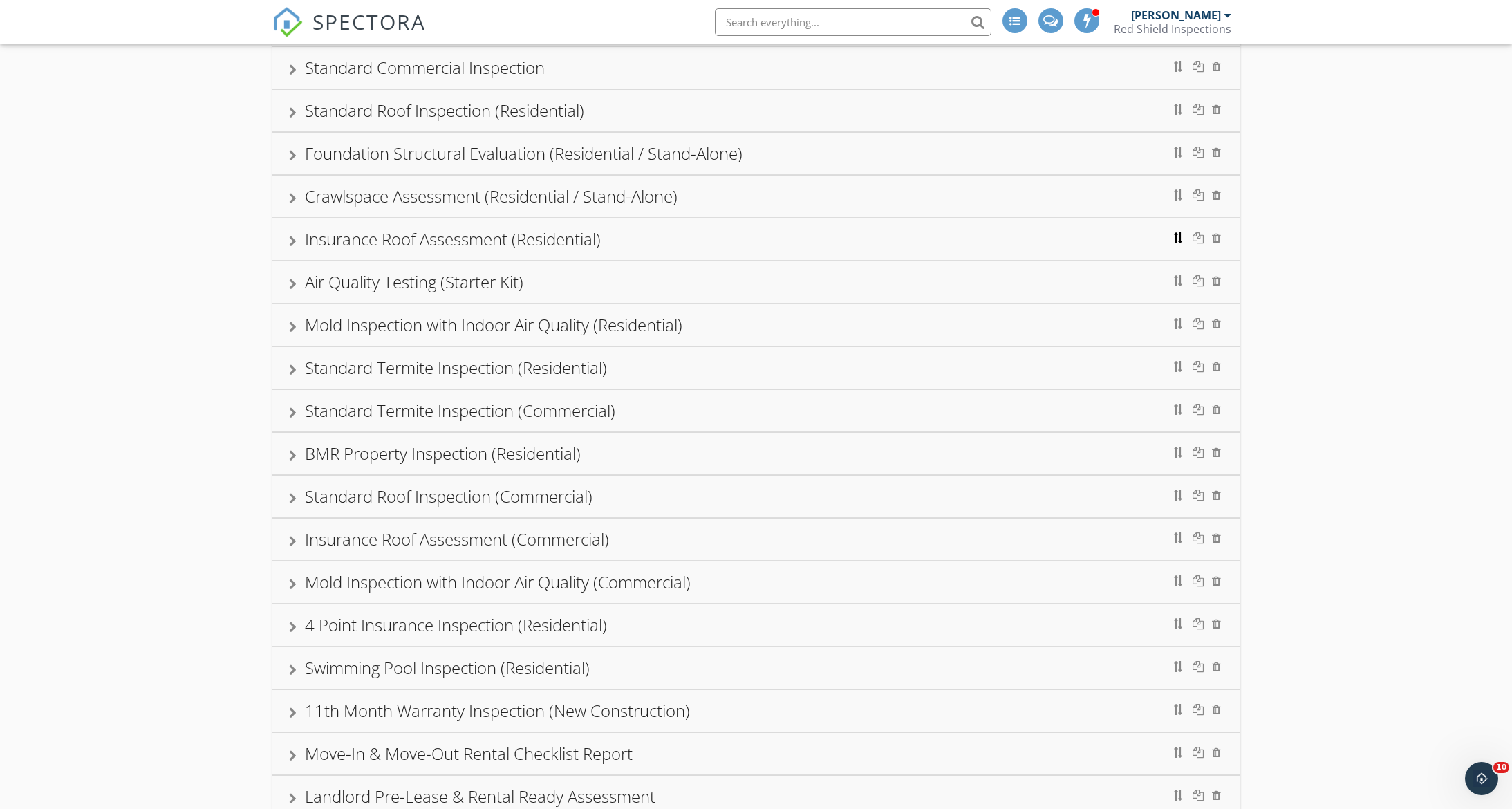
click at [1176, 242] on div at bounding box center [1178, 238] width 11 height 11
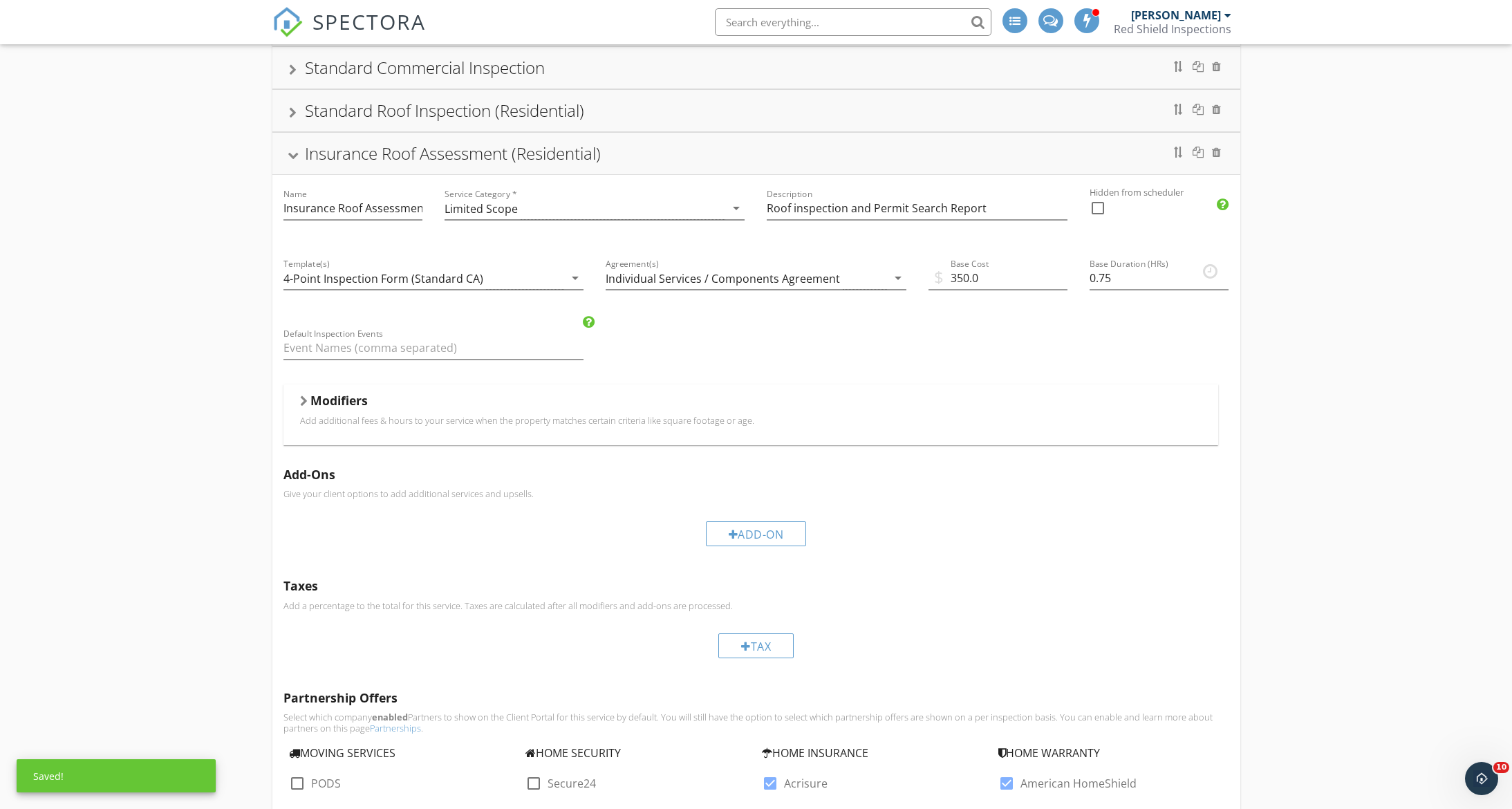
click at [291, 162] on div "Insurance Roof Assessment (Residential)" at bounding box center [756, 153] width 935 height 25
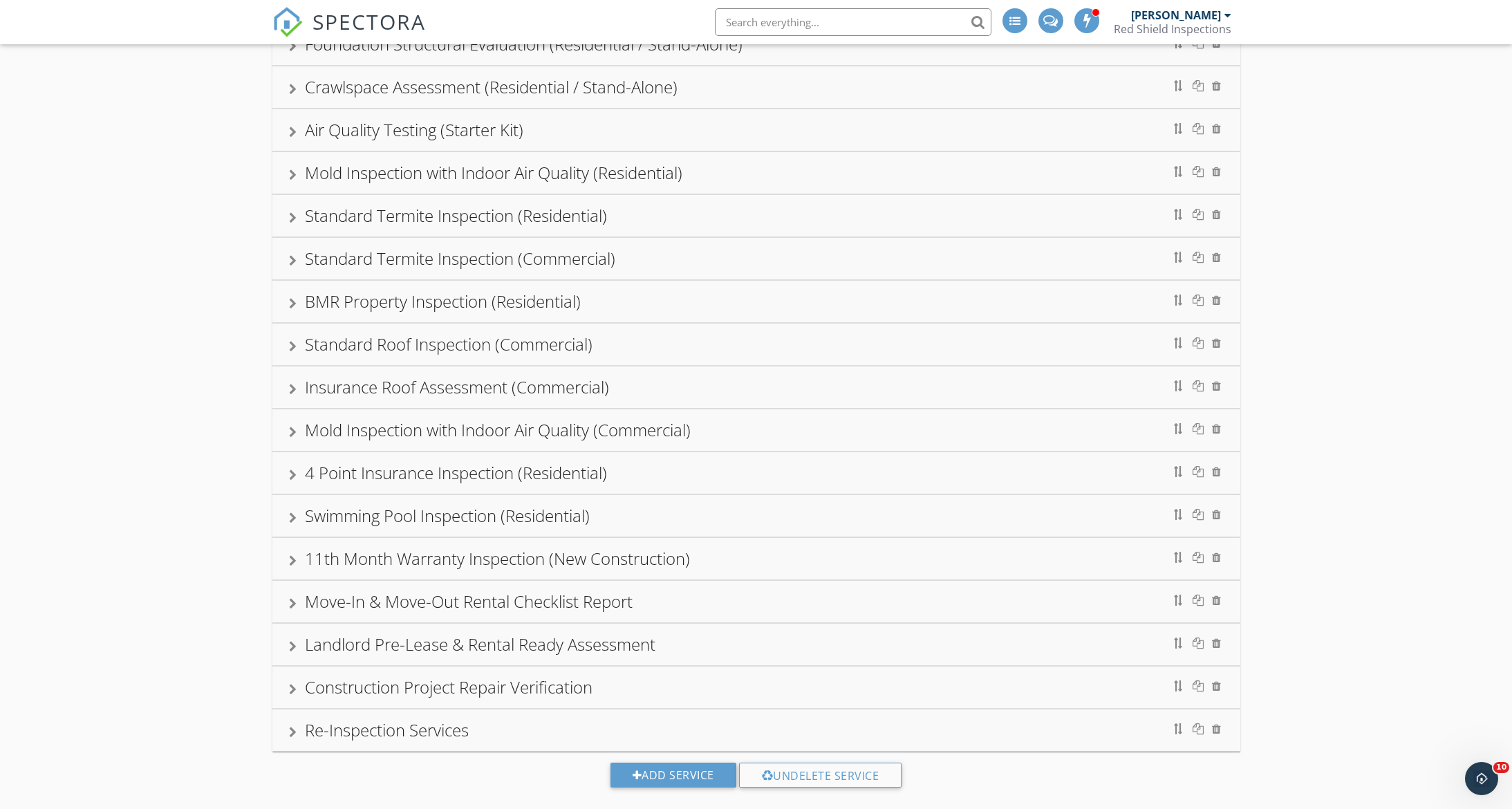
scroll to position [319, 0]
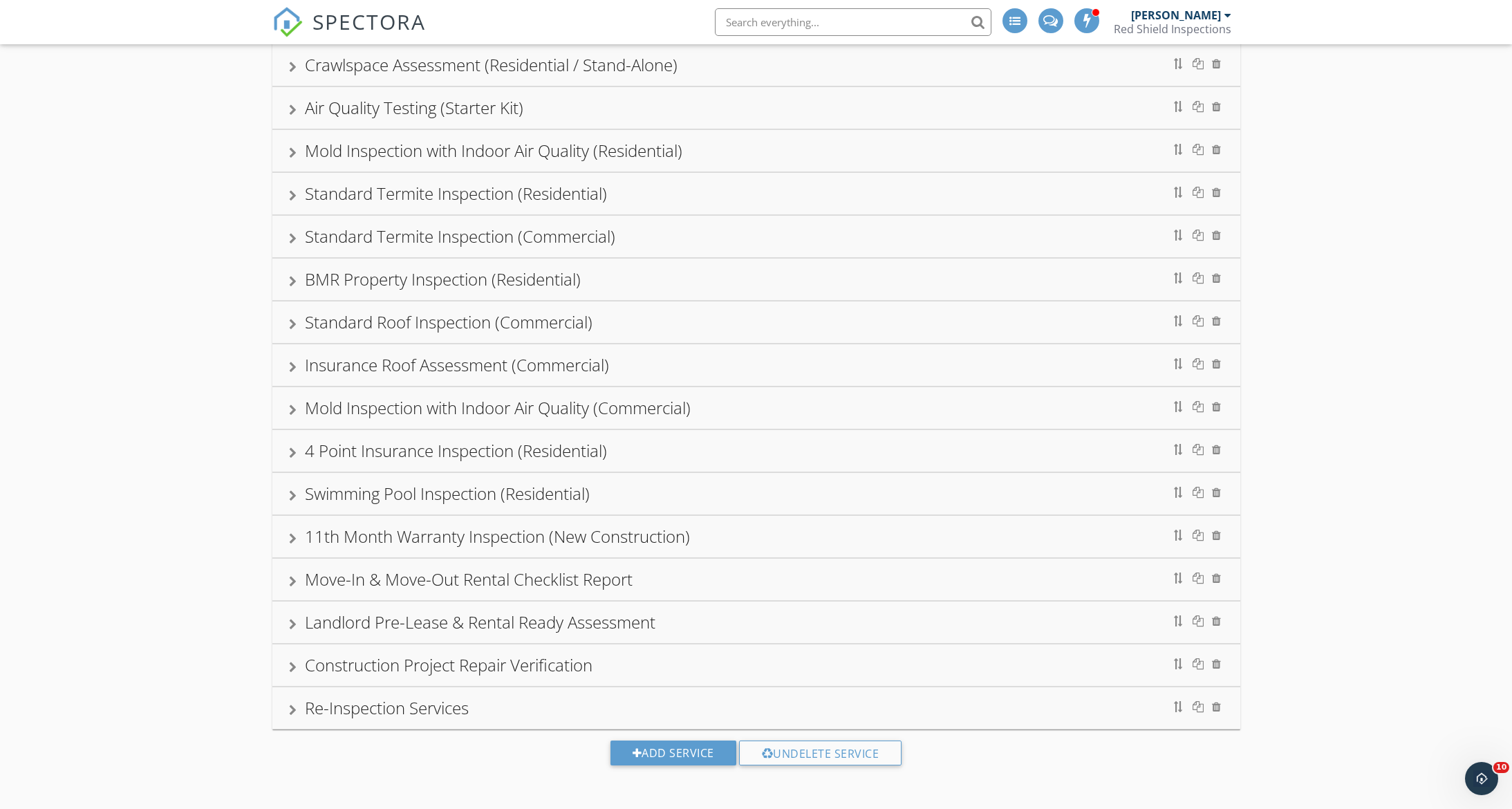
click at [286, 408] on div "Mold Inspection with Indoor Air Quality (Commercial)" at bounding box center [756, 408] width 968 height 42
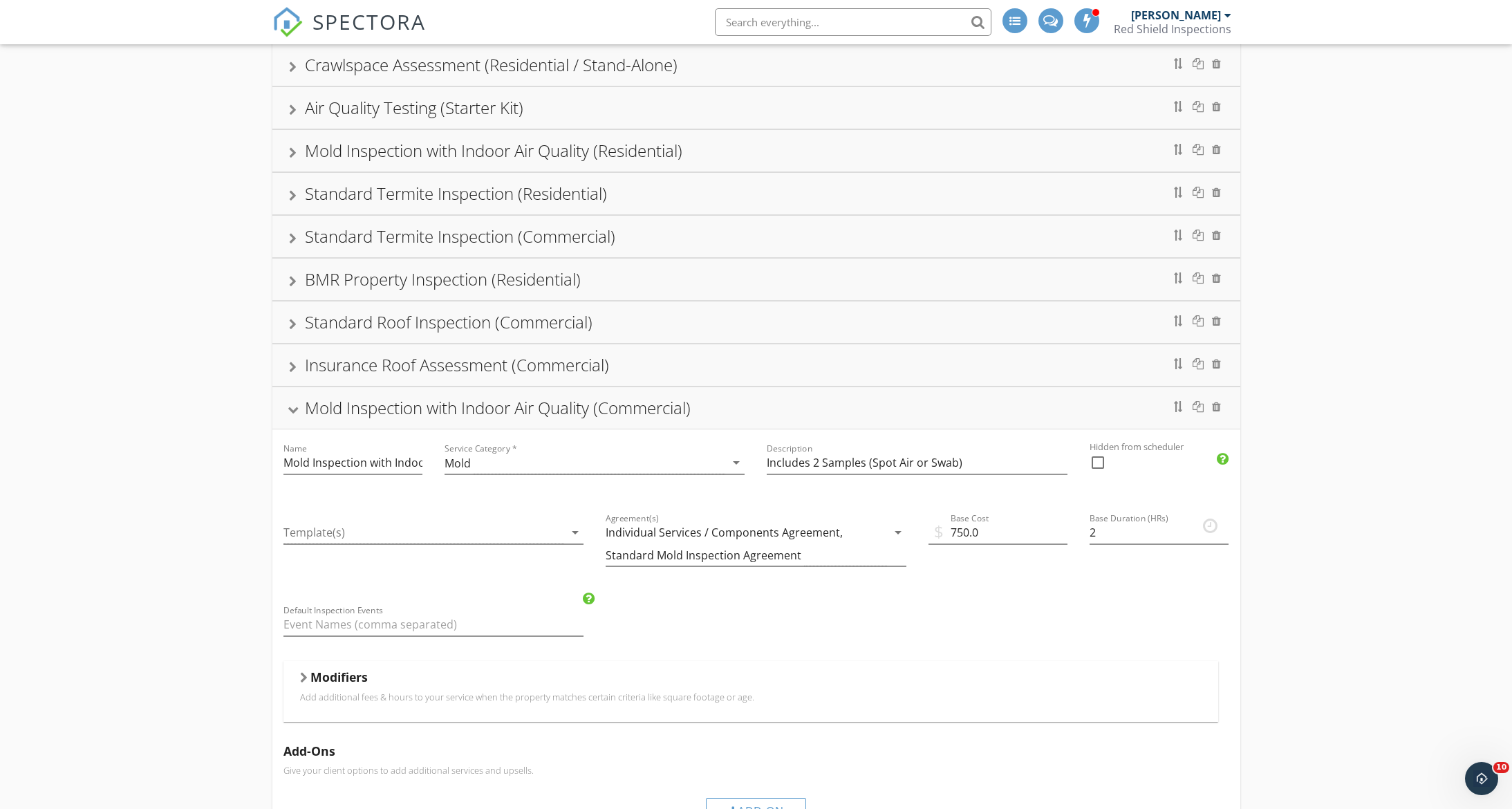
click at [286, 408] on div "Mold Inspection with Indoor Air Quality (Commercial)" at bounding box center [756, 408] width 968 height 42
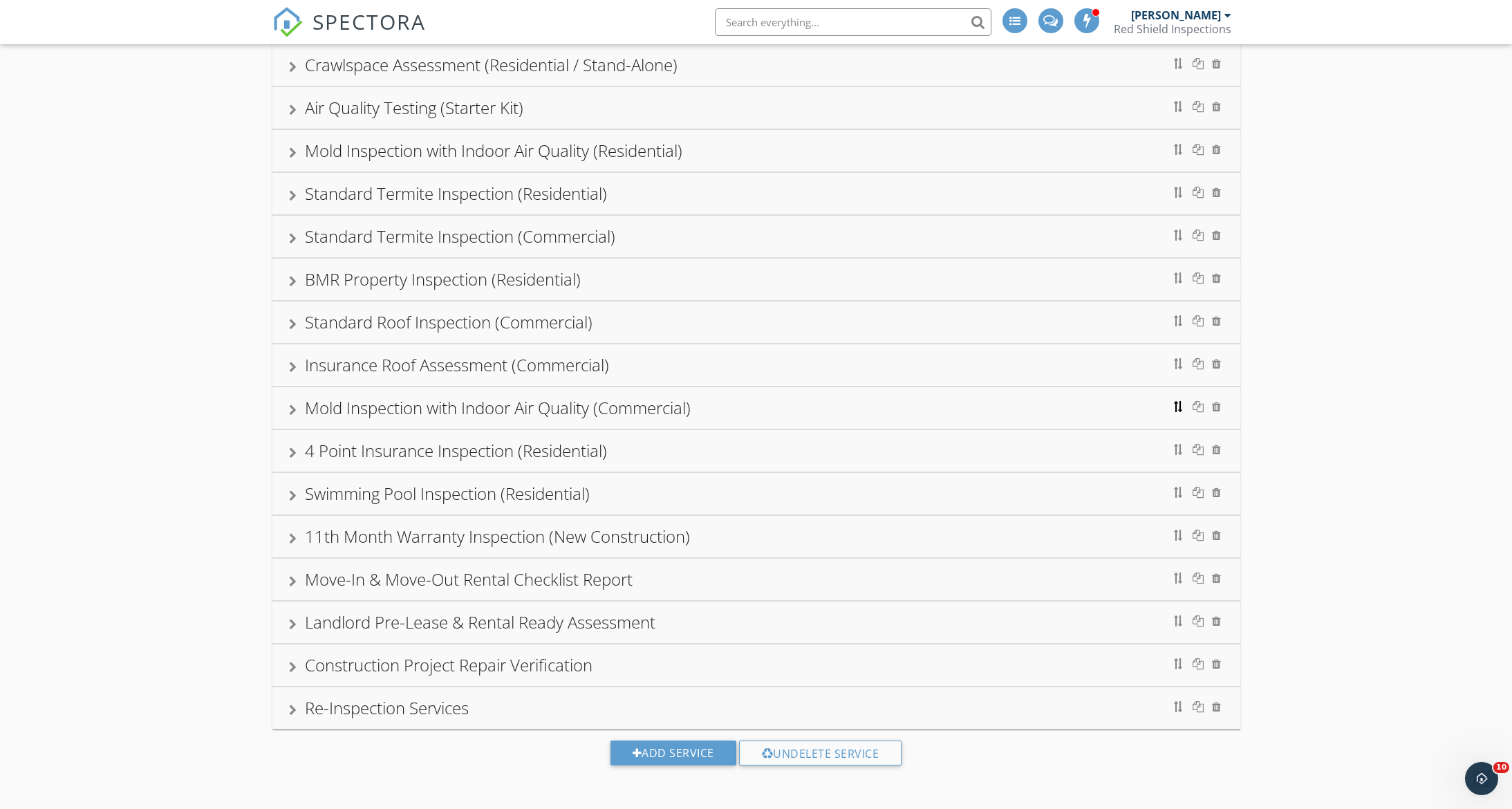
click at [1181, 408] on div at bounding box center [1178, 407] width 11 height 11
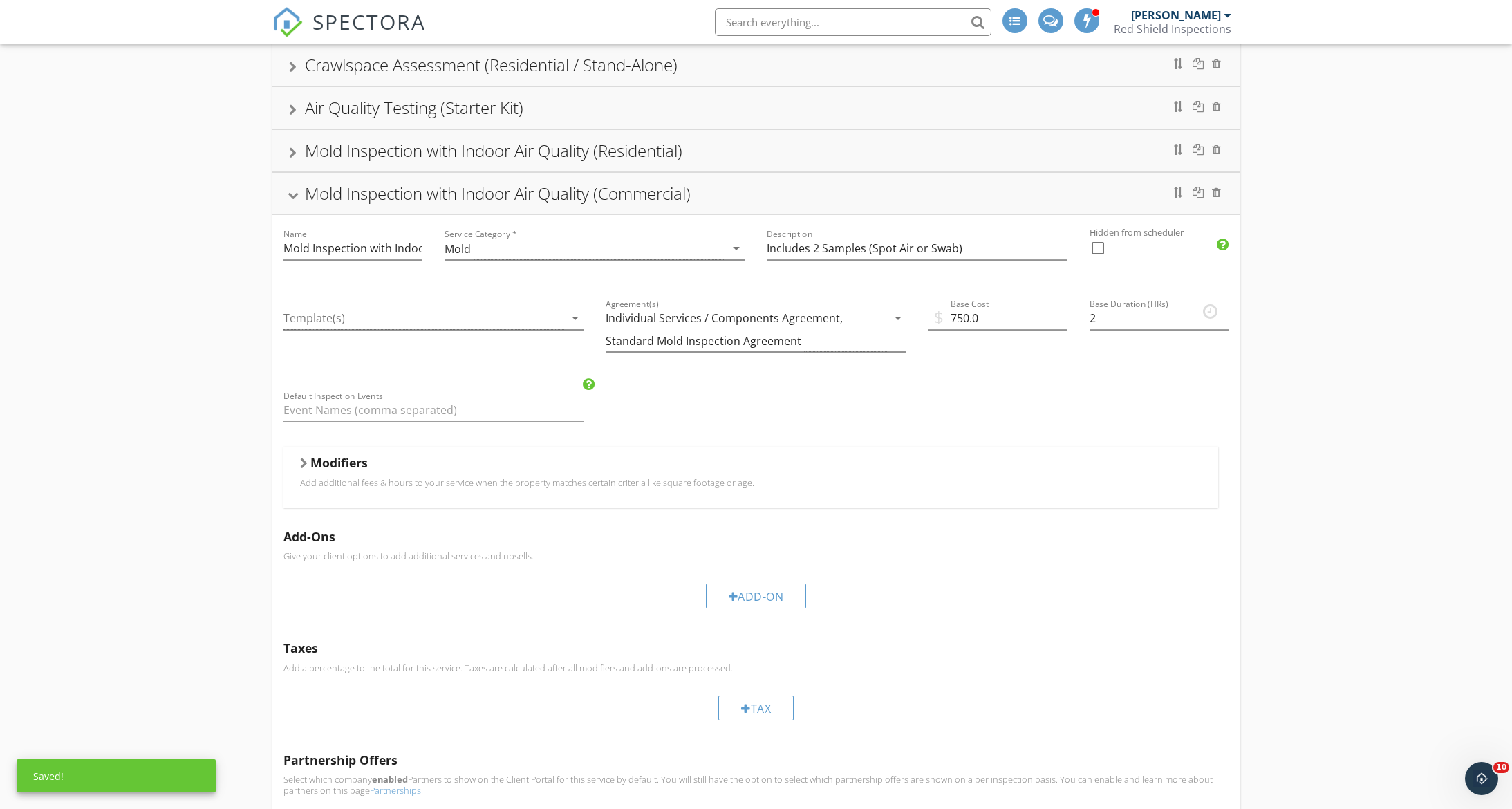
click at [289, 196] on div at bounding box center [292, 196] width 11 height 8
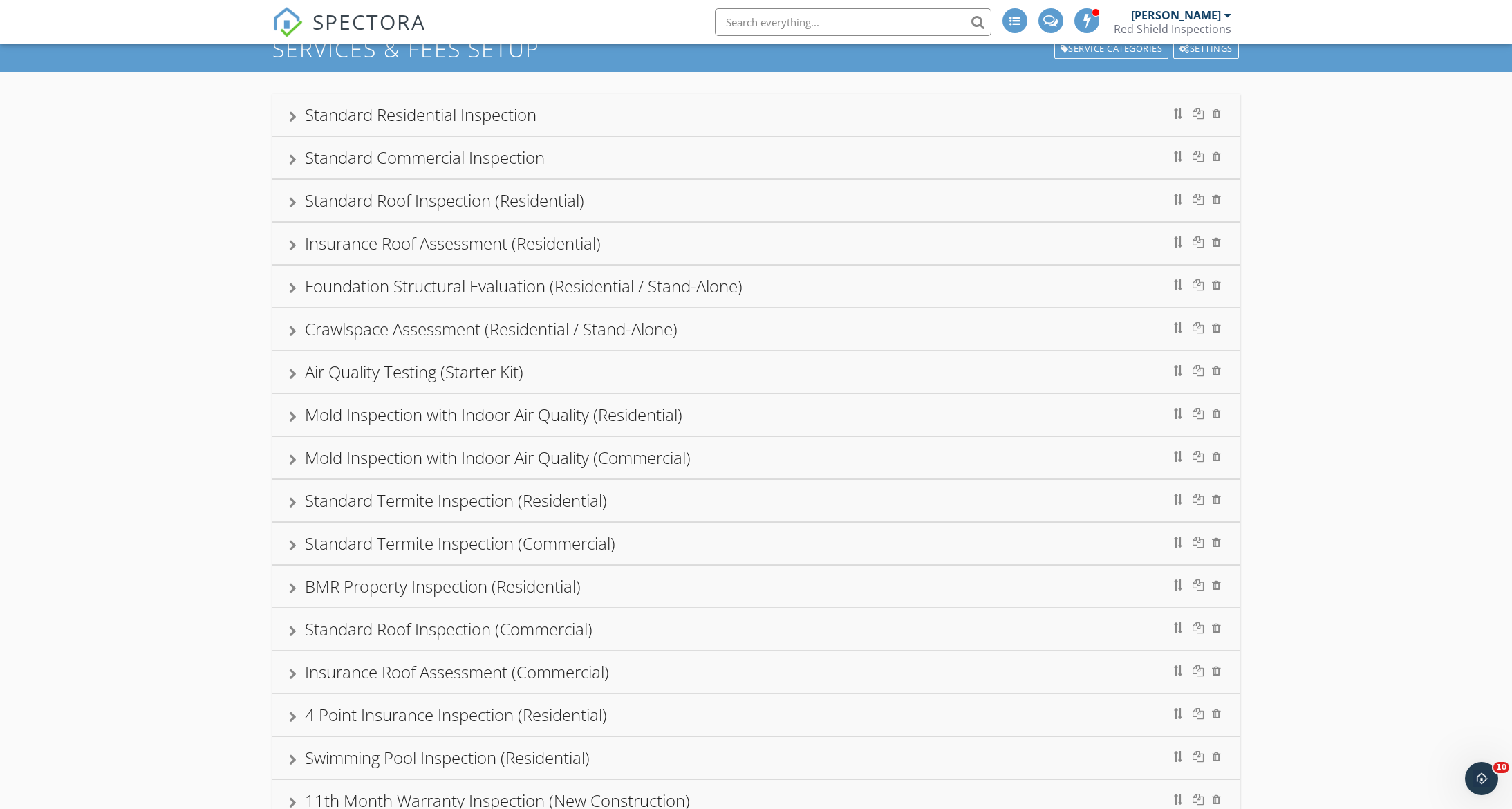
scroll to position [0, 0]
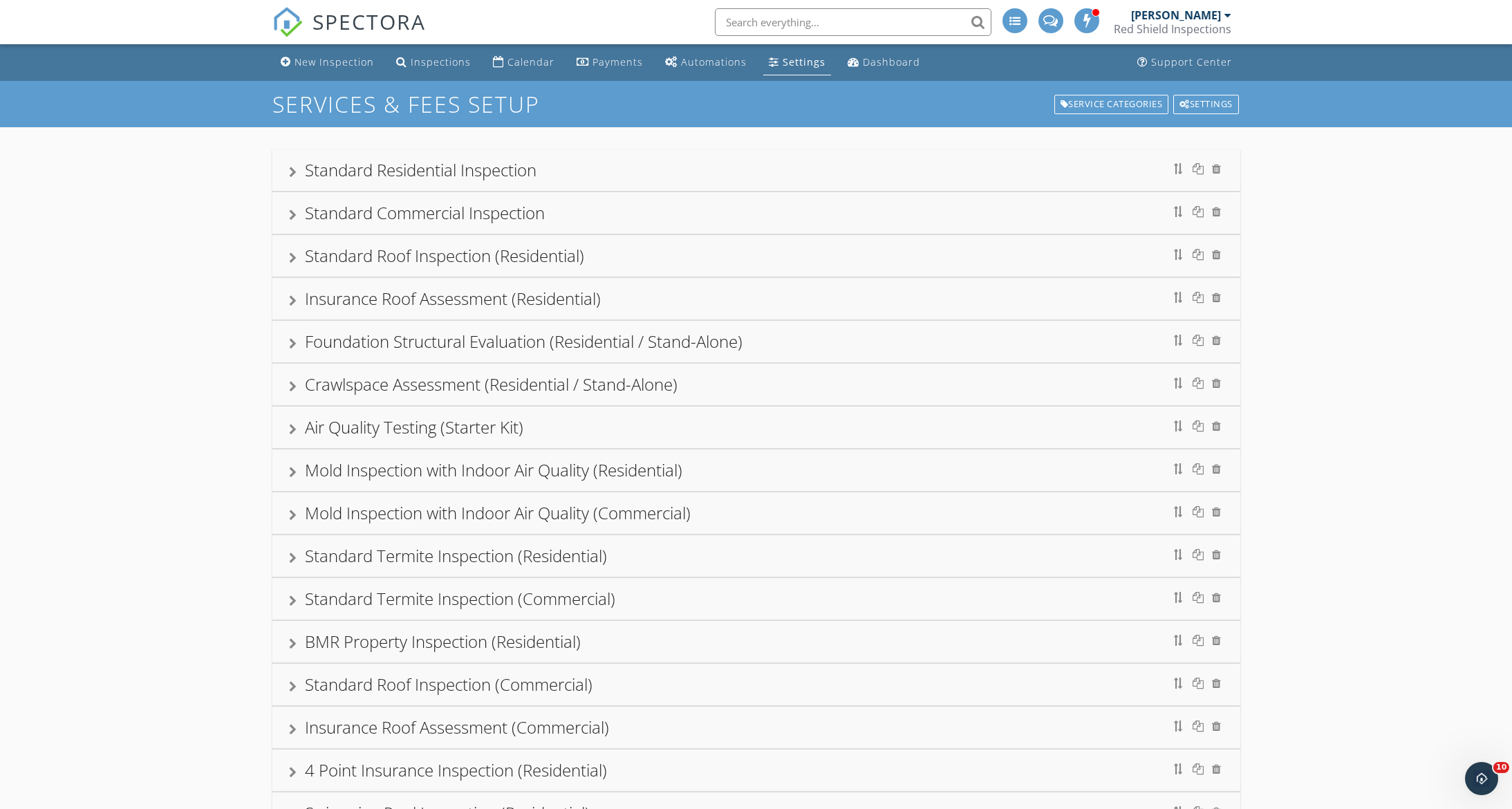
click at [675, 343] on div "Foundation Structural Evaluation (Residential / Stand-Alone)" at bounding box center [524, 341] width 438 height 23
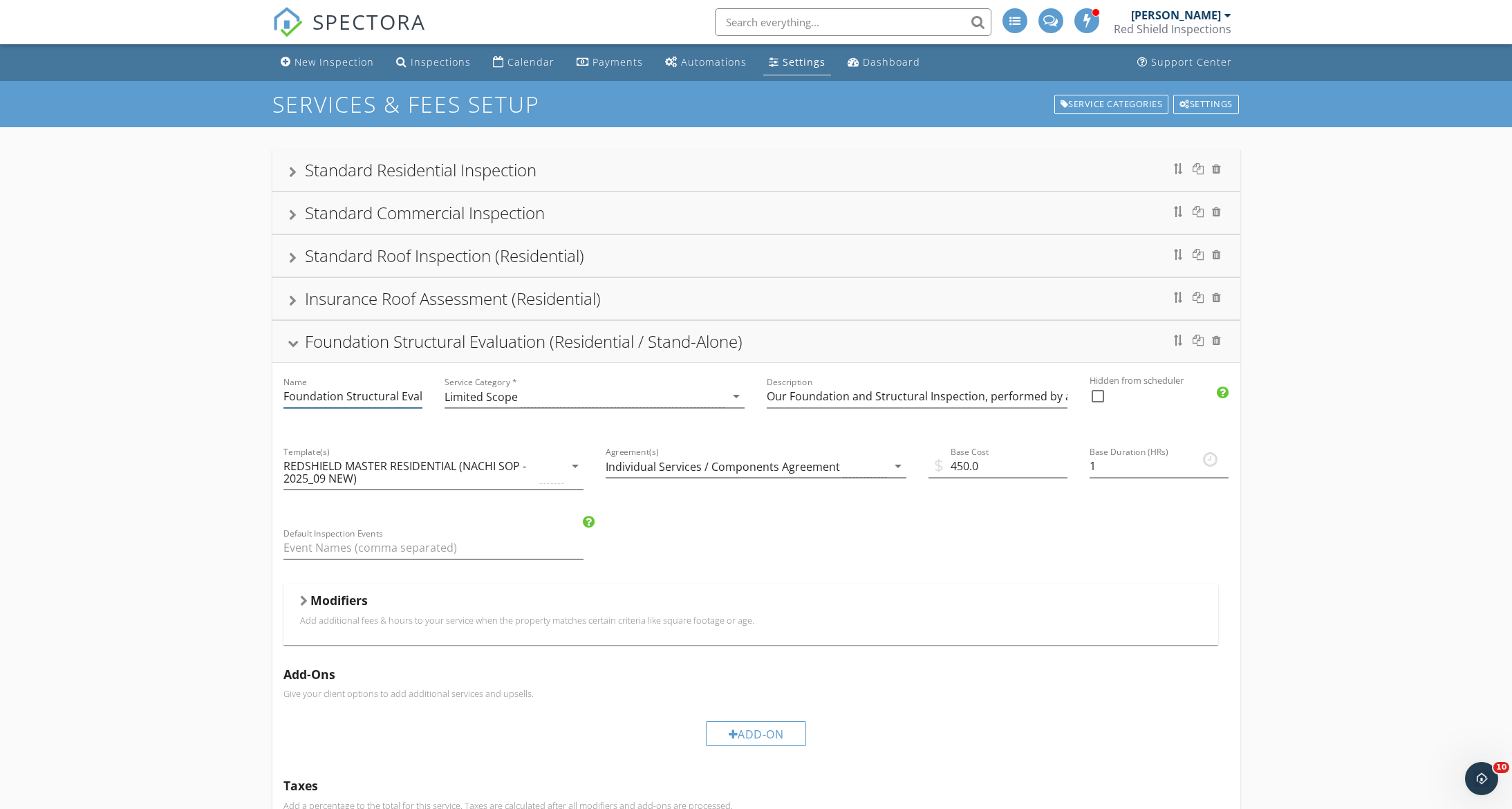
click at [418, 401] on input "Foundation Structural Evaluation (Residential / Stand-Alone)" at bounding box center [353, 396] width 139 height 23
click at [411, 398] on input "Foundation Structural Evaluation (Residential / Stand-Alone)" at bounding box center [353, 396] width 139 height 23
type input "Foundation Structural Evaluation (Stand-Alone)"
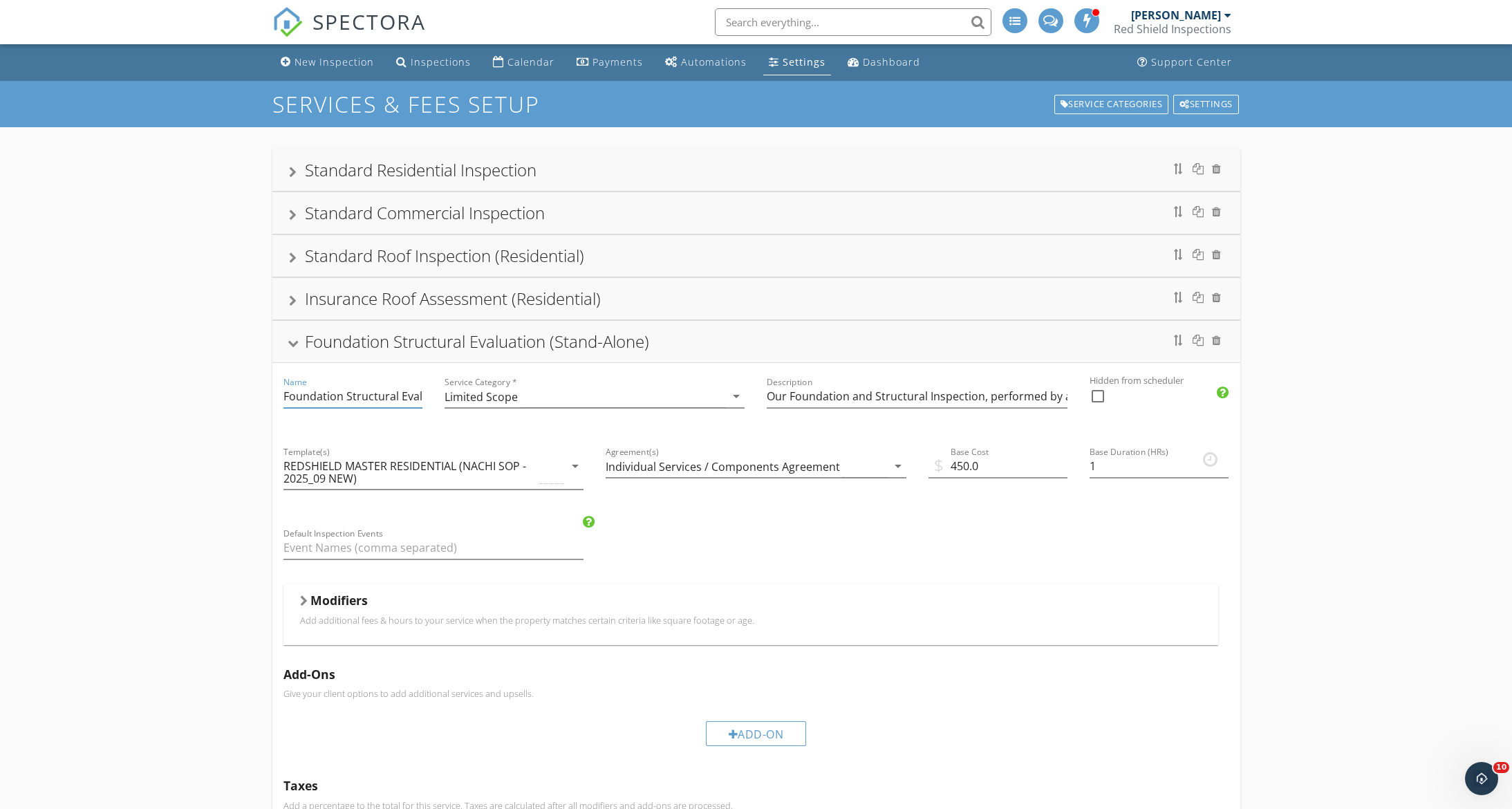
click at [286, 343] on div "Foundation Structural Evaluation (Stand-Alone)" at bounding box center [756, 342] width 968 height 42
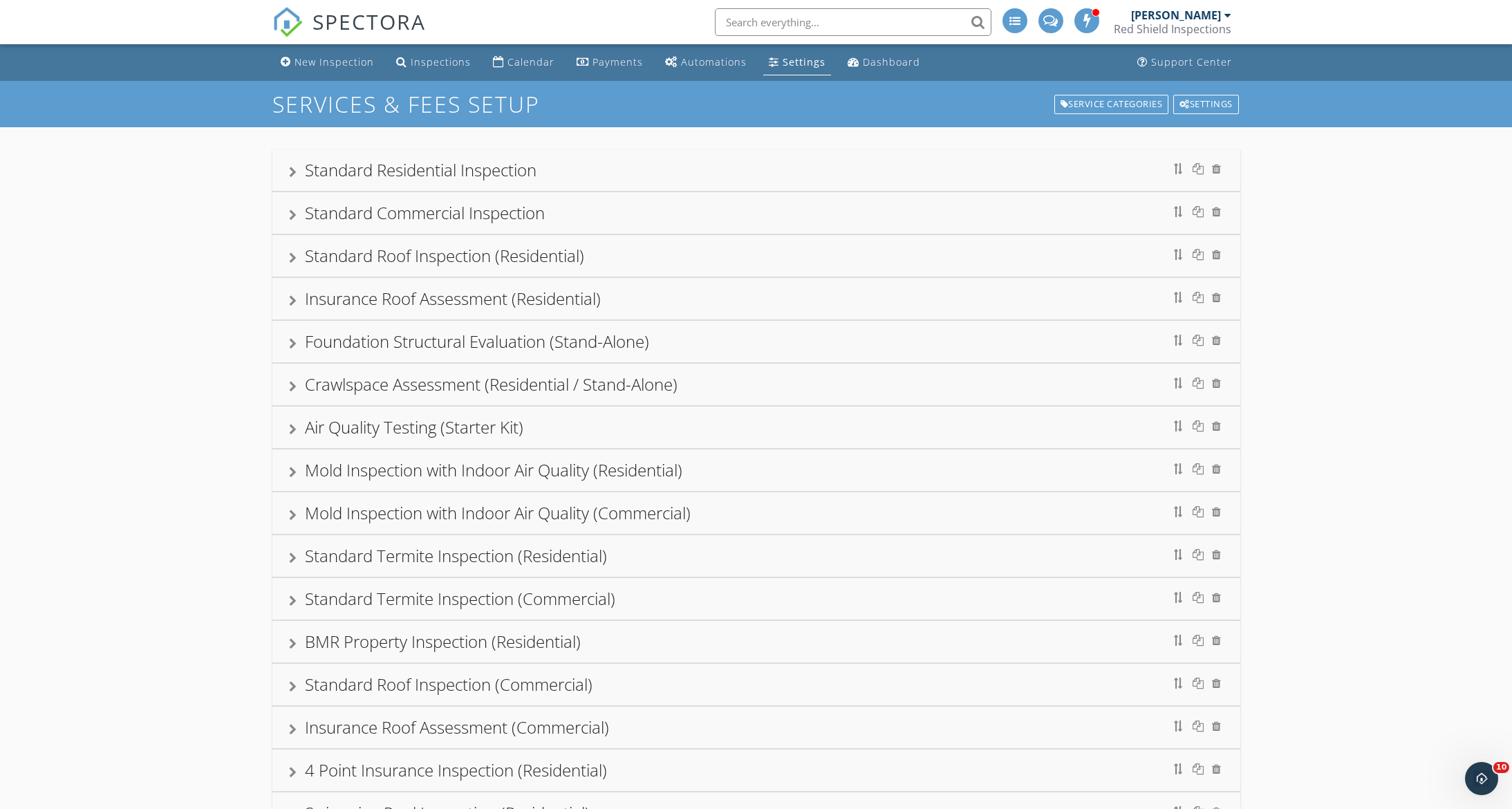
click at [289, 388] on div at bounding box center [292, 386] width 8 height 11
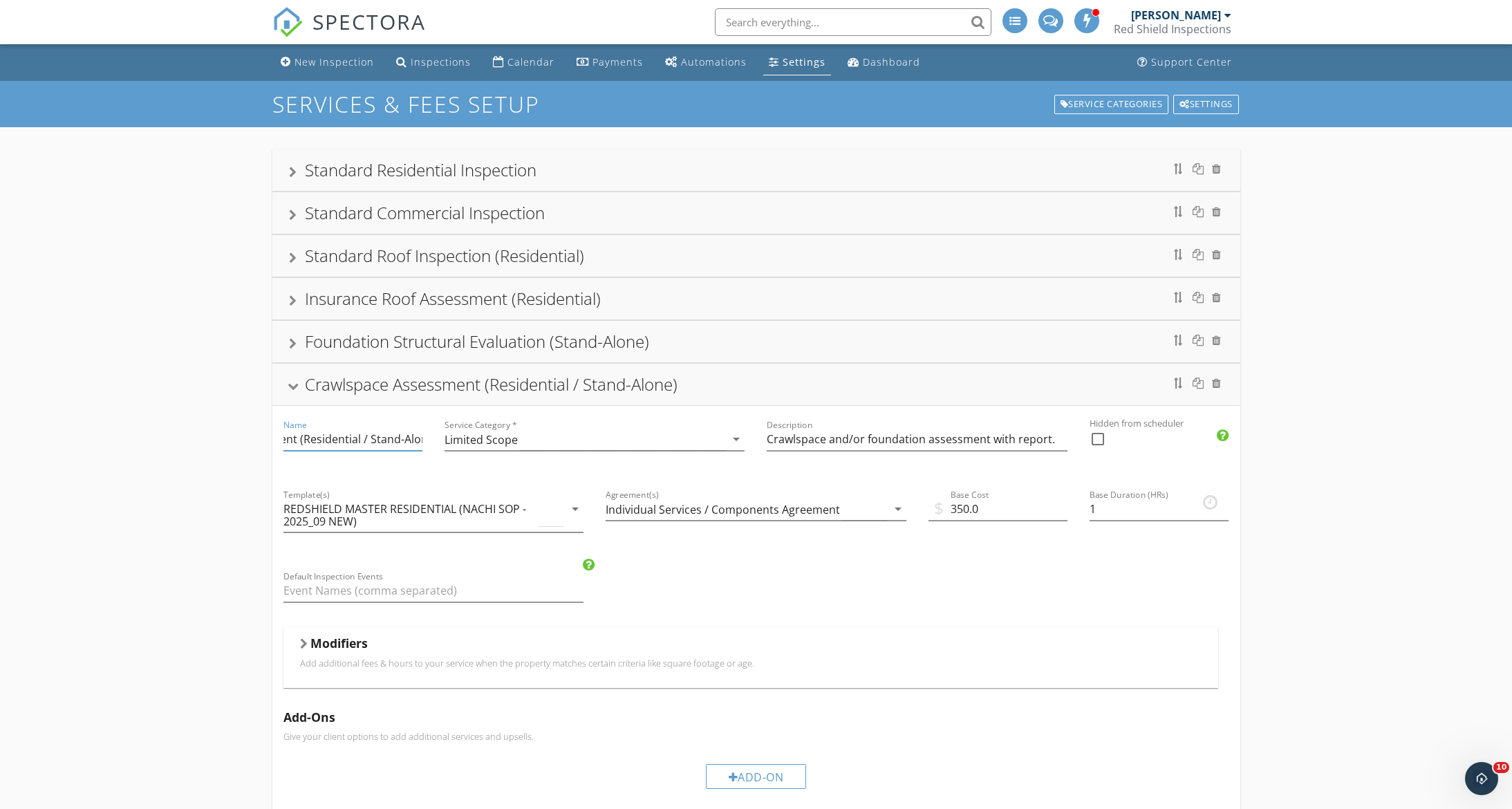
scroll to position [0, 122]
drag, startPoint x: 414, startPoint y: 439, endPoint x: 356, endPoint y: 440, distance: 58.0
click at [356, 440] on input "Crawlspace Assessment (Residential / Stand-Alone)" at bounding box center [353, 440] width 139 height 23
type input "Crawlspace Assessment (Stand-Alone)"
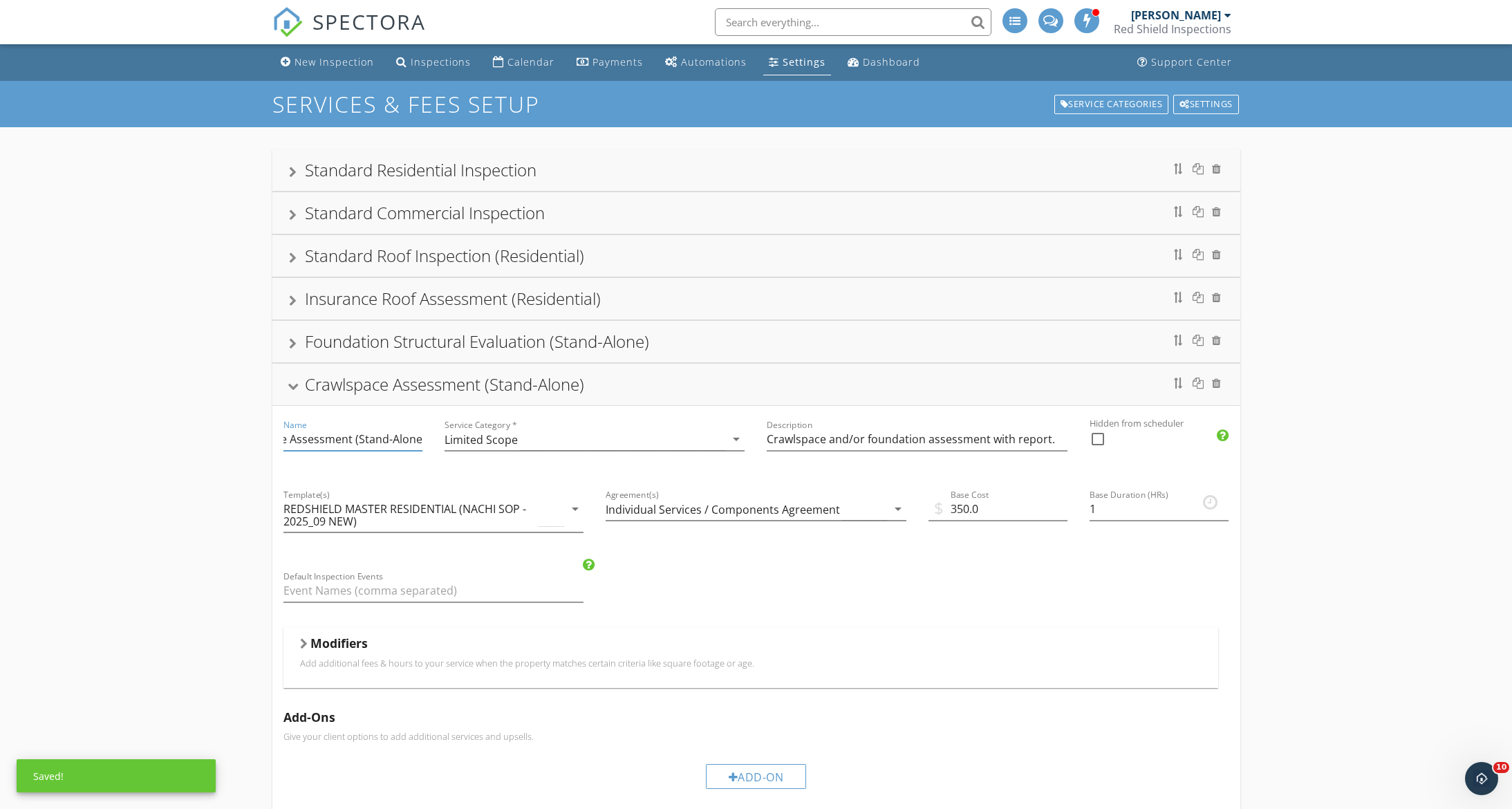
click at [290, 388] on div at bounding box center [292, 387] width 11 height 8
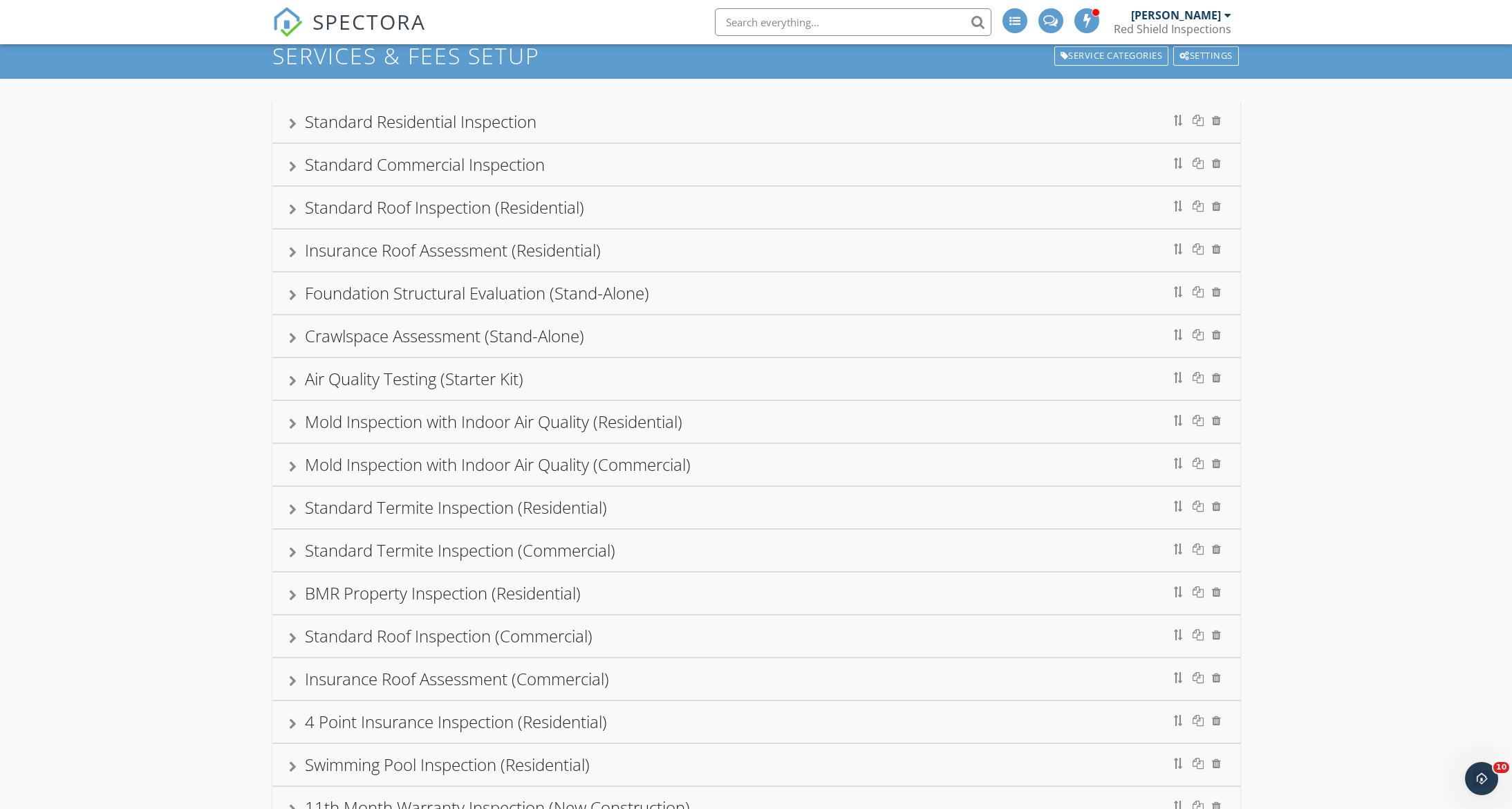
scroll to position [0, 0]
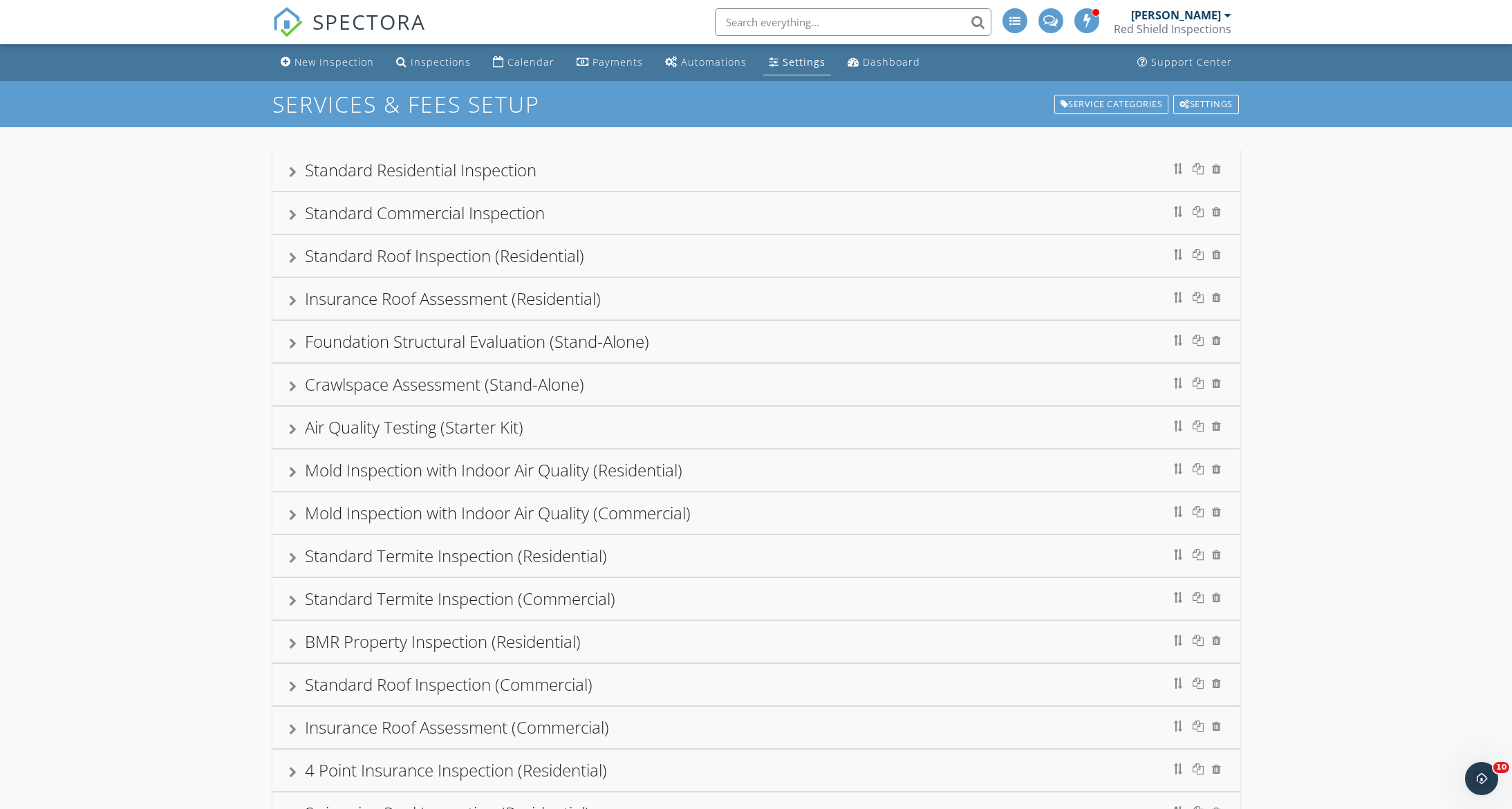
click at [287, 260] on div "Standard Roof Inspection (Residential)" at bounding box center [756, 256] width 968 height 42
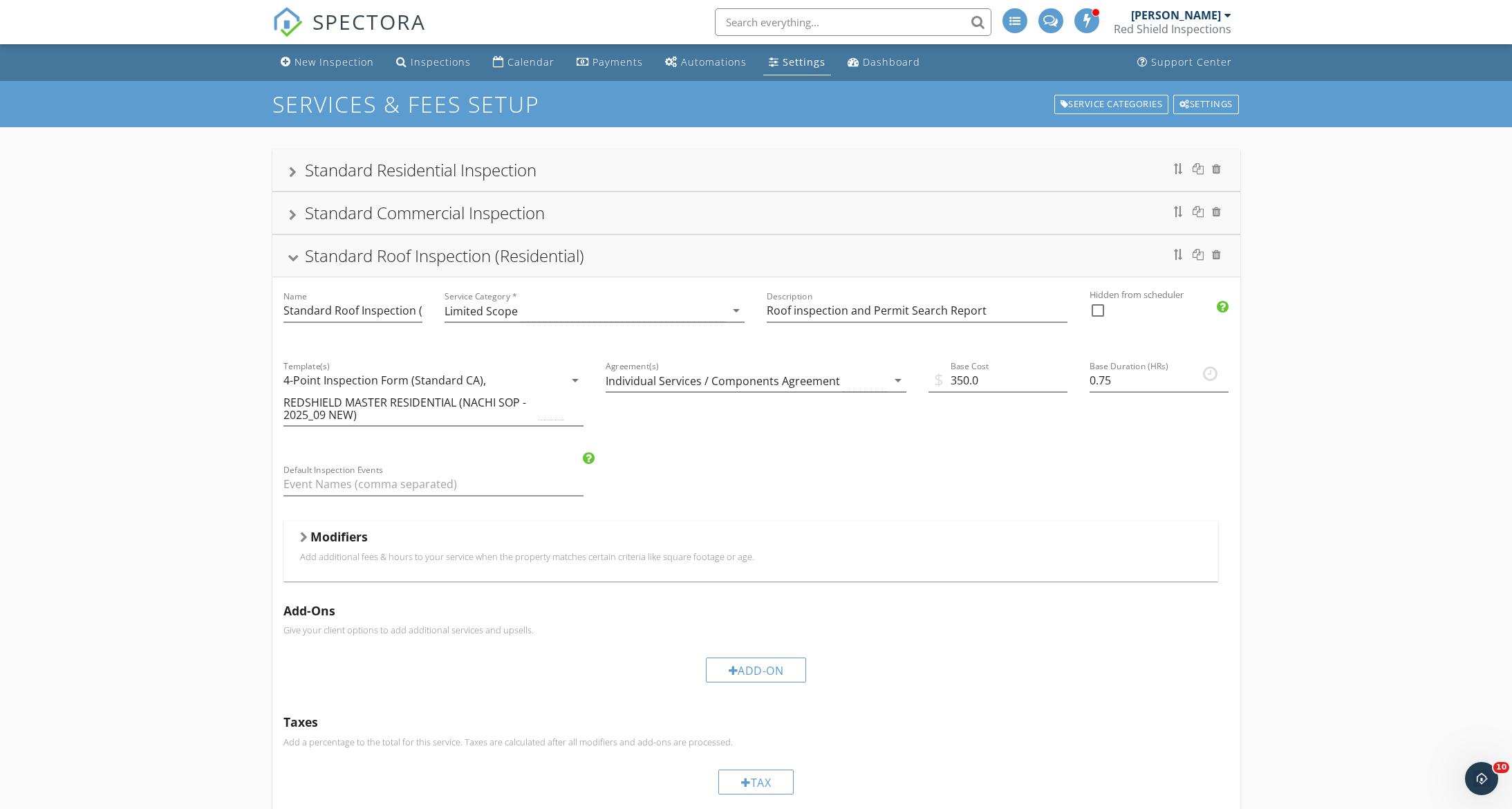
click at [289, 258] on div at bounding box center [292, 258] width 11 height 8
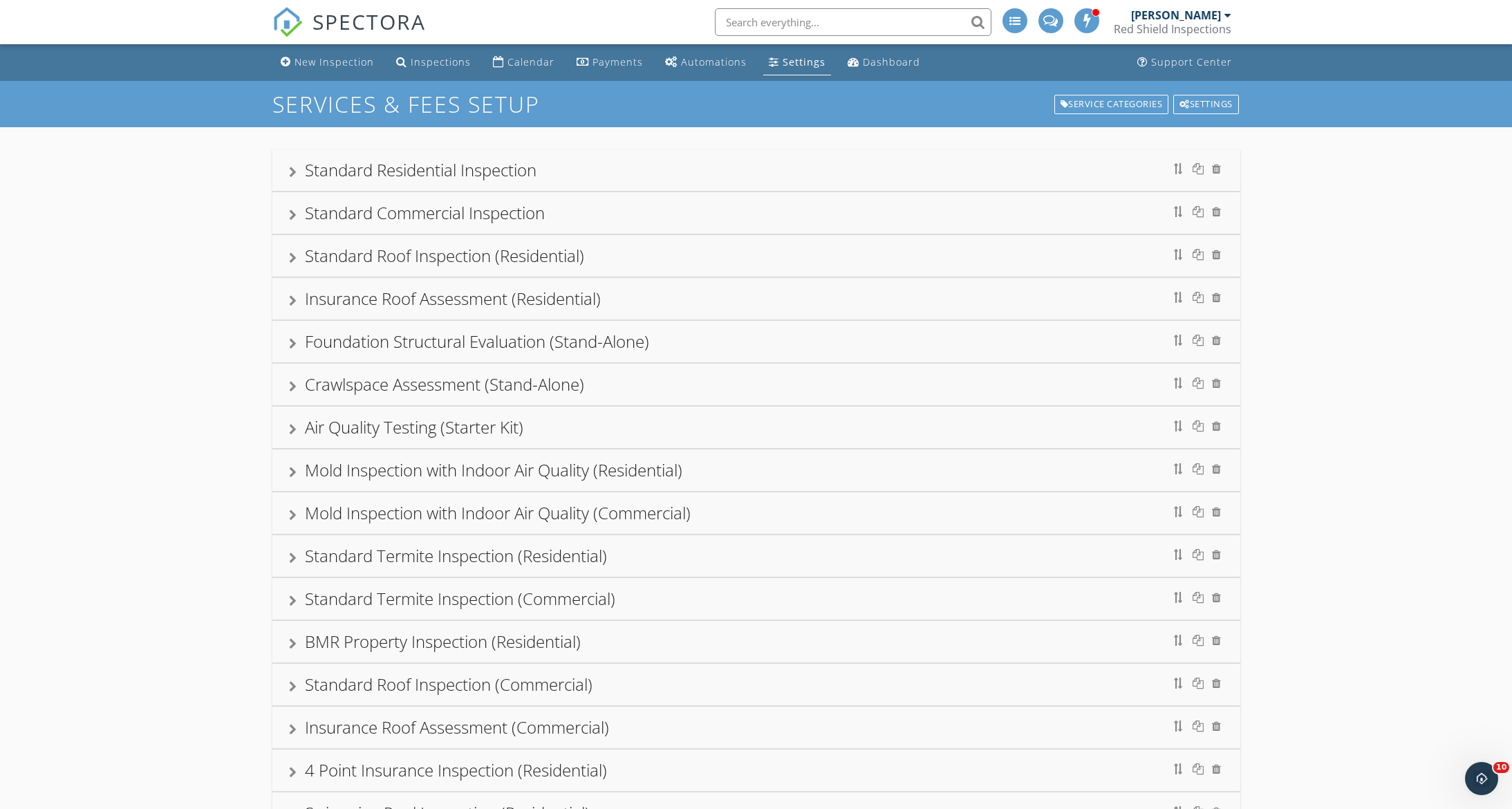
click at [1099, 10] on div at bounding box center [1096, 13] width 9 height 9
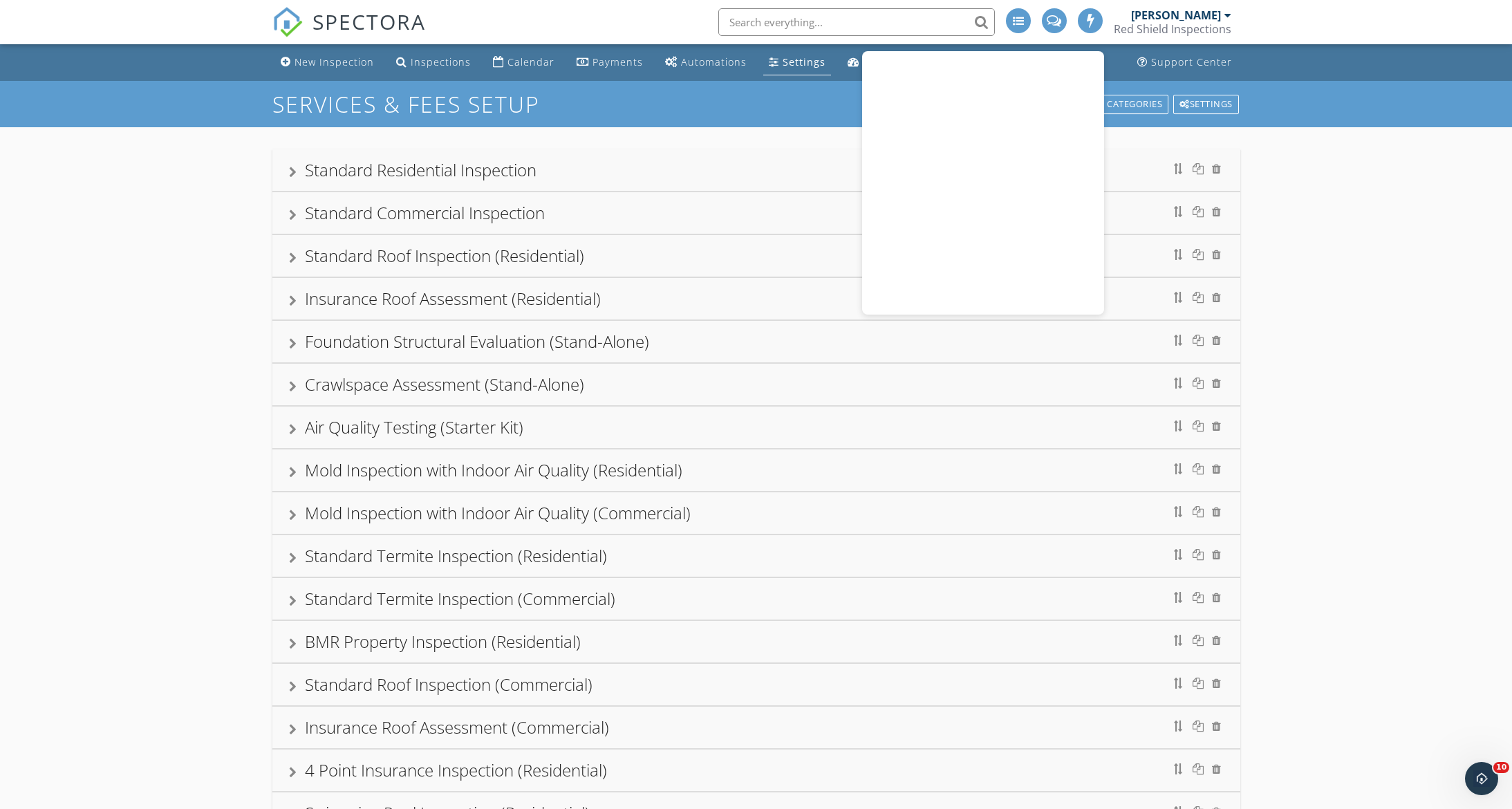
click at [1099, 10] on div at bounding box center [1090, 21] width 25 height 25
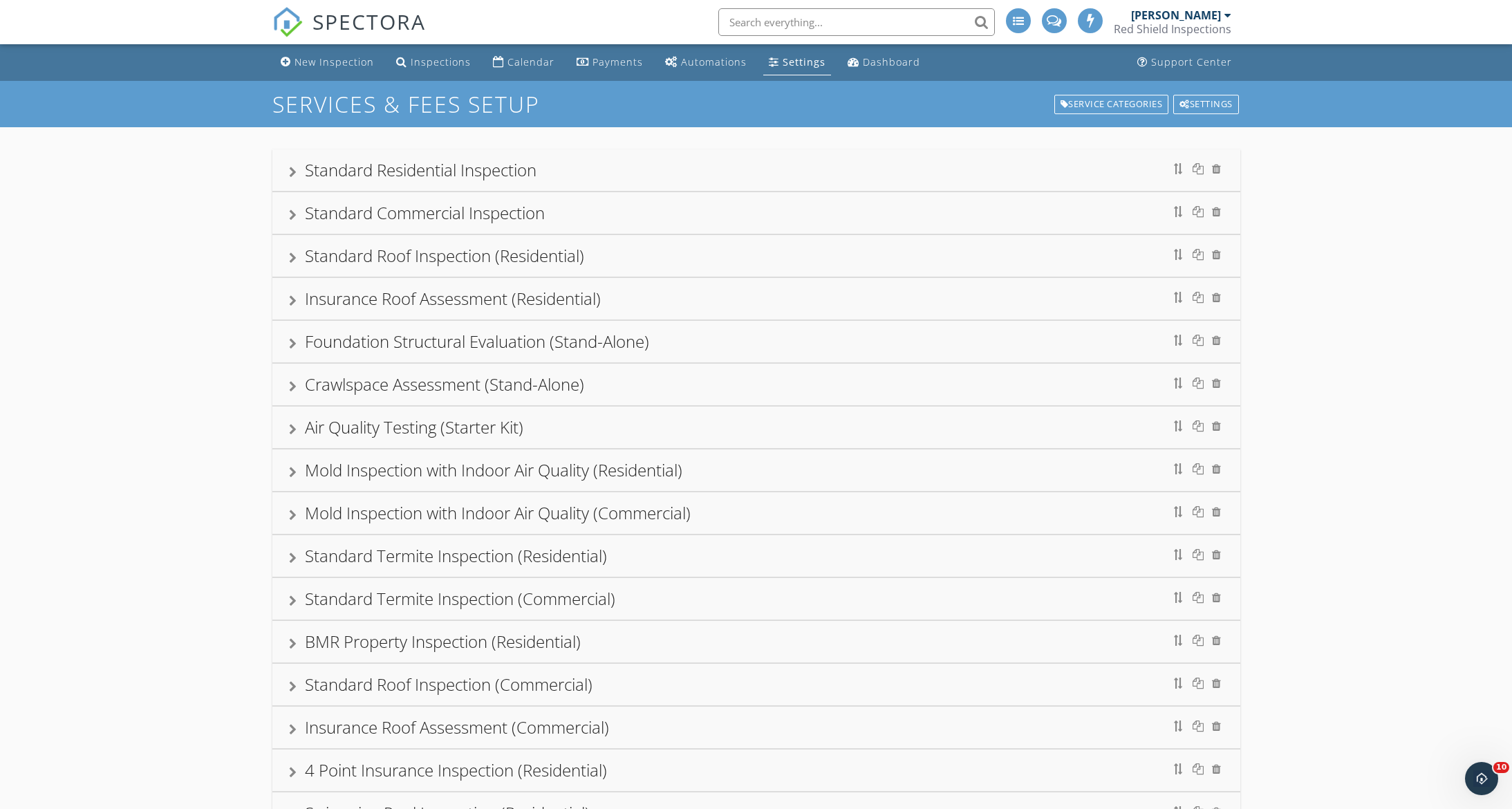
click at [289, 169] on div at bounding box center [292, 172] width 8 height 11
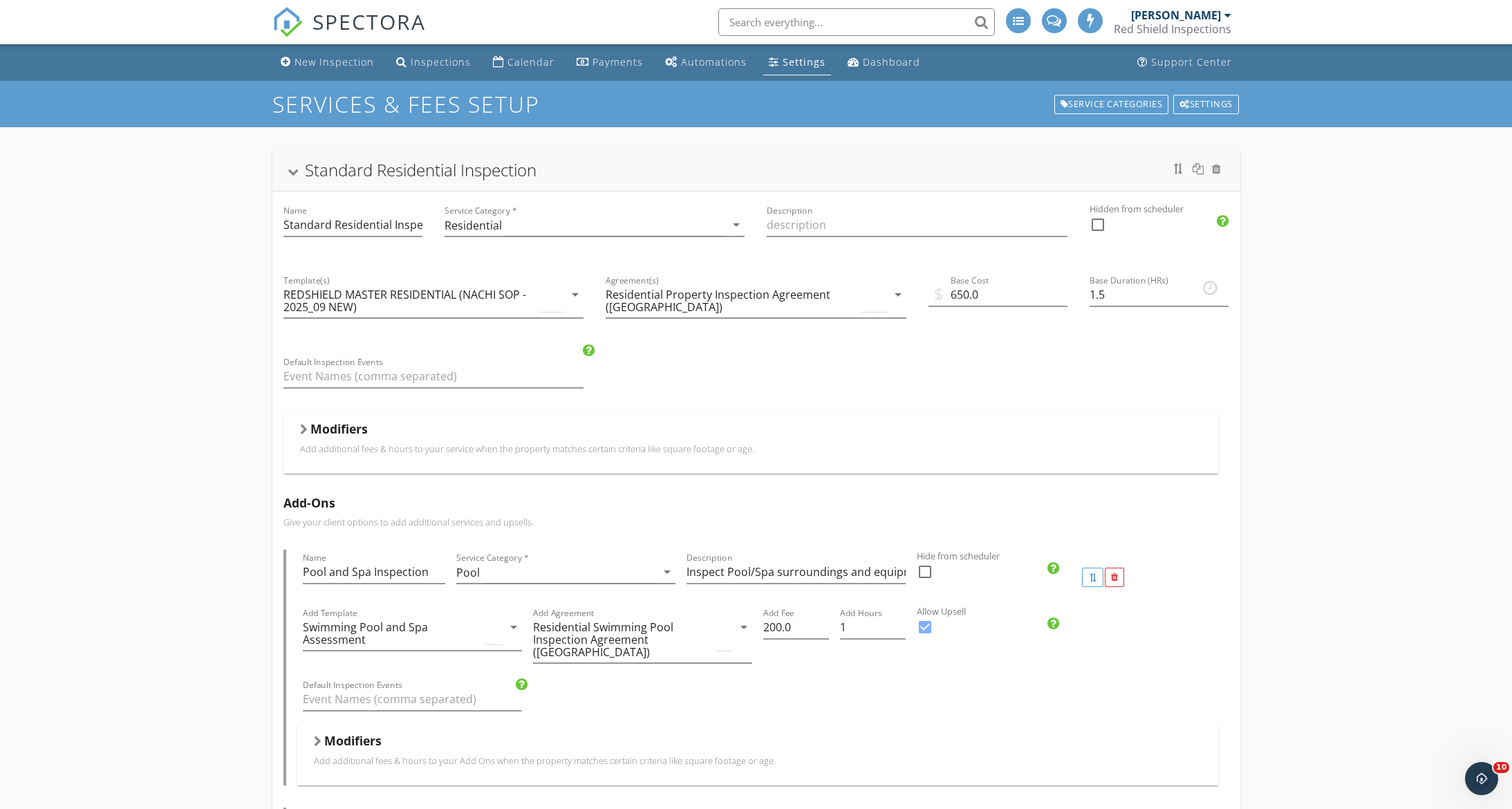
click at [298, 432] on div "Modifiers Add additional fees & hours to your service when the property matches…" at bounding box center [751, 442] width 935 height 60
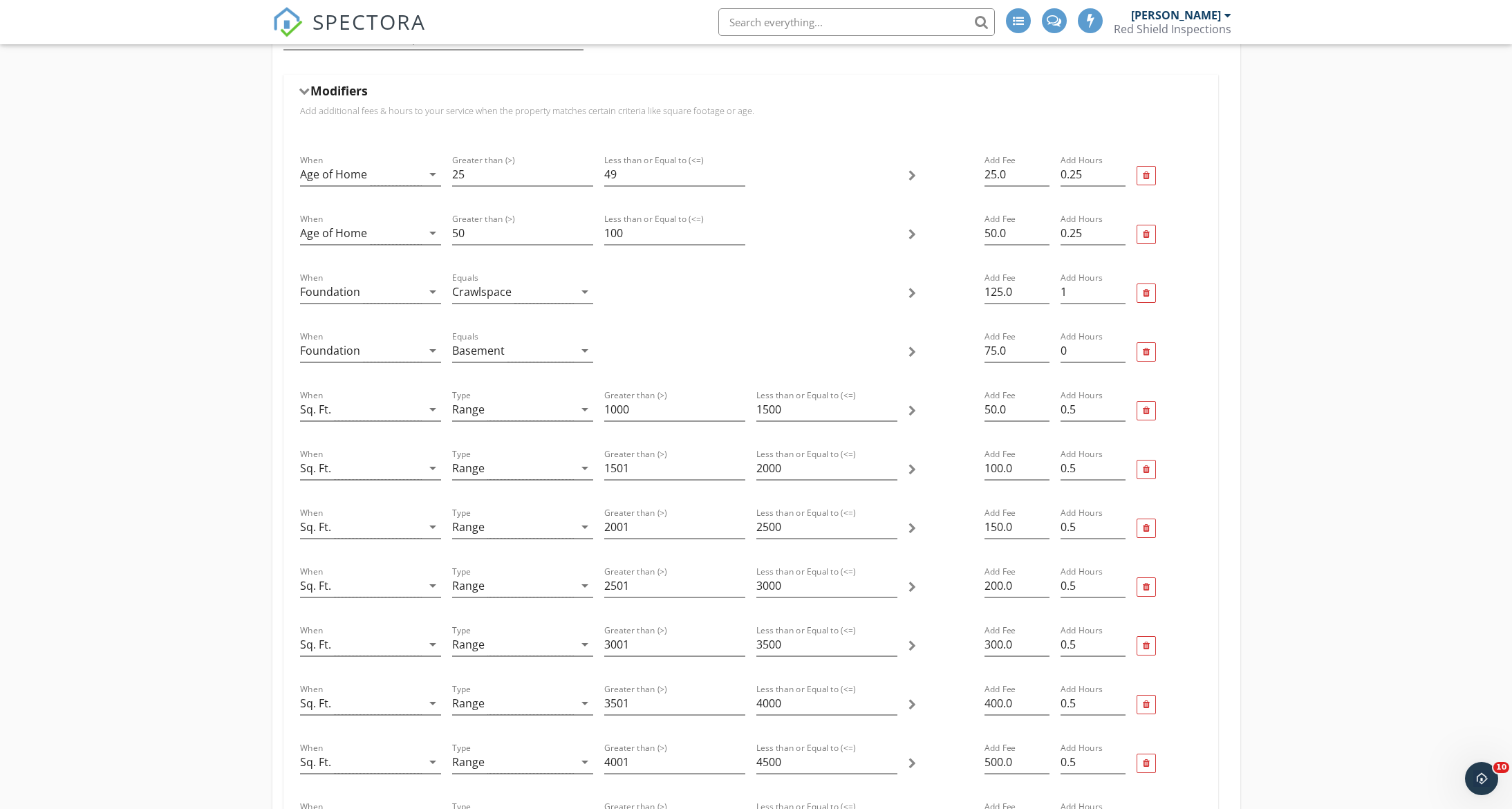
scroll to position [343, 0]
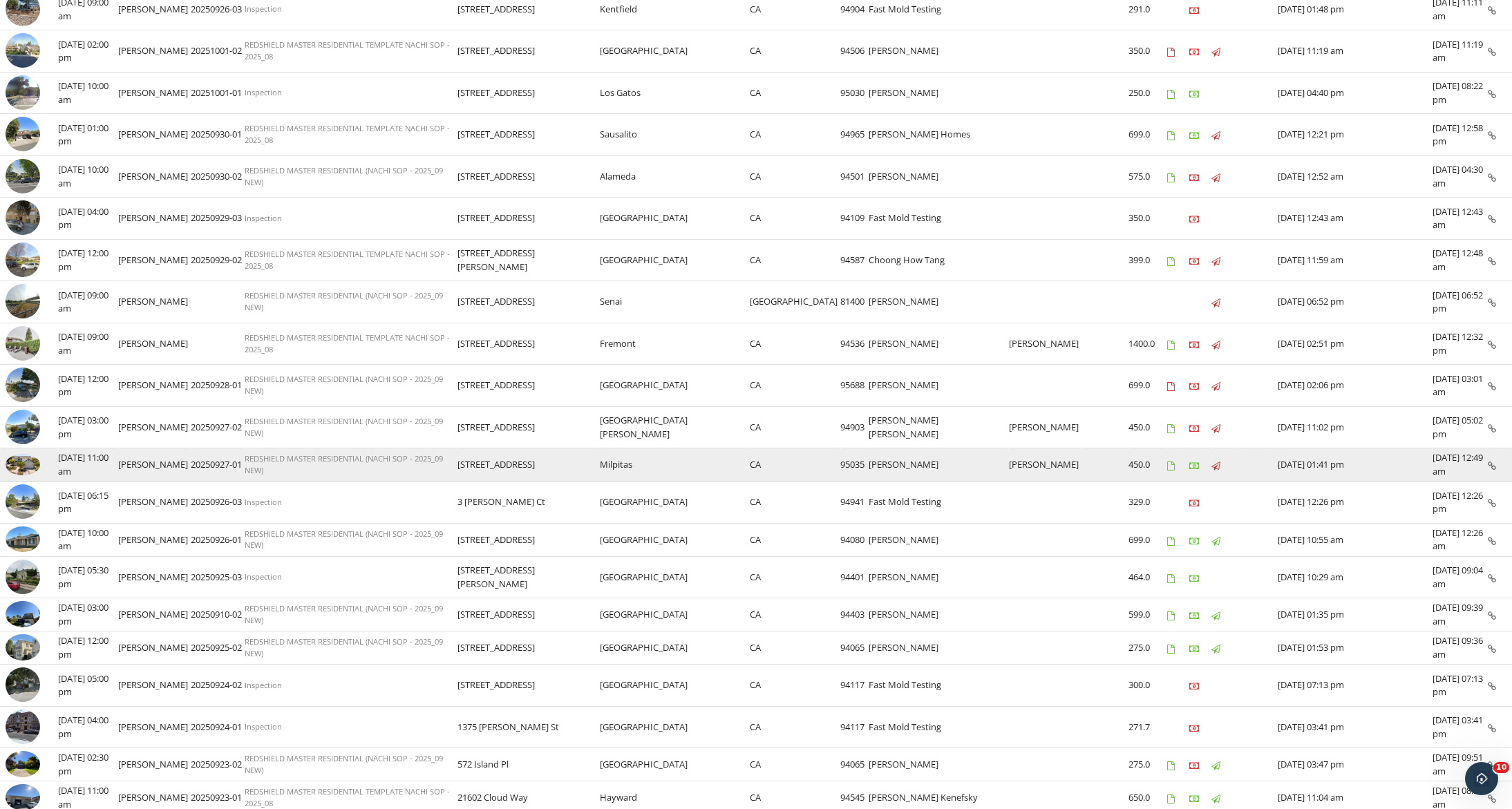
click at [26, 463] on img at bounding box center [23, 464] width 35 height 22
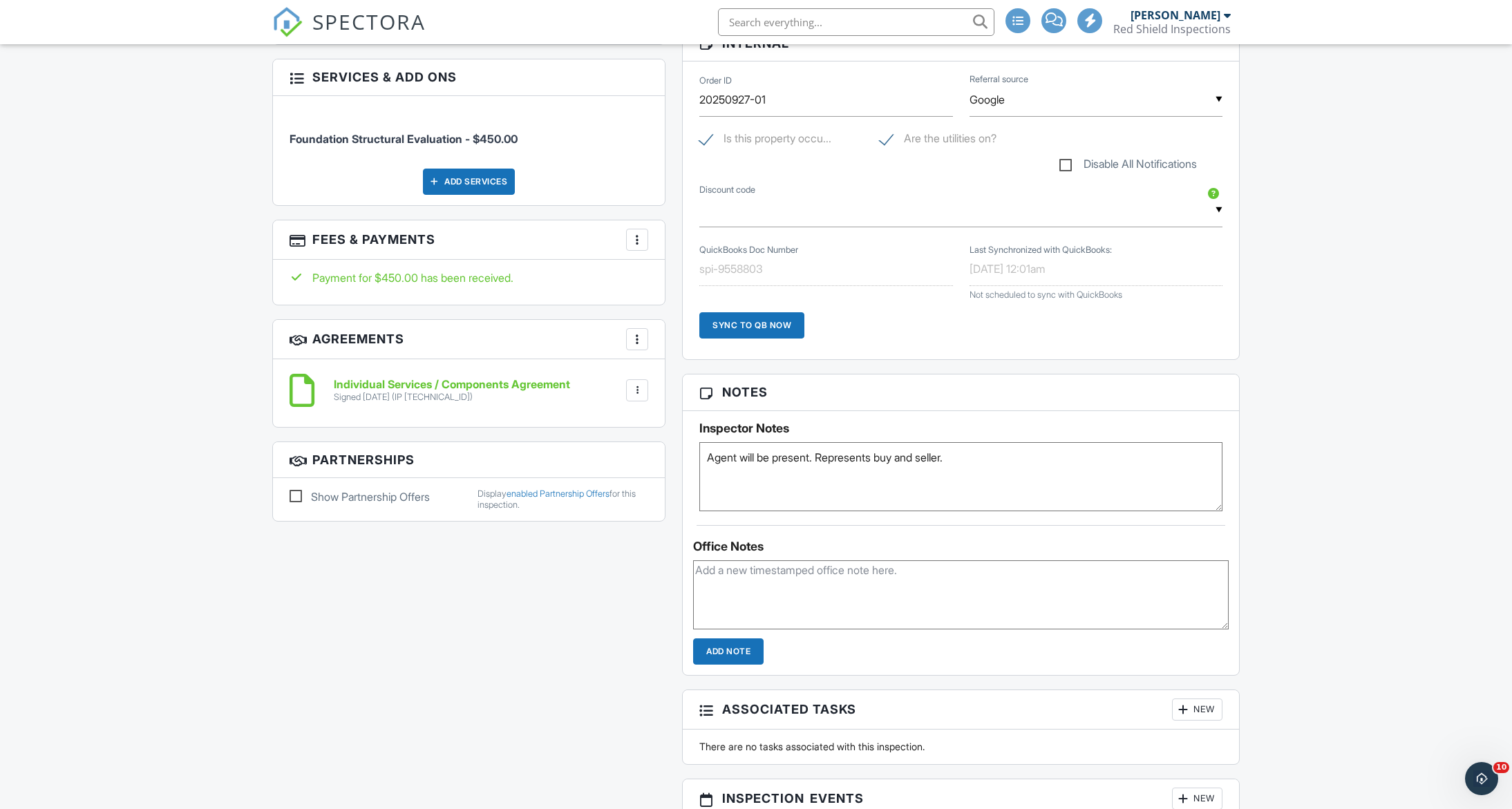
click at [636, 239] on div at bounding box center [637, 240] width 14 height 14
click at [678, 349] on li "View Invoice" at bounding box center [706, 351] width 145 height 35
click at [633, 391] on div at bounding box center [637, 391] width 14 height 14
click at [619, 498] on li "Download" at bounding box center [600, 497] width 79 height 35
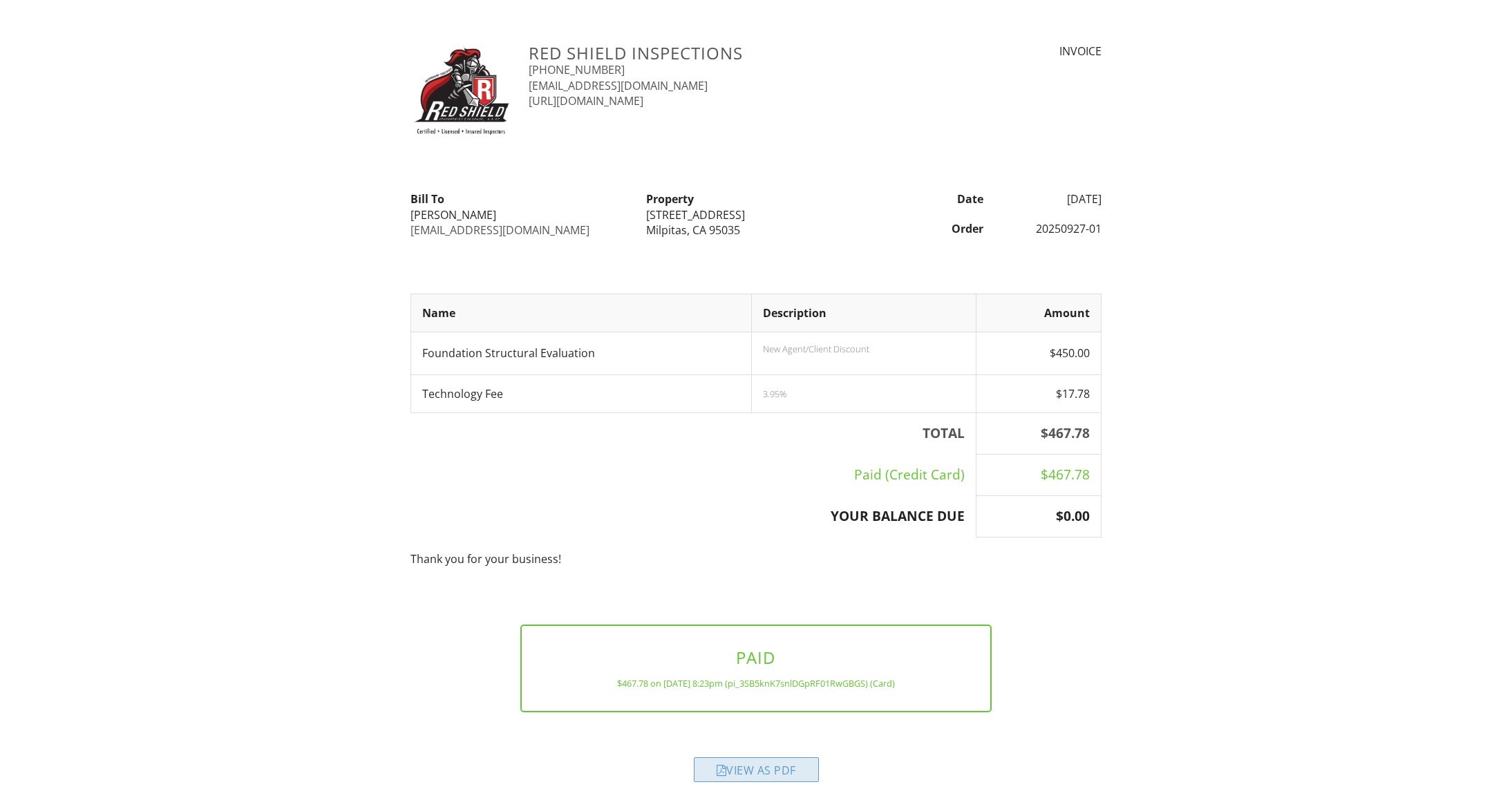
click at [769, 767] on div "View as PDF" at bounding box center [756, 769] width 125 height 25
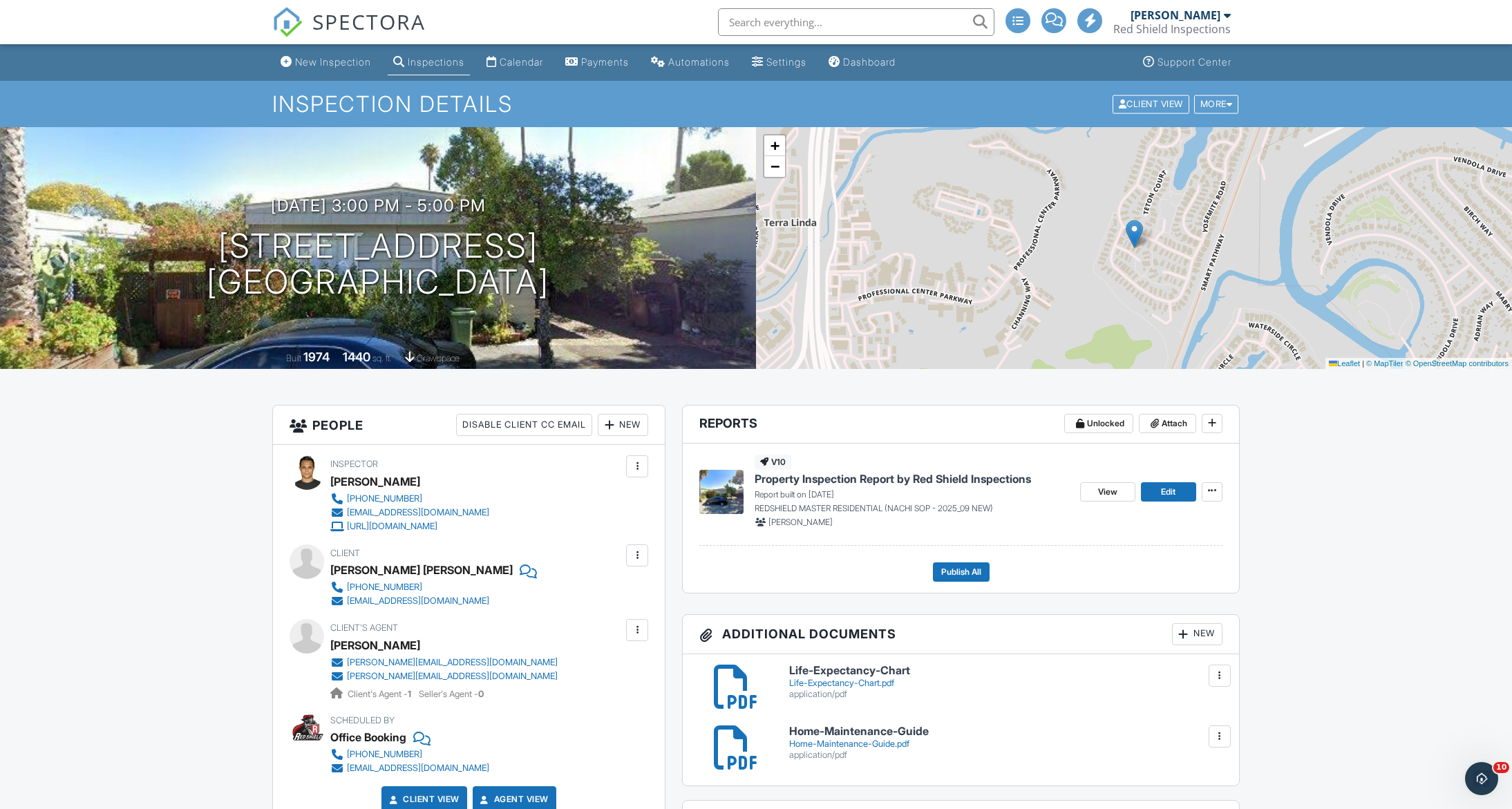
click at [821, 563] on footer "Publish All" at bounding box center [961, 566] width 523 height 30
click at [1157, 495] on link "Edit" at bounding box center [1169, 492] width 55 height 19
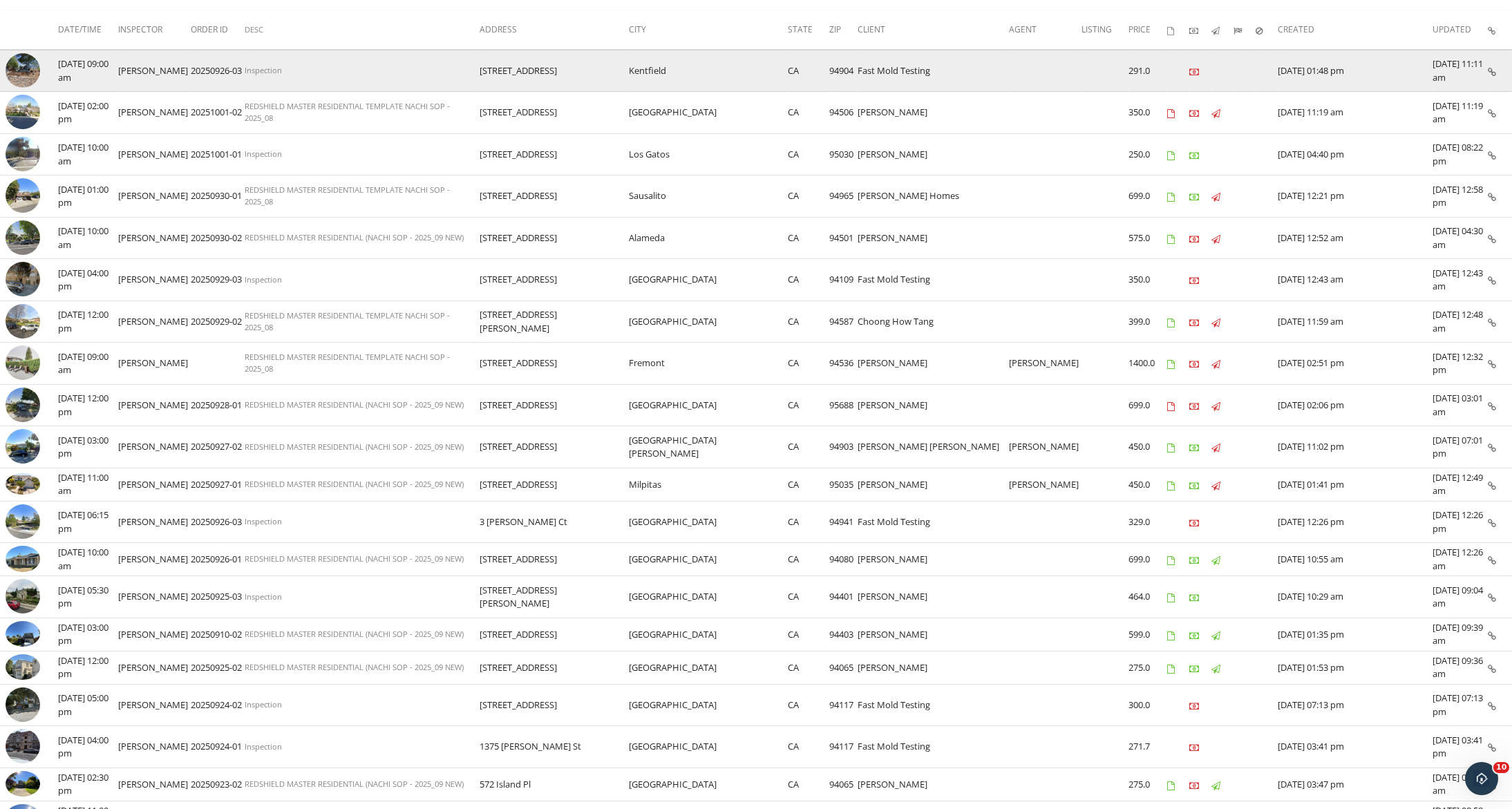
scroll to position [162, 0]
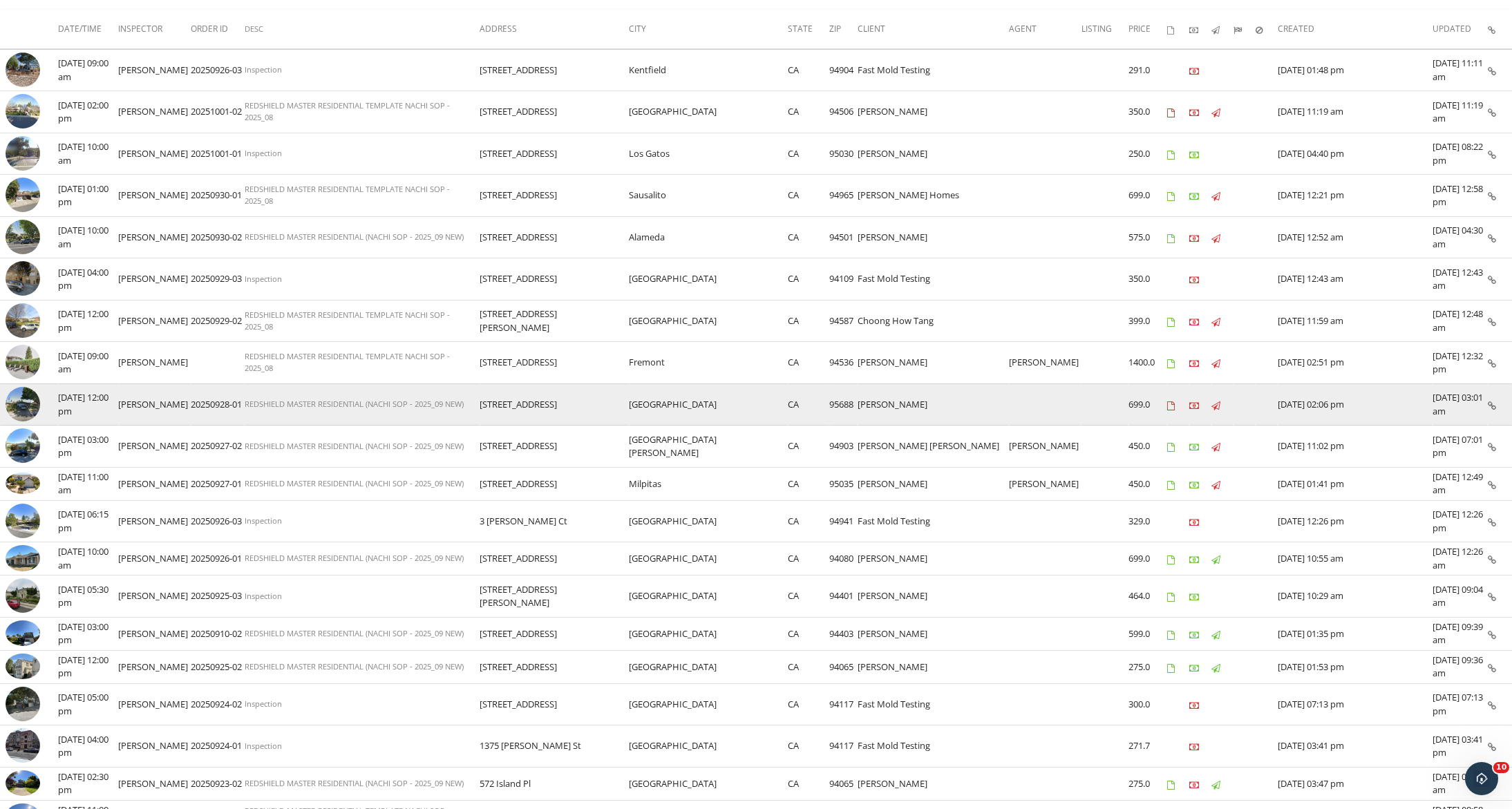
click at [34, 398] on img at bounding box center [23, 404] width 35 height 35
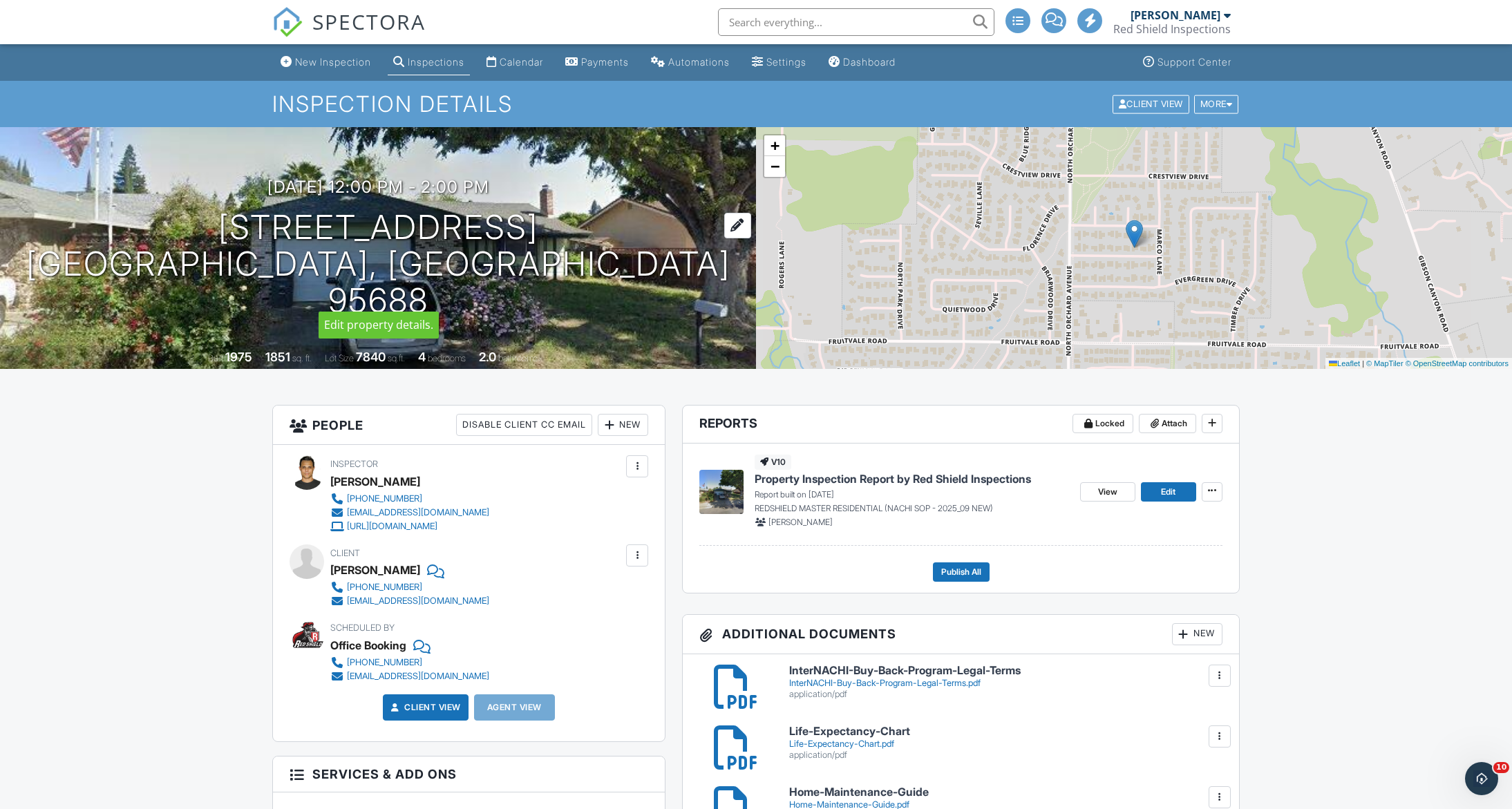
click at [724, 238] on div at bounding box center [737, 226] width 27 height 26
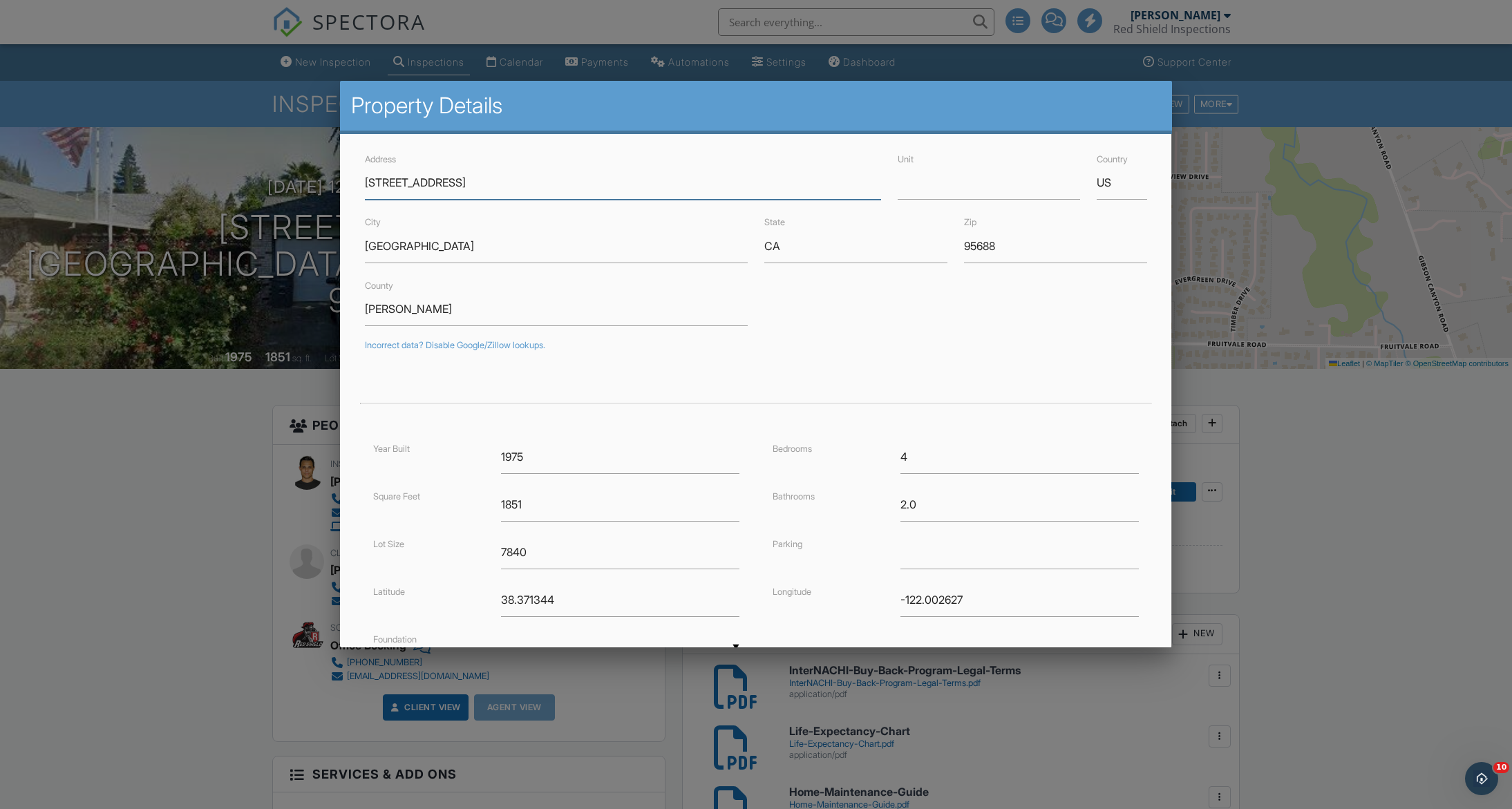
click at [480, 179] on input "449 Cordoba Ln" at bounding box center [622, 182] width 516 height 34
drag, startPoint x: 503, startPoint y: 186, endPoint x: 319, endPoint y: 184, distance: 184.0
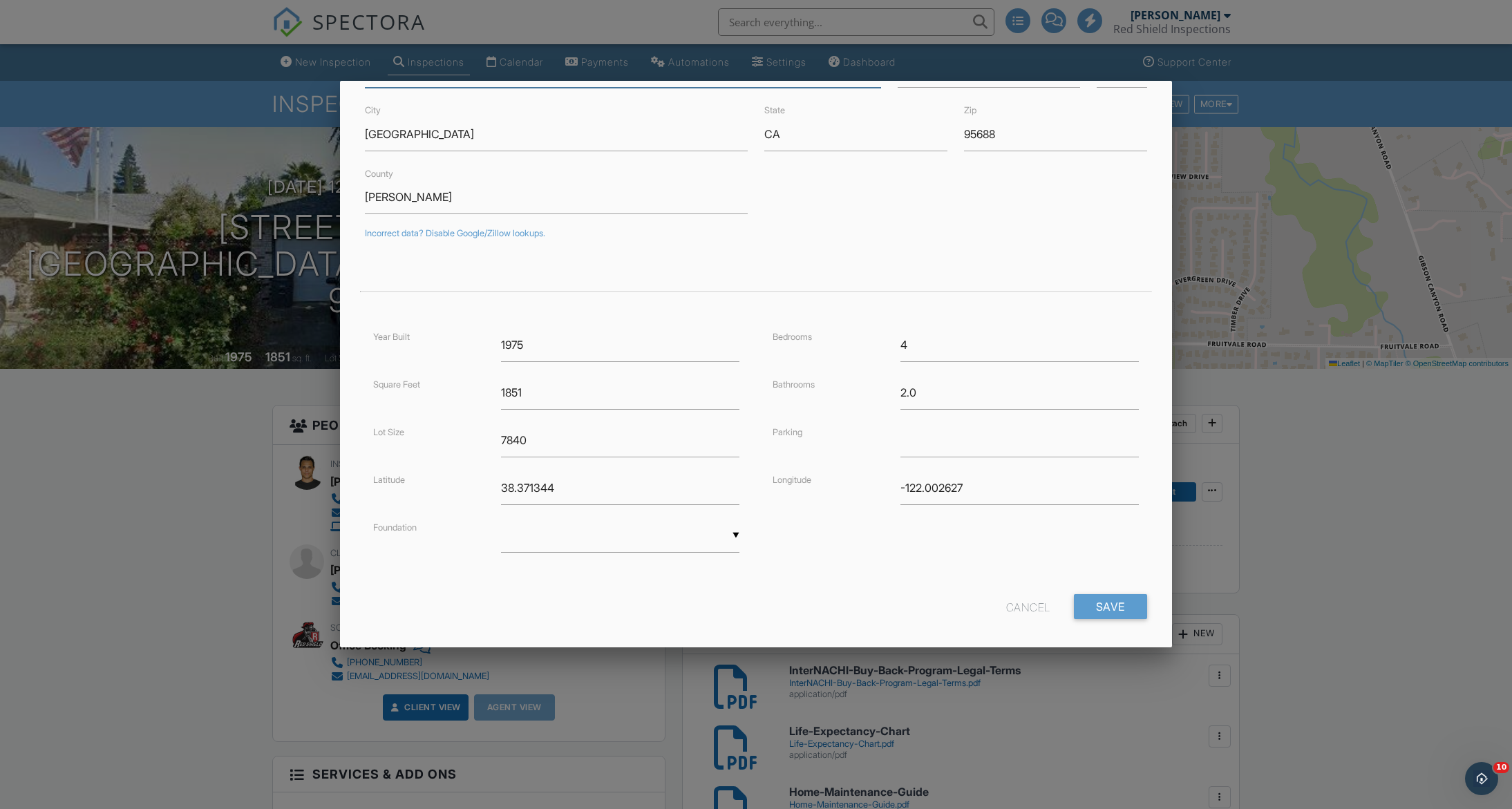
scroll to position [125, 0]
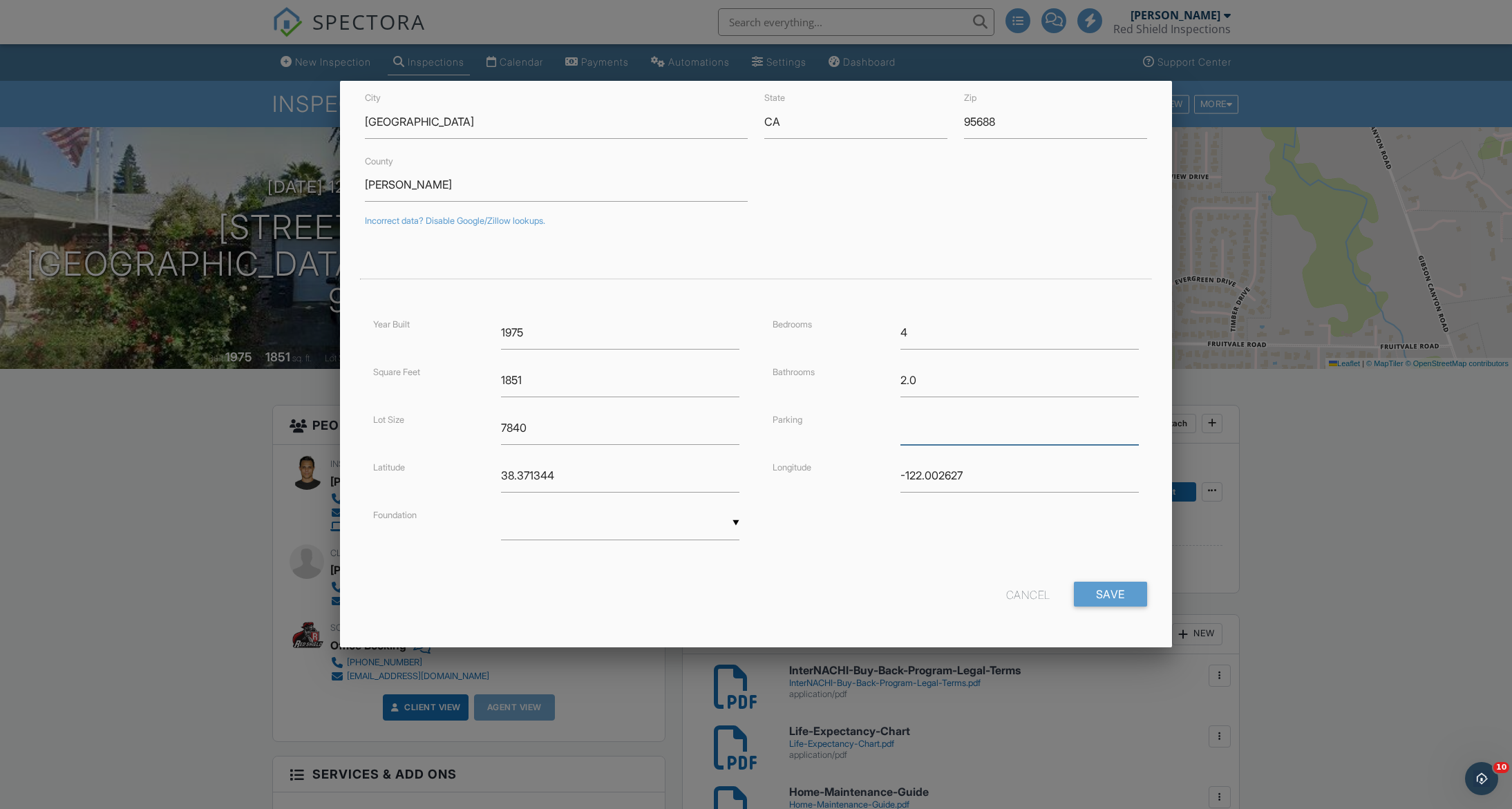
click at [952, 427] on input "text" at bounding box center [1019, 427] width 238 height 34
type input "Garage, Driveway"
click at [742, 525] on div "▼ Basement Slab Crawlspace Basement Slab Crawlspace" at bounding box center [620, 530] width 255 height 48
click at [732, 521] on div "▼ Basement Slab Crawlspace Basement Slab Crawlspace" at bounding box center [620, 523] width 238 height 34
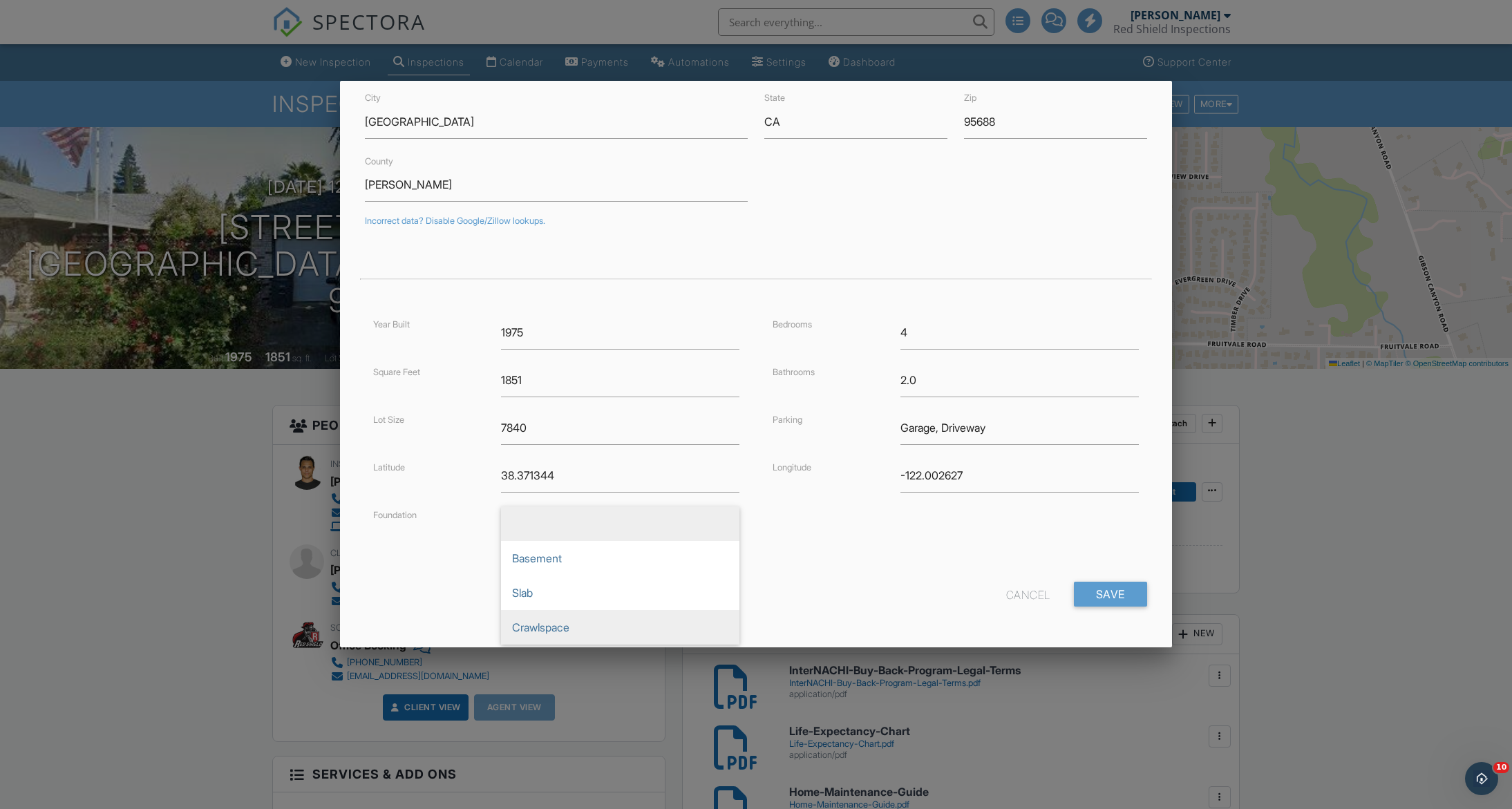
click at [621, 623] on span "Crawlspace" at bounding box center [620, 627] width 238 height 35
type input "Crawlspace"
click at [1113, 606] on div "Cancel Save" at bounding box center [755, 599] width 798 height 36
click at [1116, 595] on input "Save" at bounding box center [1110, 593] width 74 height 25
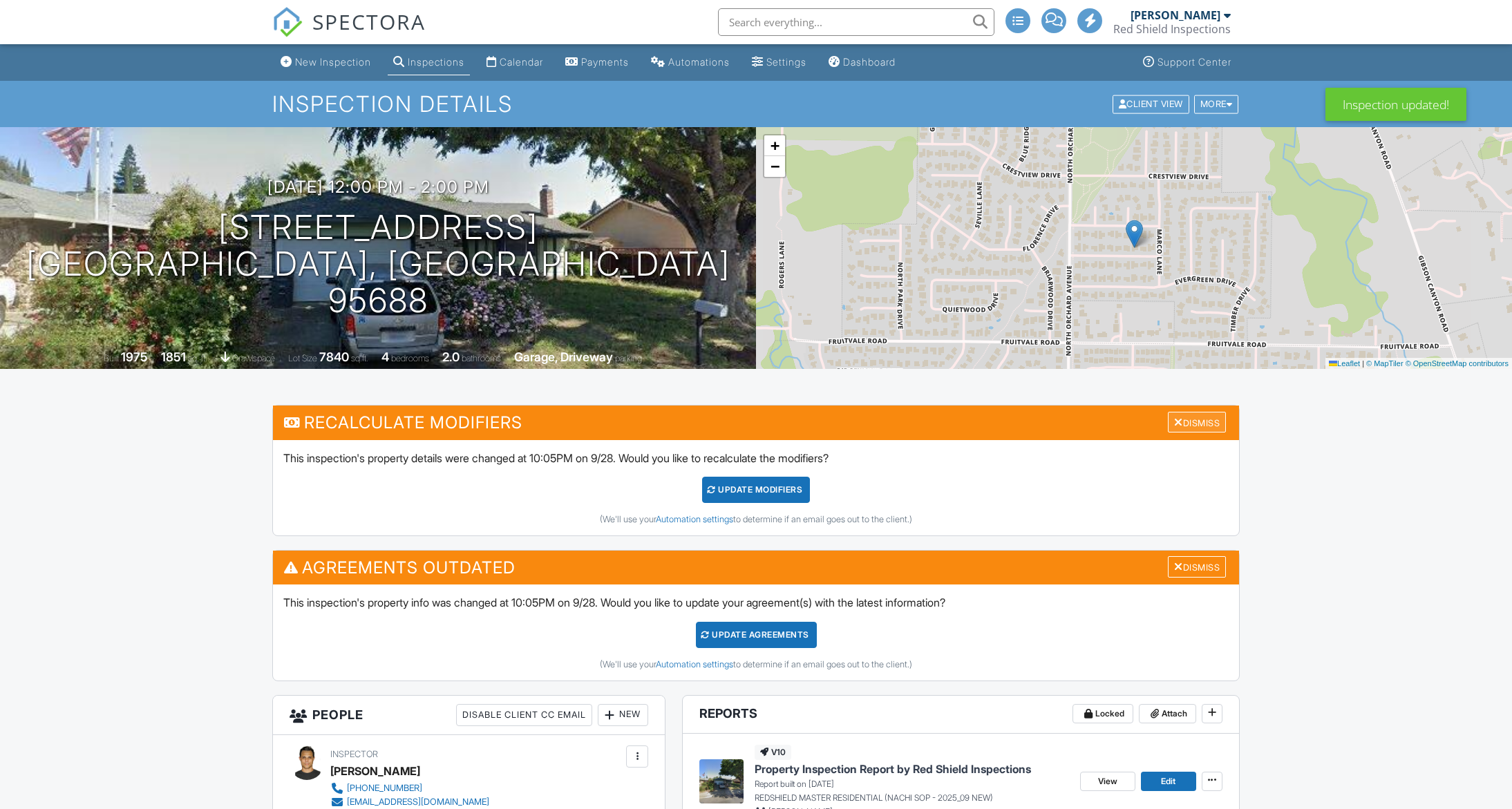
click at [1199, 411] on div "Dismiss" at bounding box center [1197, 422] width 58 height 22
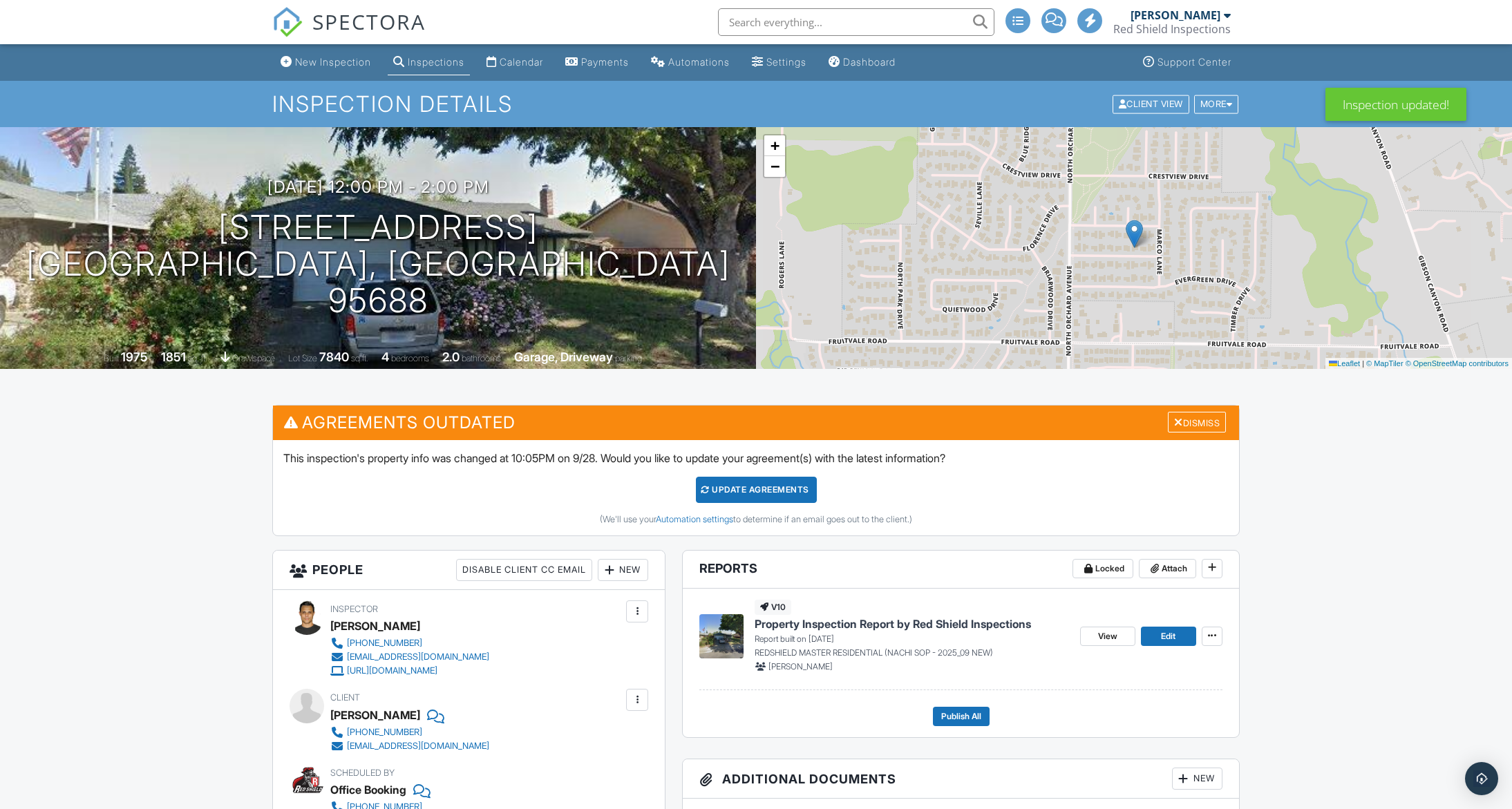
click at [1199, 411] on div "Dismiss" at bounding box center [1197, 422] width 58 height 22
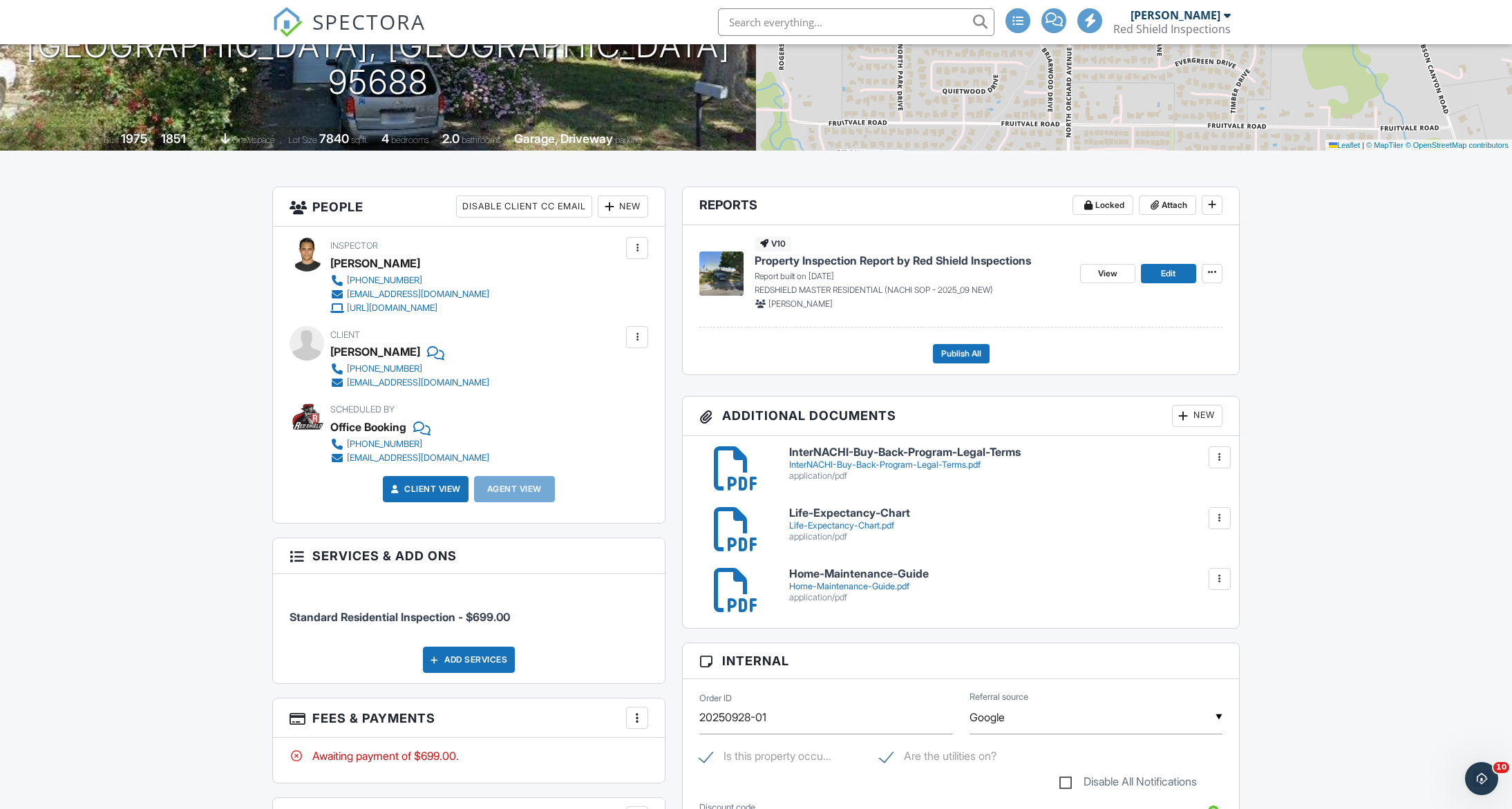
scroll to position [318, 0]
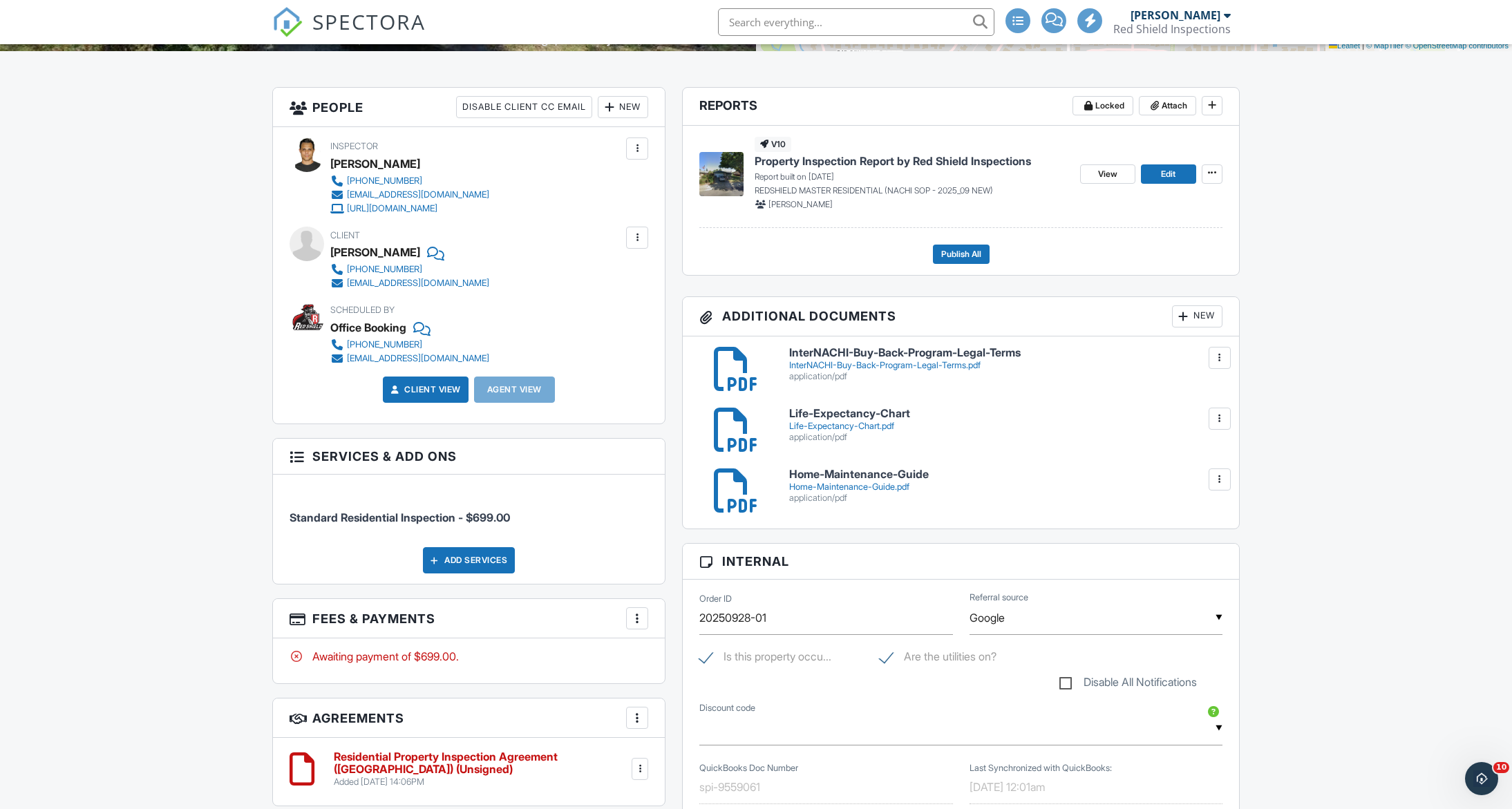
click at [1221, 357] on div at bounding box center [1220, 358] width 14 height 14
click at [1193, 407] on li "Delete" at bounding box center [1191, 418] width 62 height 35
click at [1080, 384] on div "InterNACHI-Buy-Back-Program-Legal-Terms InterNACHI-Buy-Back-Program-Legal-Terms…" at bounding box center [960, 368] width 540 height 44
click at [1210, 355] on div at bounding box center [1220, 358] width 23 height 23
click at [1191, 418] on link "Delete" at bounding box center [1191, 418] width 51 height 16
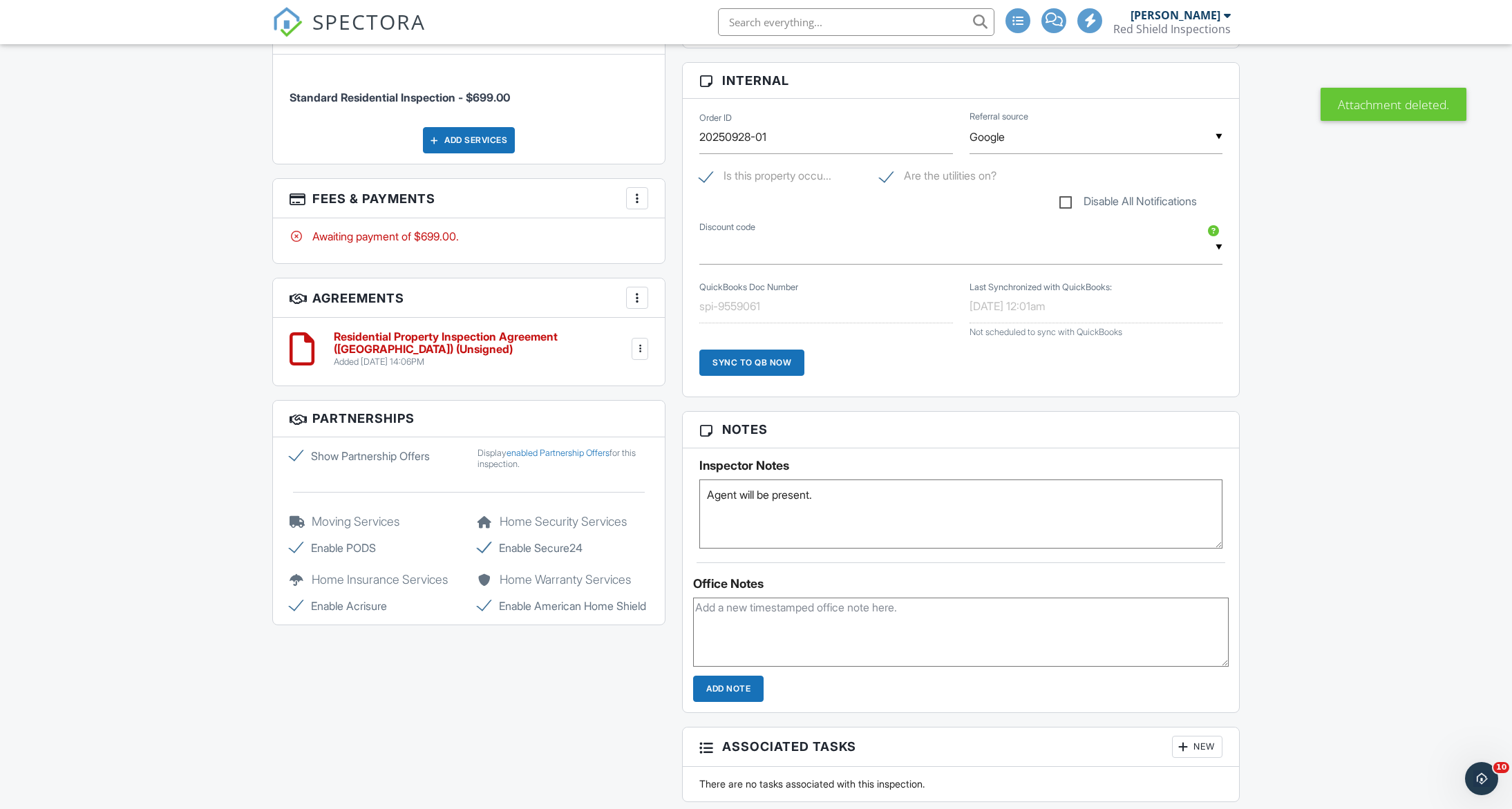
click at [295, 450] on label "Show Partnership Offers" at bounding box center [375, 456] width 172 height 16
checkbox input "false"
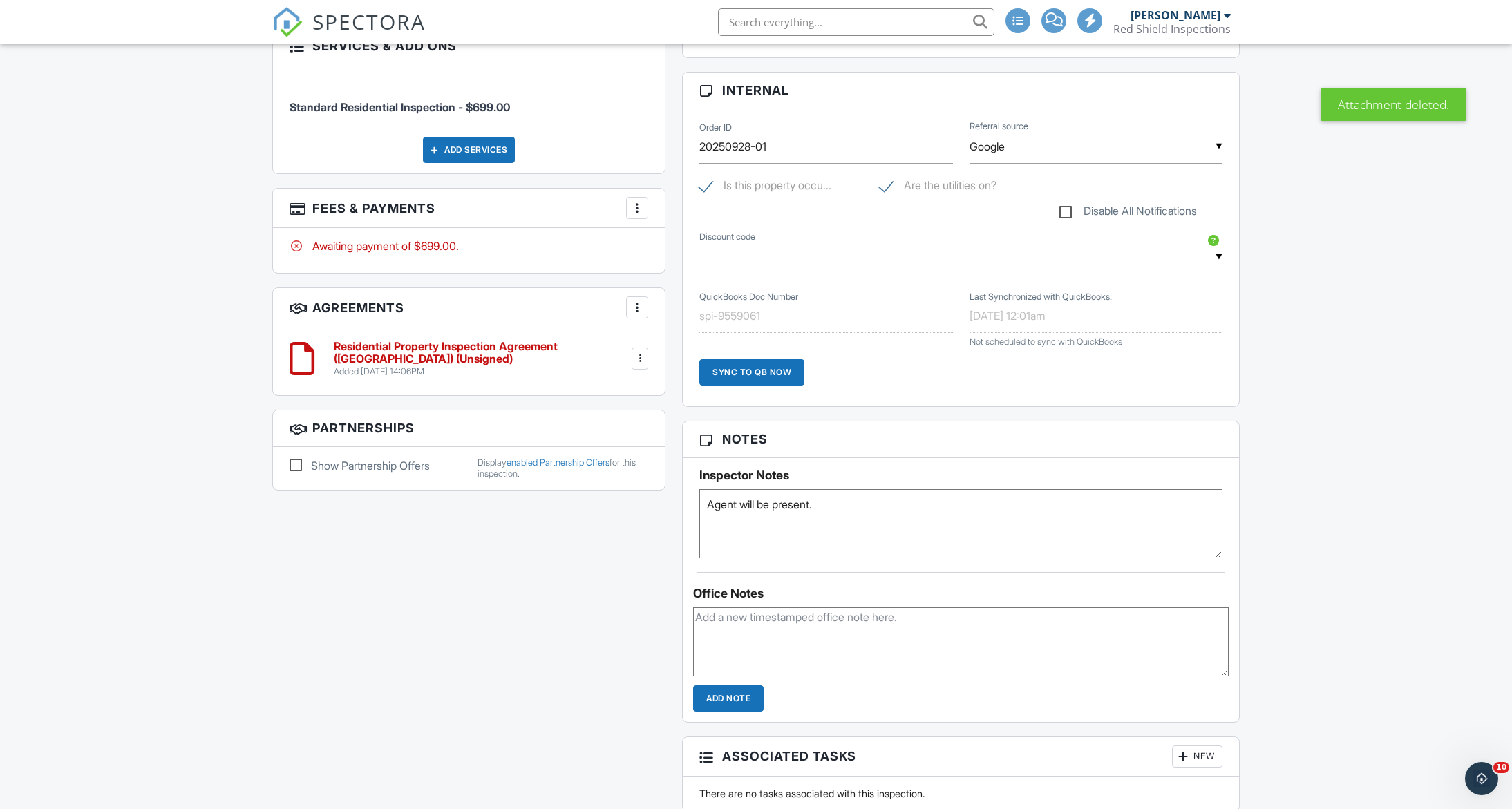
scroll to position [735, 0]
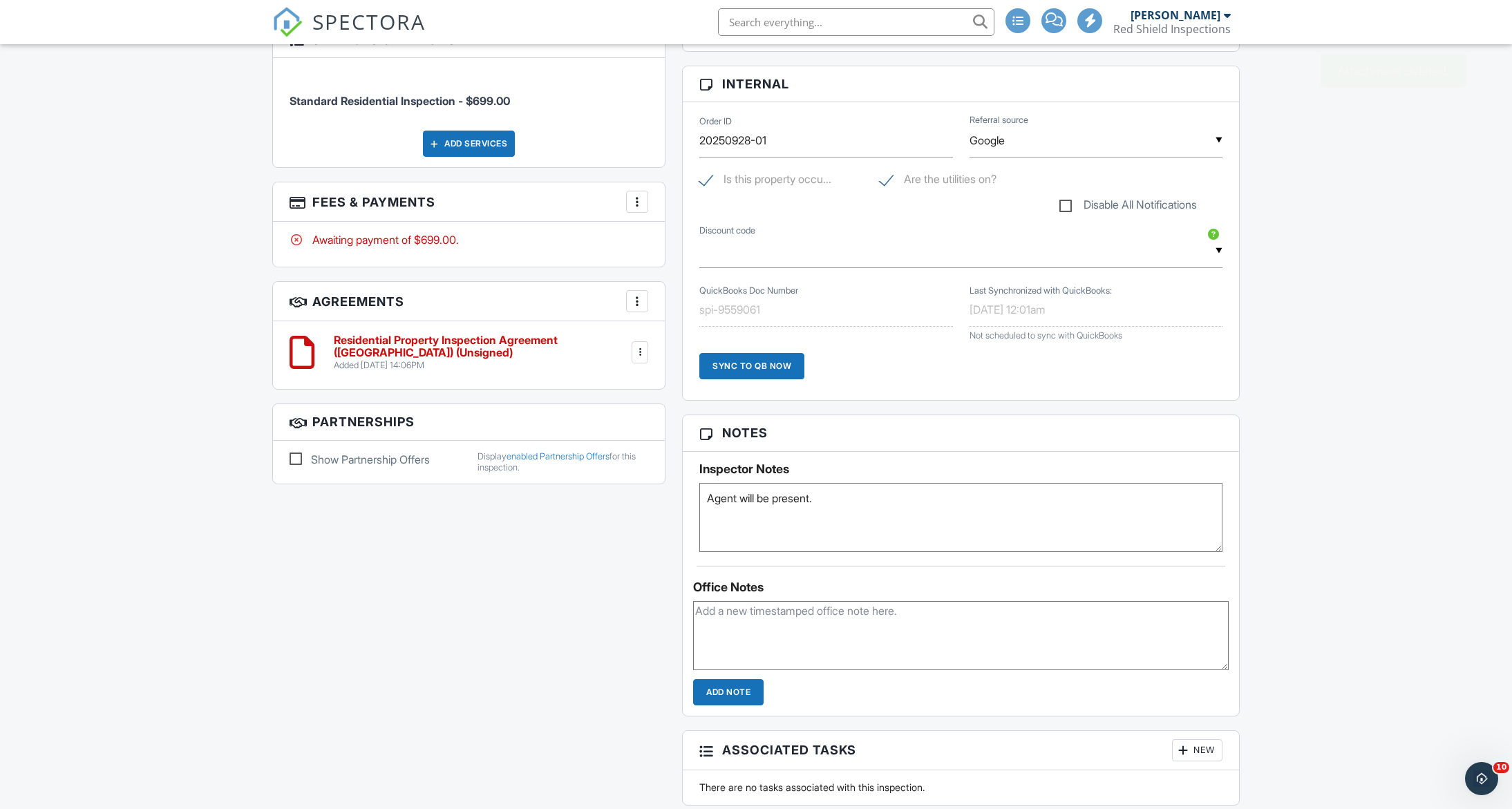
drag, startPoint x: 856, startPoint y: 496, endPoint x: 574, endPoint y: 490, distance: 282.1
click at [574, 490] on div "All emails and texts are disabled for this inspection! All emails and texts hav…" at bounding box center [756, 404] width 984 height 1468
click at [724, 617] on textarea at bounding box center [961, 636] width 535 height 69
type textarea "Presale Inspections. Agents are the one taking care of contract and payment."
click at [748, 695] on input "Add Note" at bounding box center [728, 692] width 70 height 26
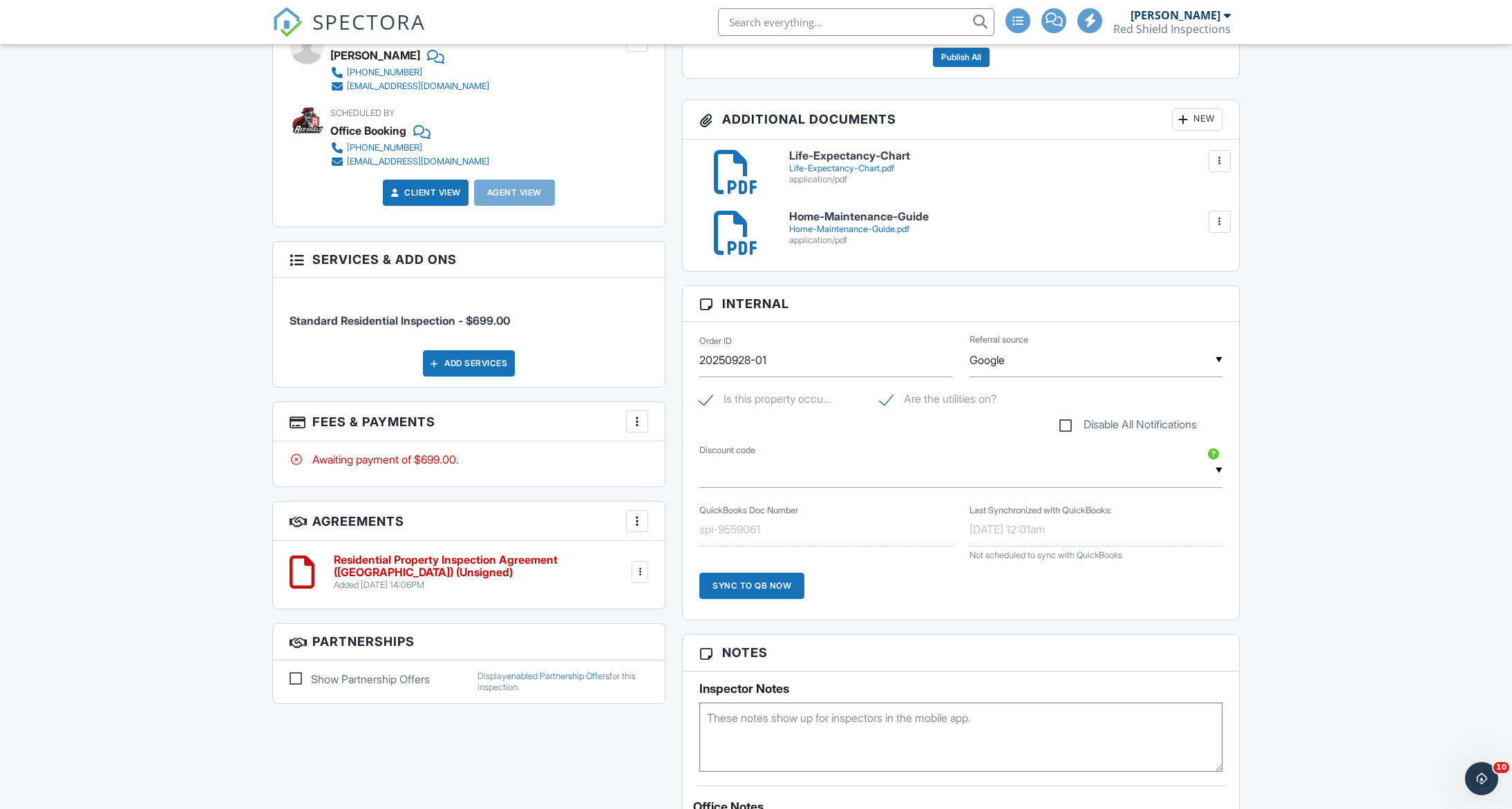
scroll to position [0, 0]
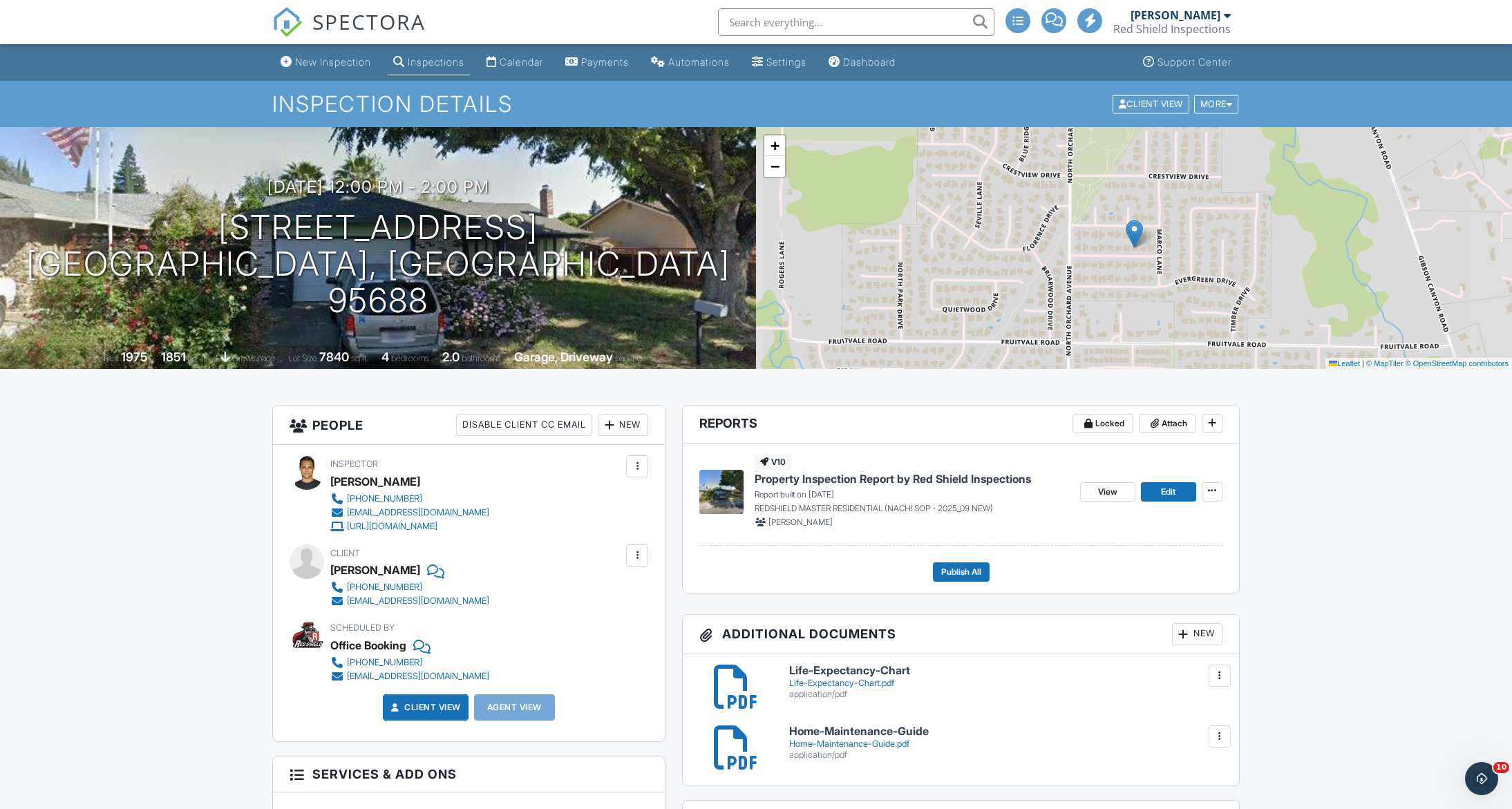
click at [430, 67] on div "Inspections" at bounding box center [435, 62] width 56 height 12
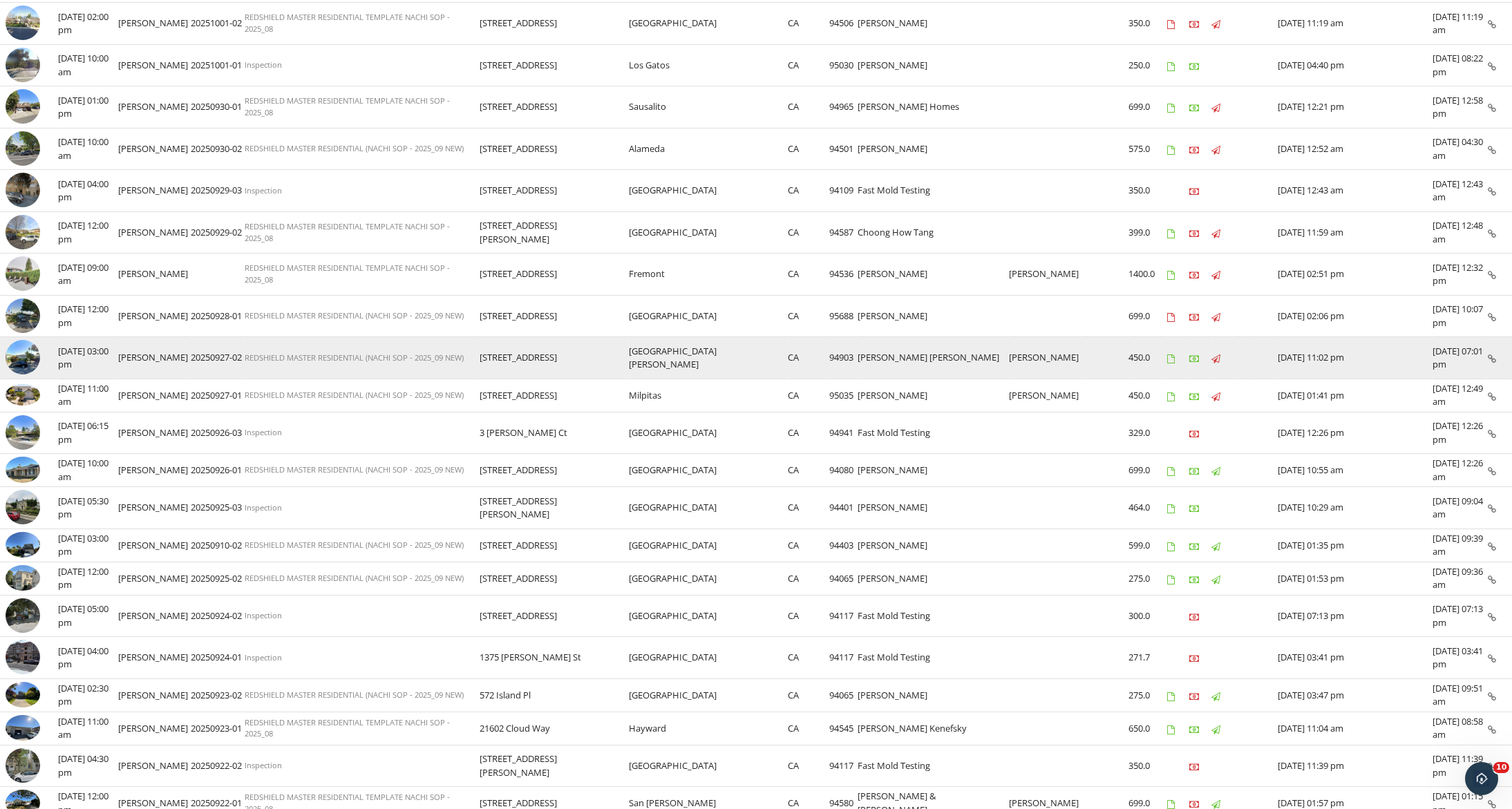
scroll to position [332, 0]
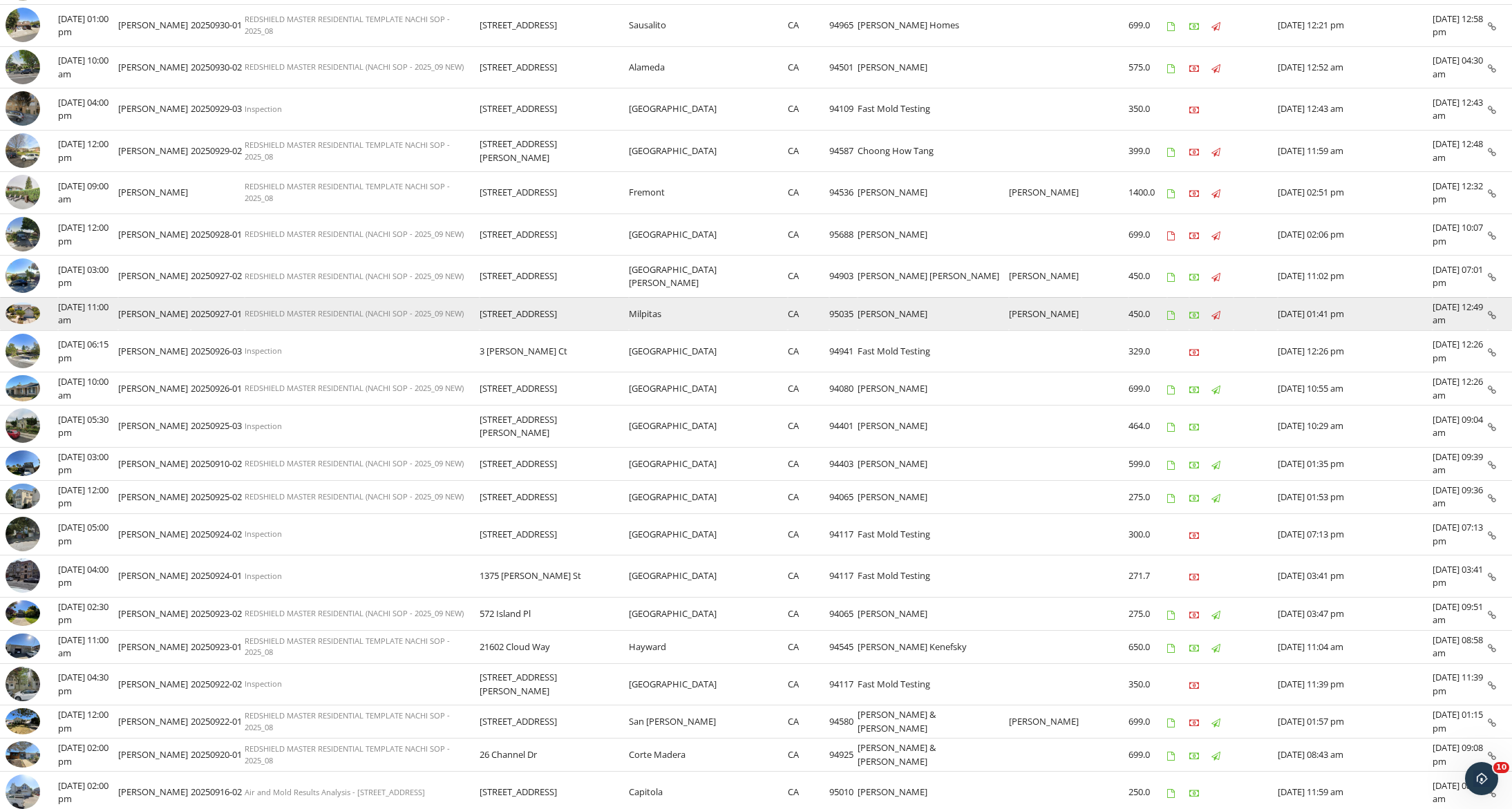
click at [17, 311] on img at bounding box center [23, 313] width 35 height 22
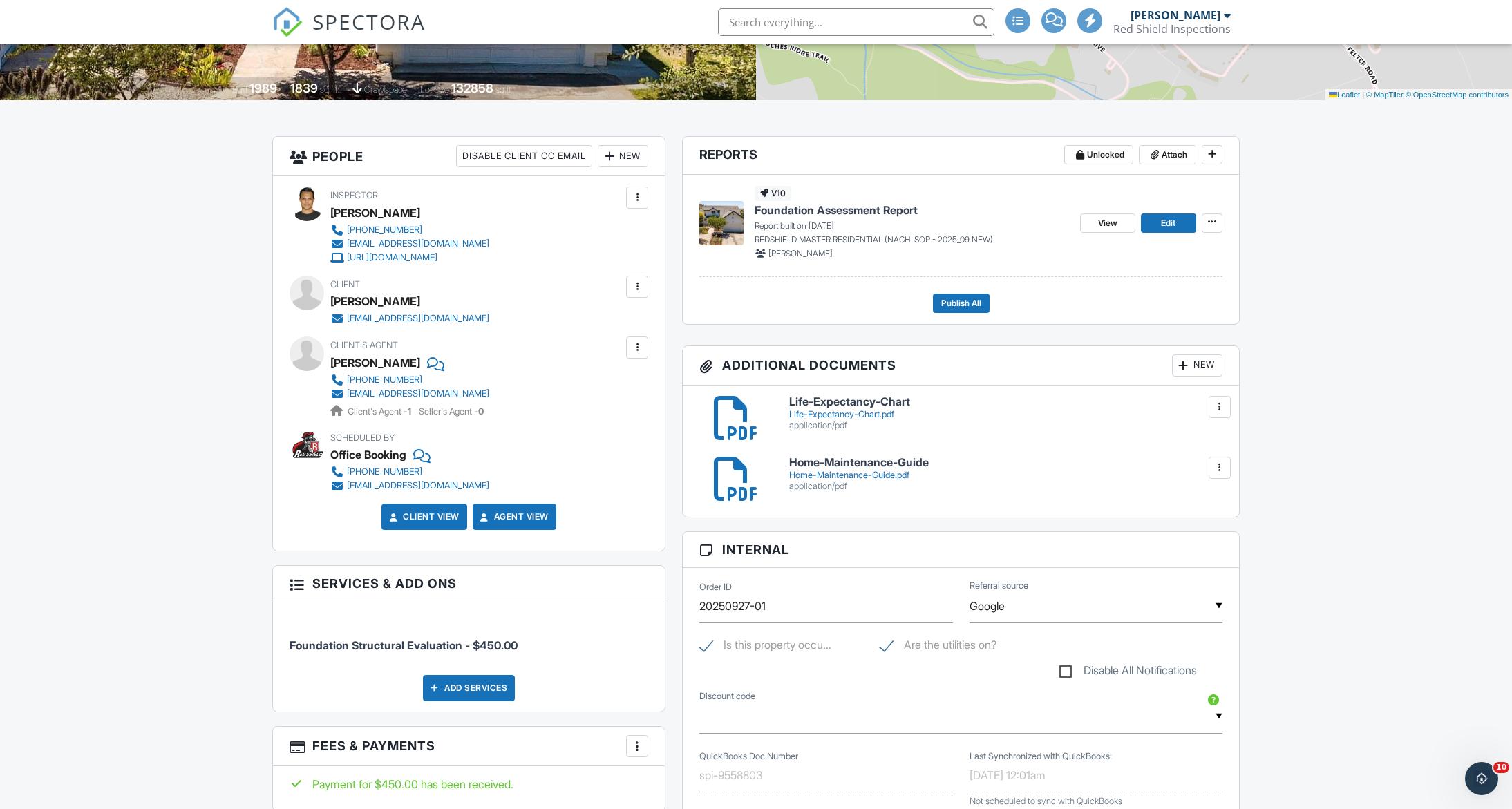
scroll to position [126, 0]
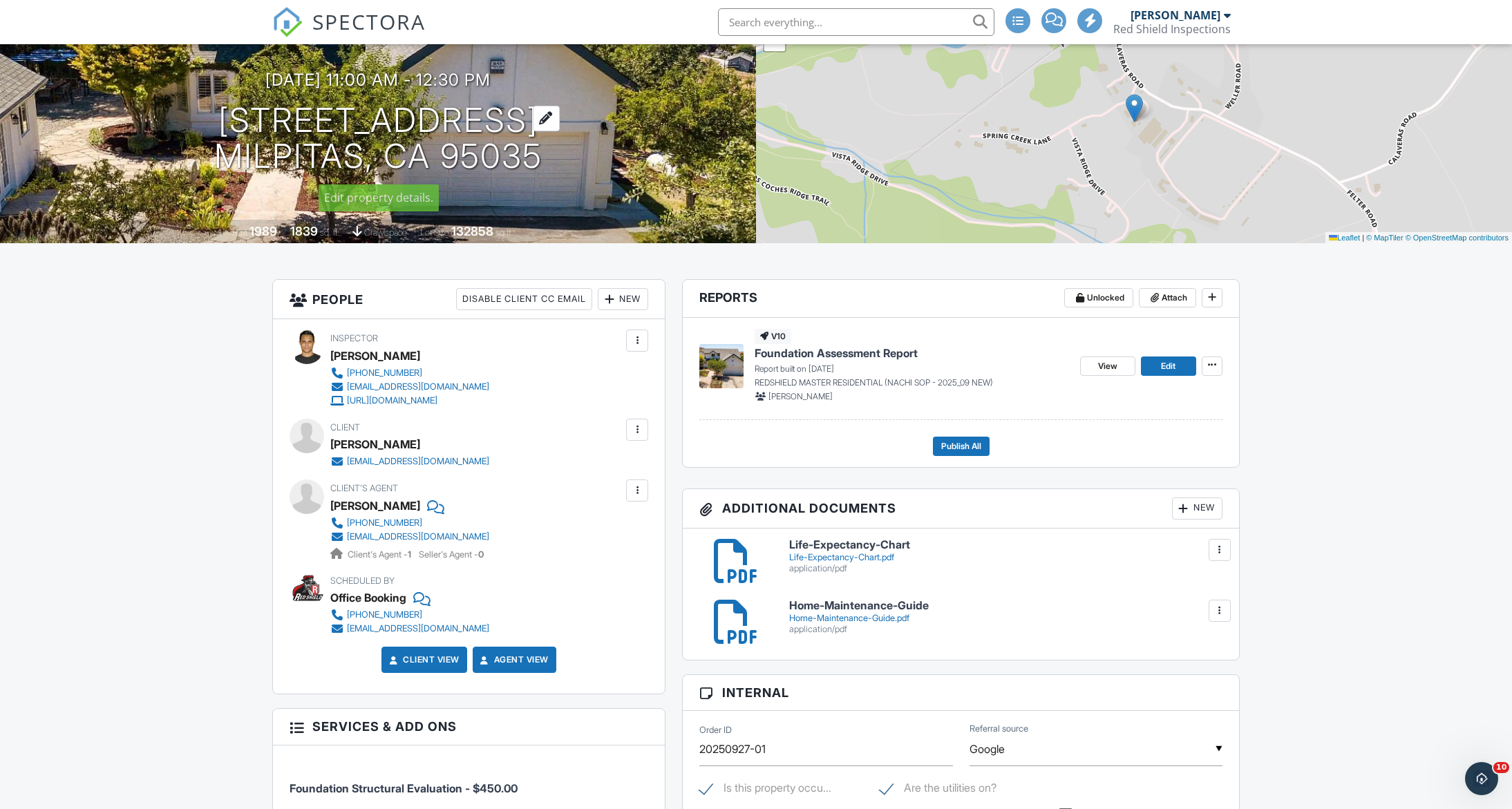
click at [560, 121] on div at bounding box center [546, 119] width 27 height 26
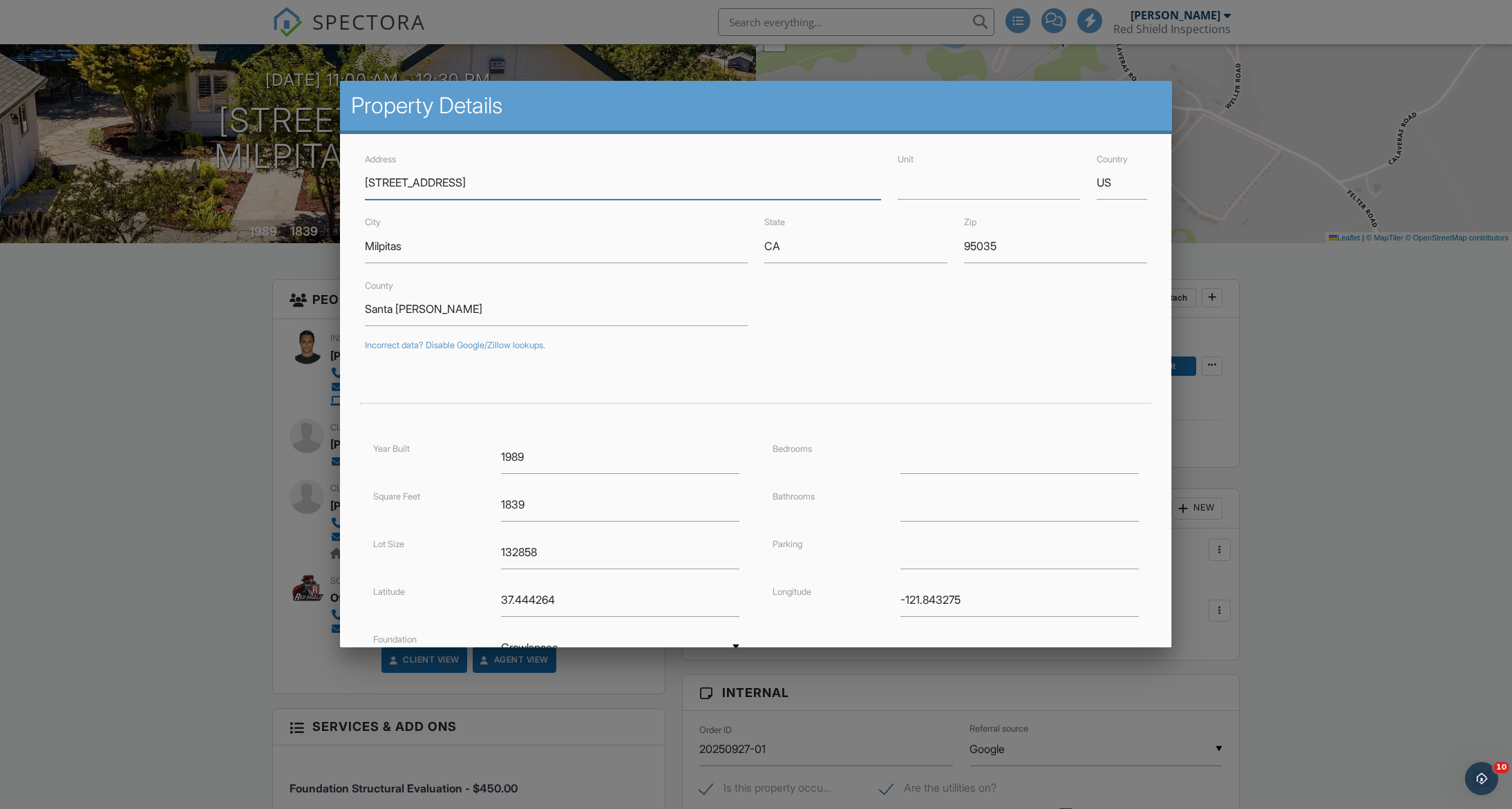
click at [486, 186] on input "[STREET_ADDRESS]" at bounding box center [622, 182] width 516 height 34
drag, startPoint x: 490, startPoint y: 186, endPoint x: 332, endPoint y: 183, distance: 158.0
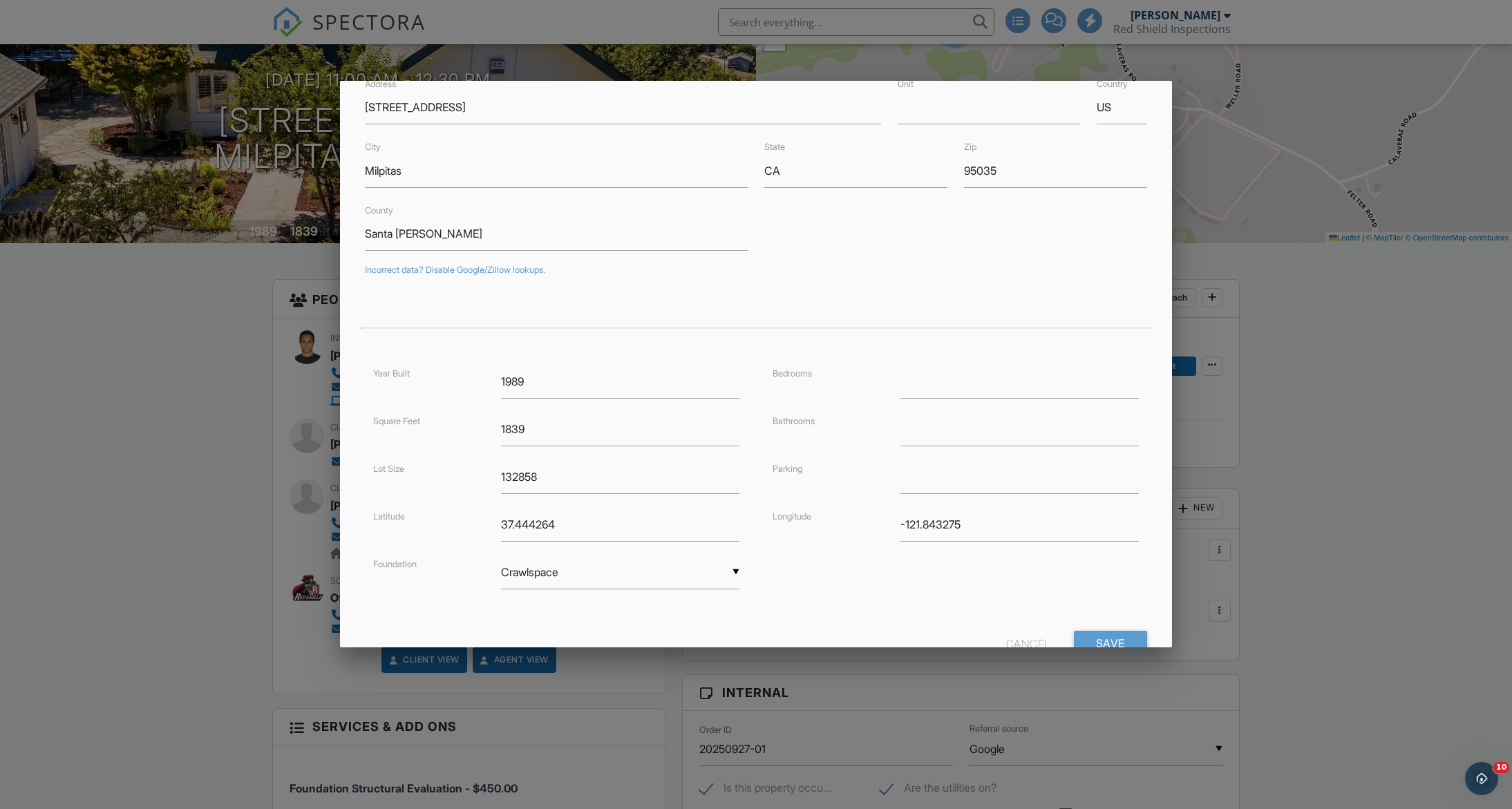
scroll to position [68, 0]
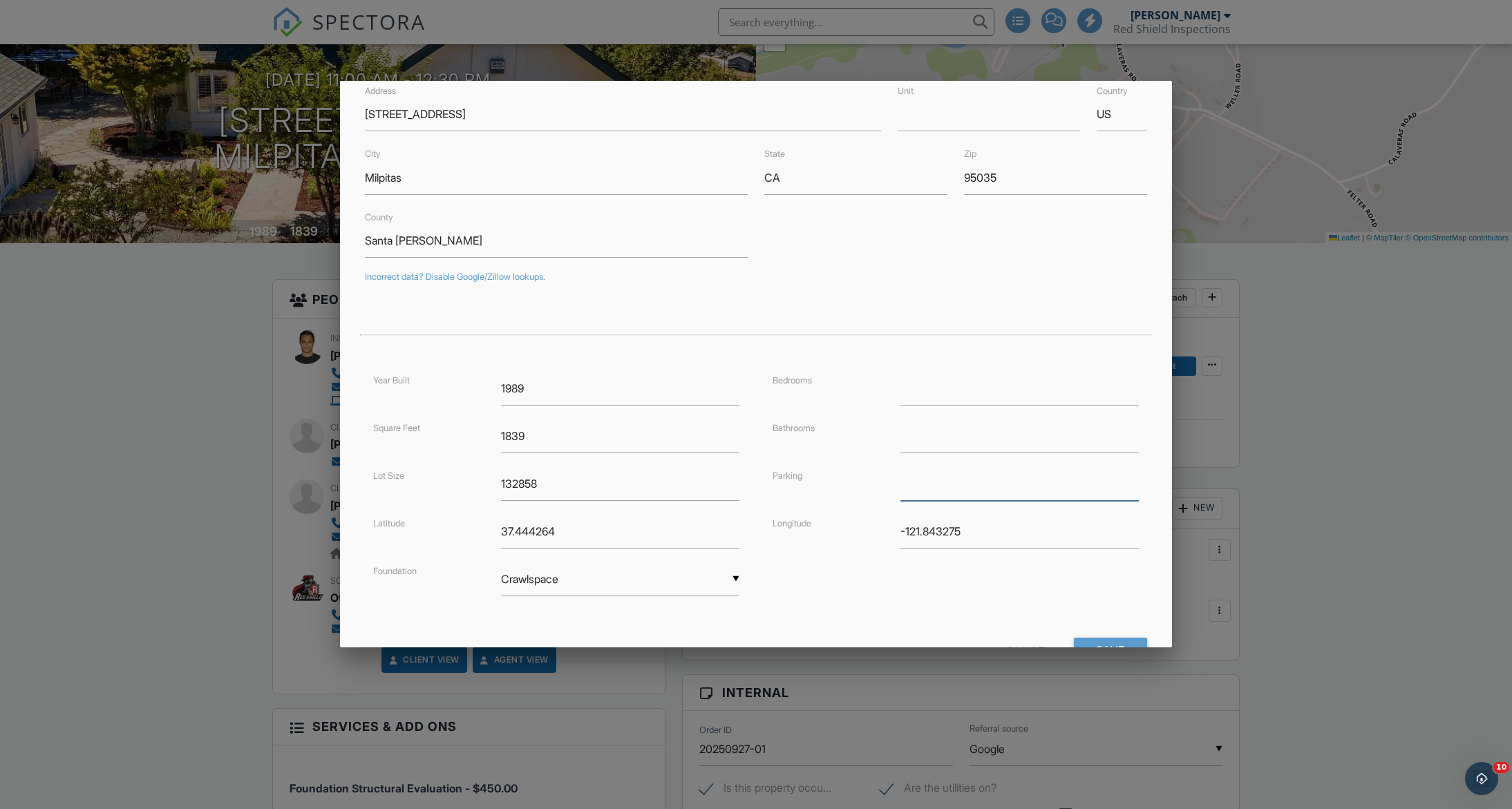
click at [915, 488] on input "text" at bounding box center [1019, 483] width 238 height 34
type input "Garage, Driveway"
click at [1115, 643] on input "Save" at bounding box center [1110, 650] width 74 height 25
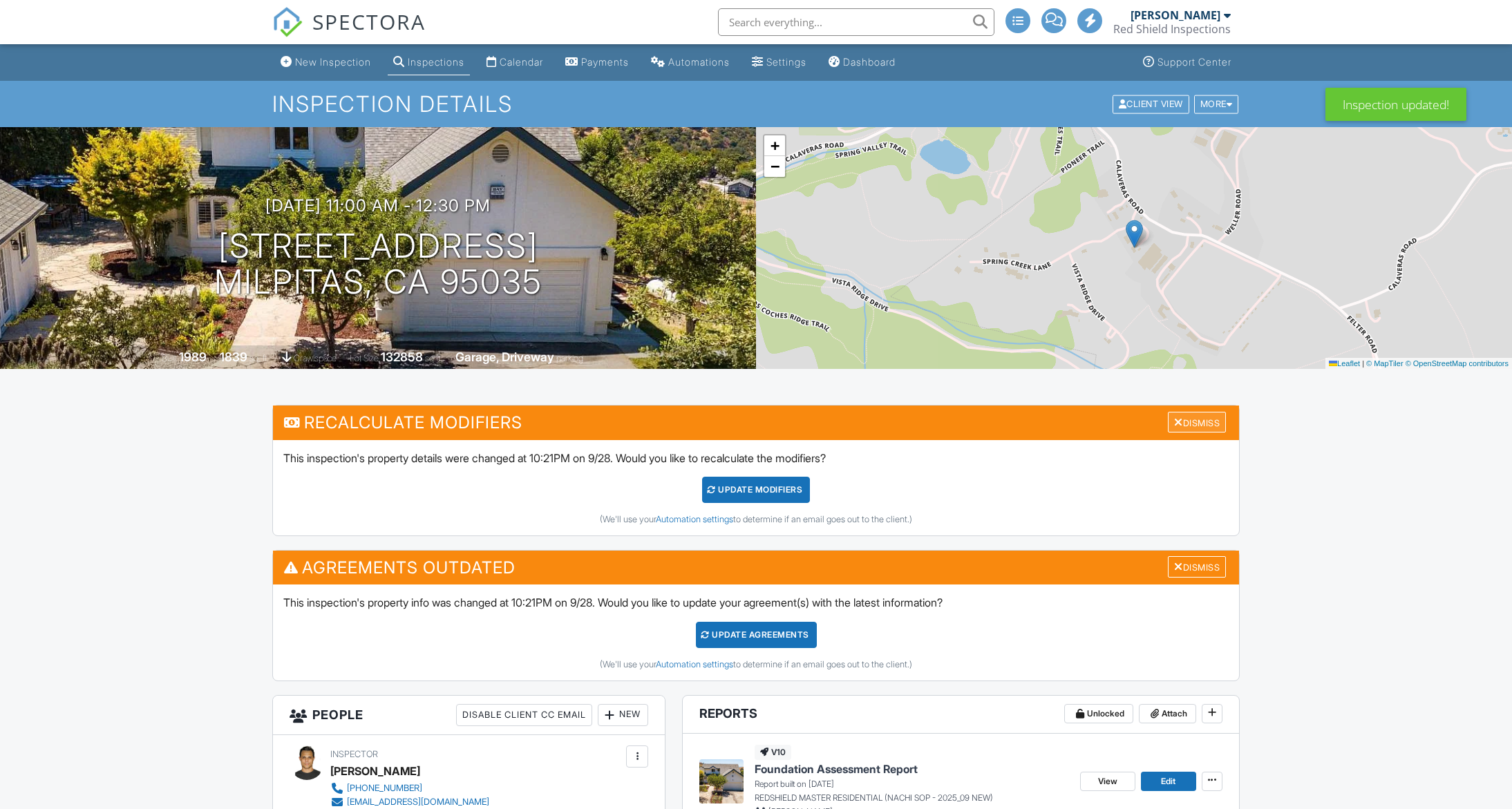
click at [1197, 428] on div "Dismiss" at bounding box center [1197, 422] width 58 height 22
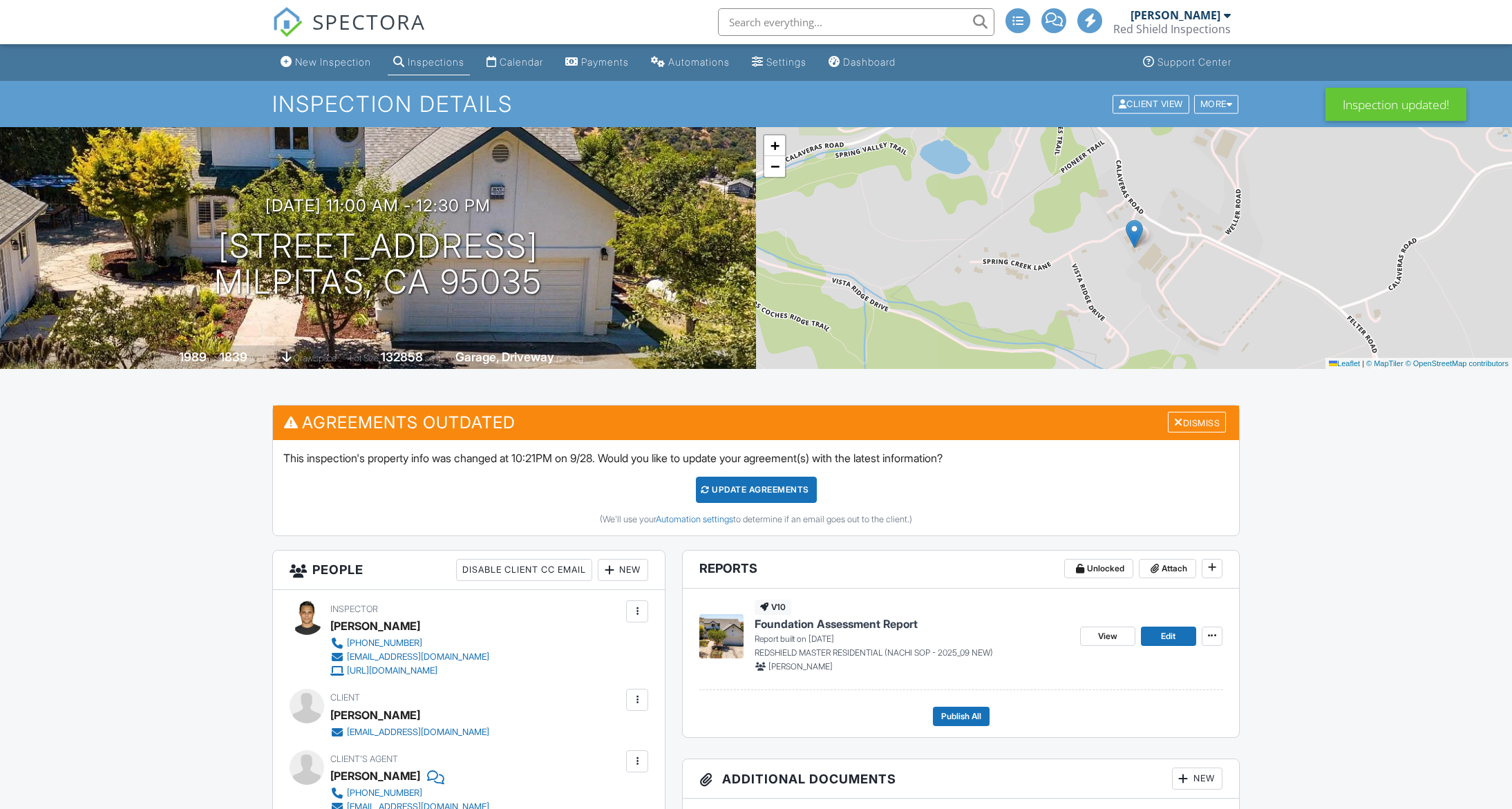
click at [1197, 428] on div "Dismiss" at bounding box center [1197, 422] width 58 height 22
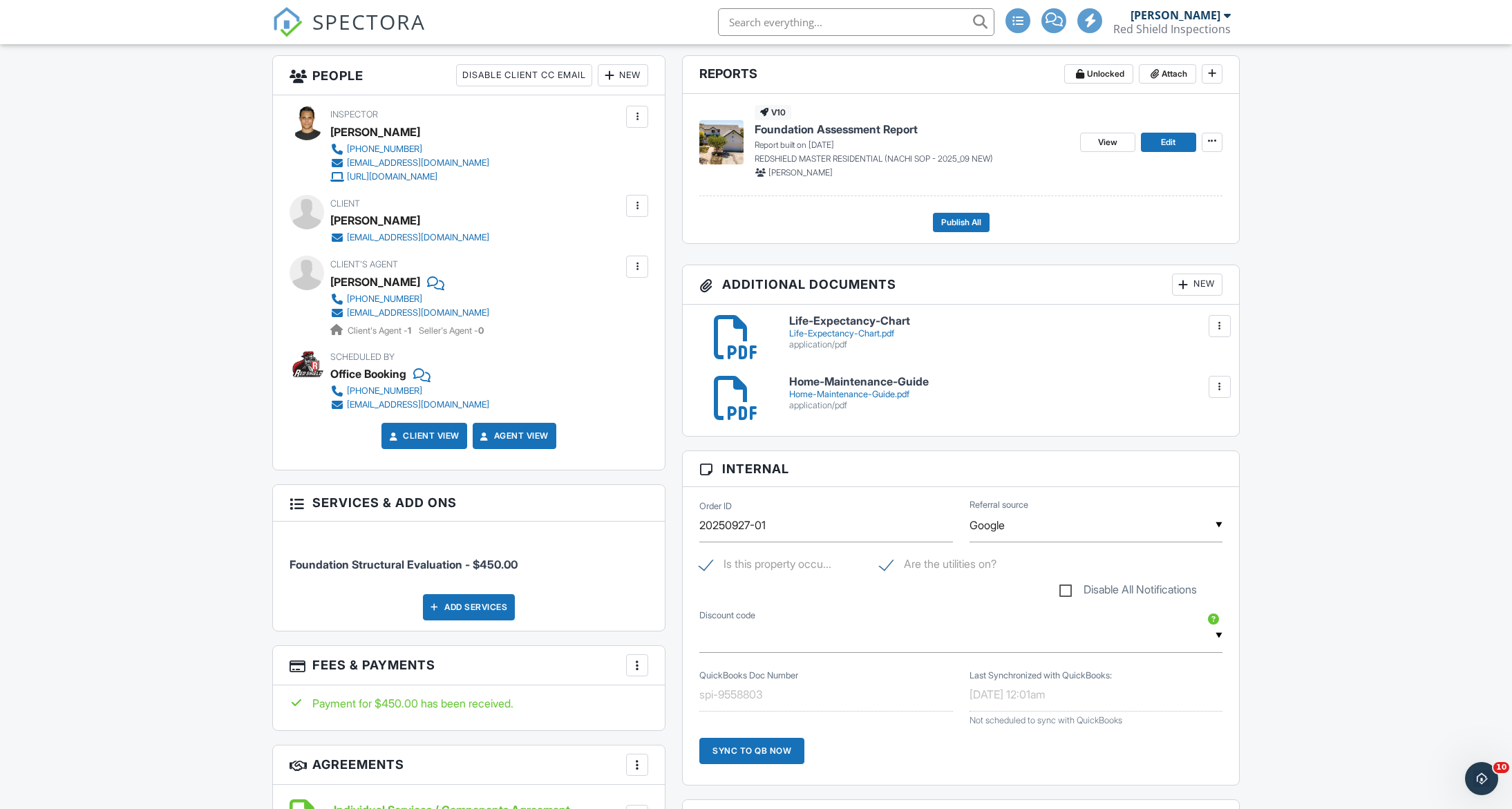
scroll to position [320, 0]
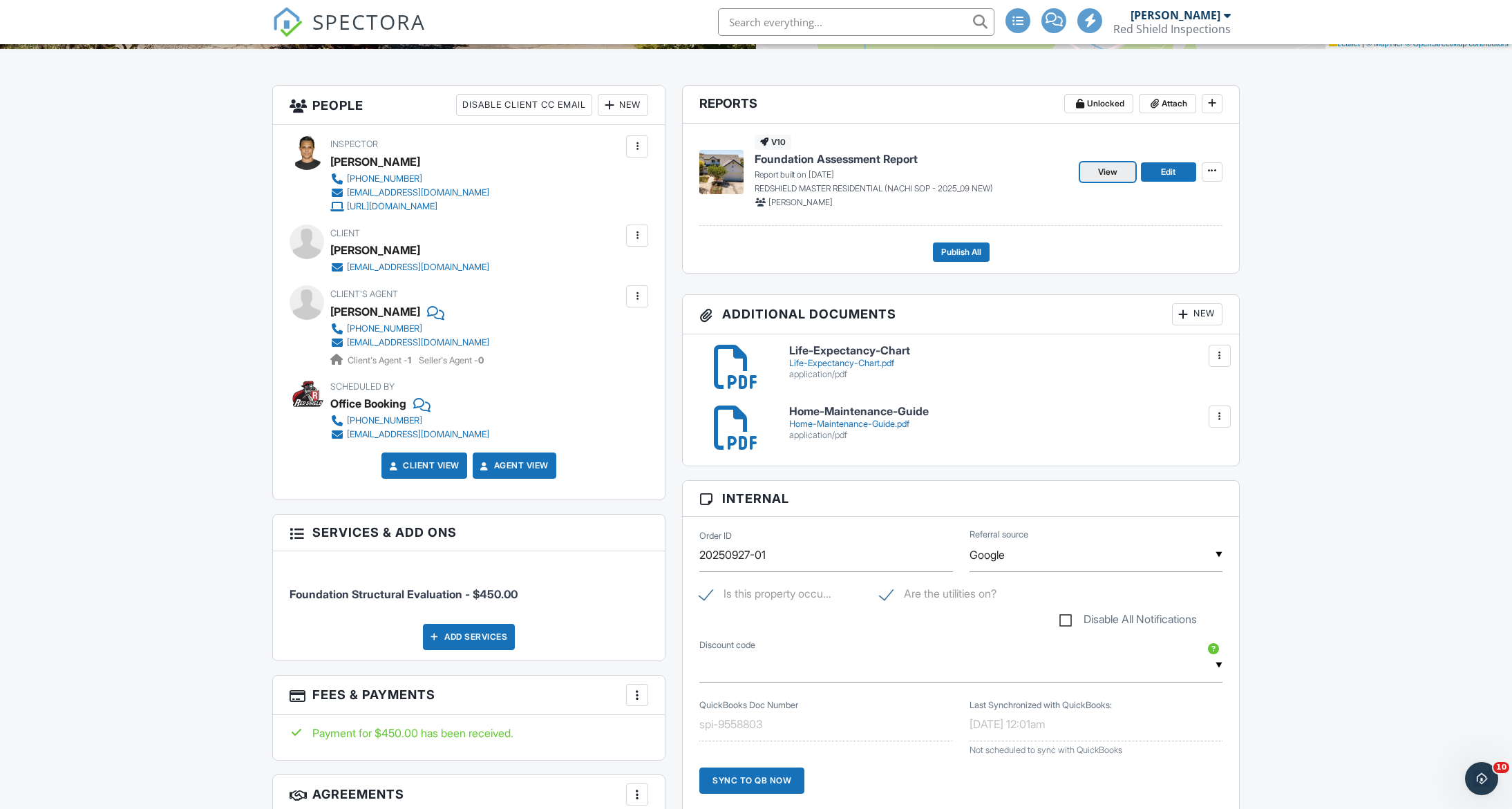
click at [1106, 168] on span "View" at bounding box center [1107, 172] width 19 height 14
